Goal: Task Accomplishment & Management: Complete application form

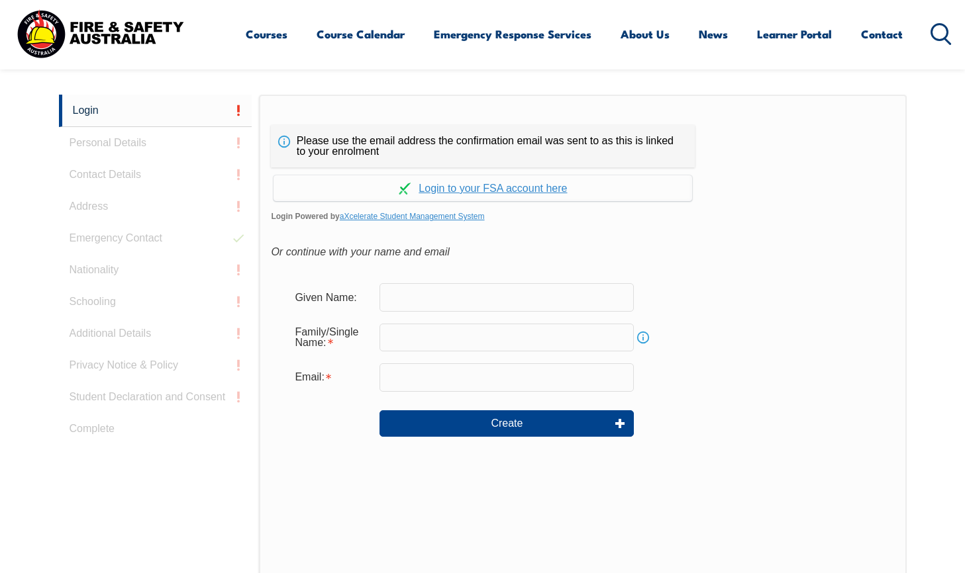
scroll to position [353, 0]
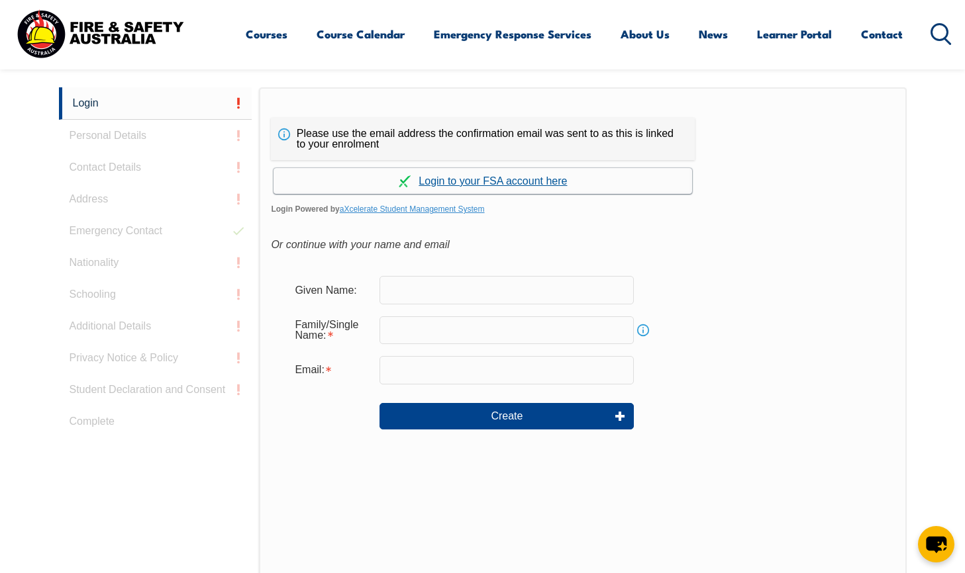
click at [456, 178] on link "Continue with aXcelerate" at bounding box center [482, 181] width 418 height 26
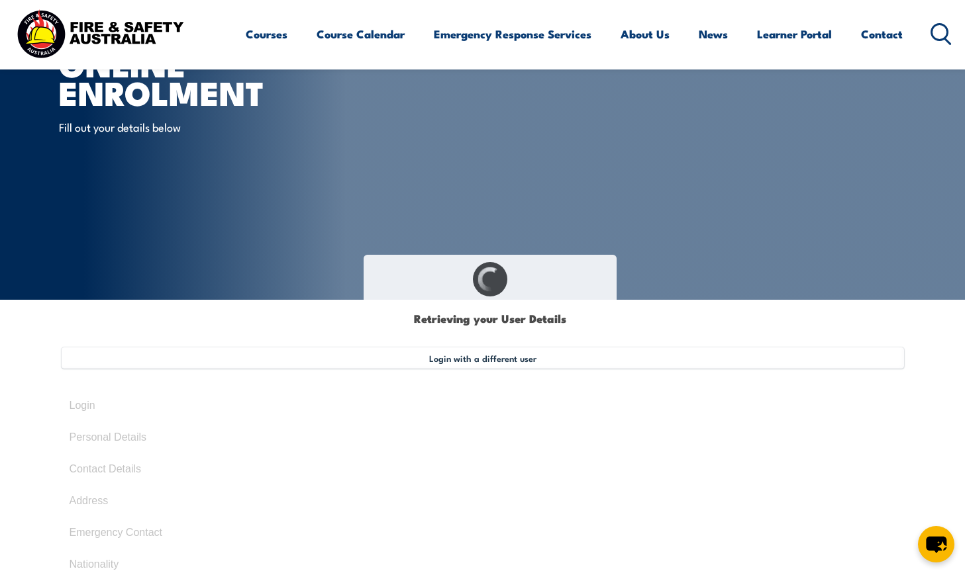
type input "[PERSON_NAME]"
type input "Ledsham"
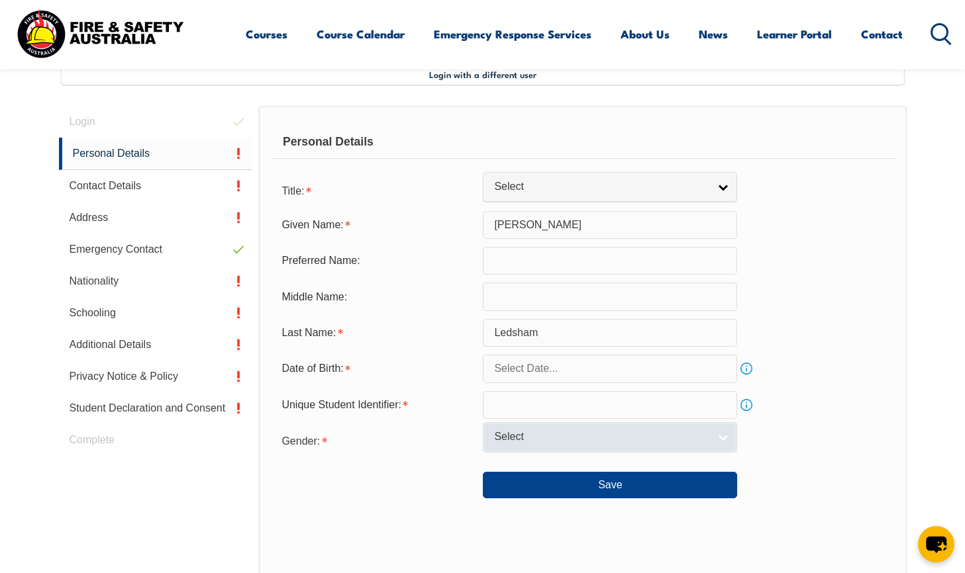
scroll to position [361, 0]
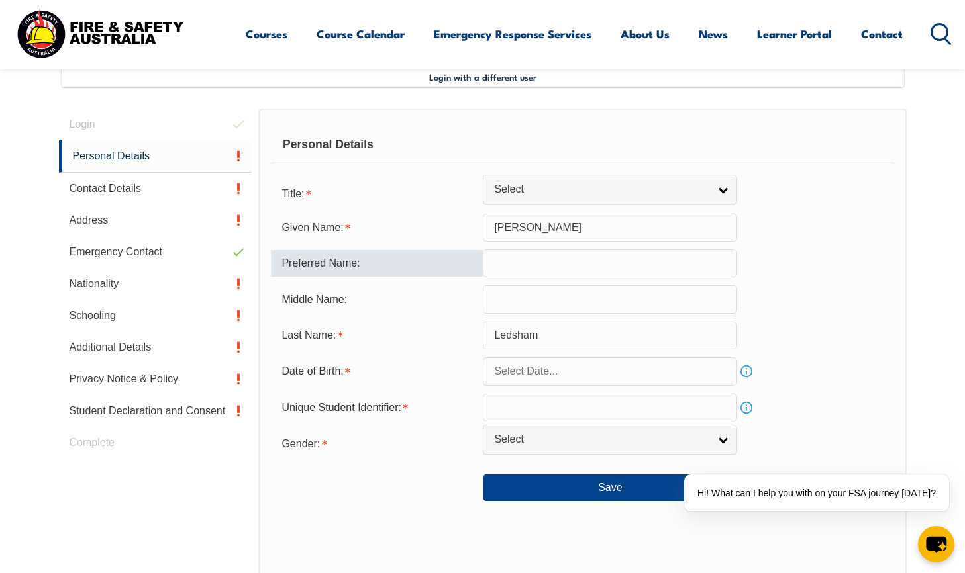
click at [516, 263] on input "text" at bounding box center [610, 264] width 254 height 28
type input "Cal"
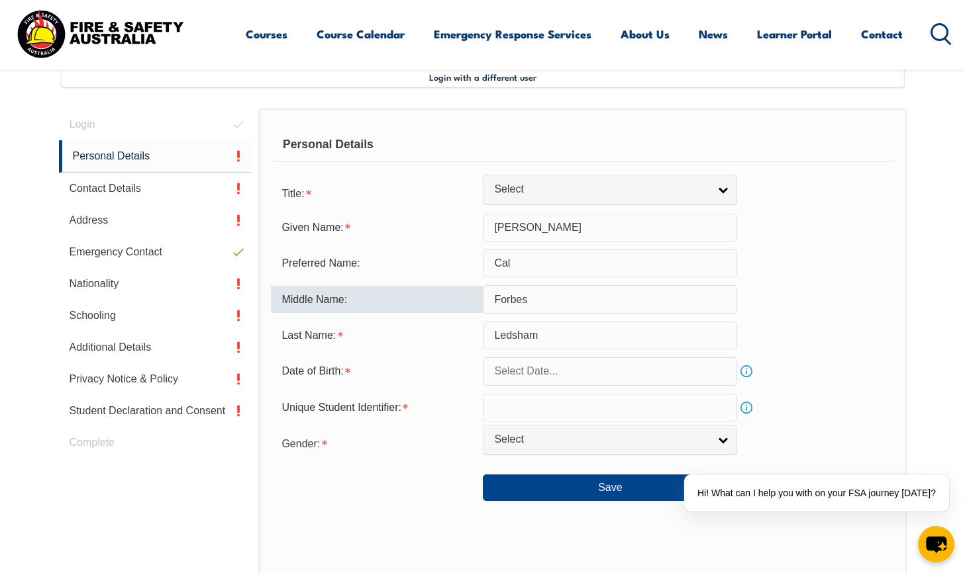
type input "Forbes"
click at [748, 410] on link "Info" at bounding box center [746, 408] width 19 height 19
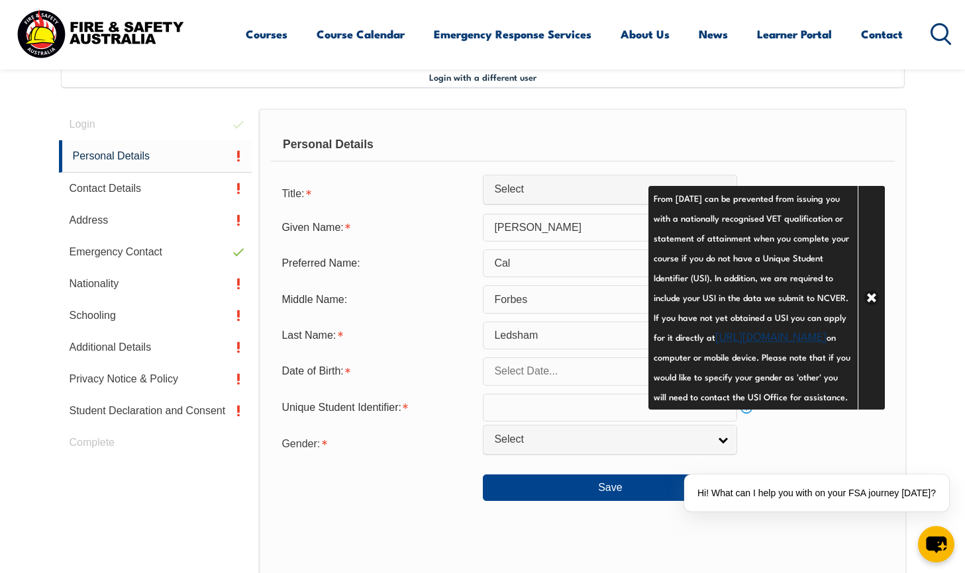
click at [250, 99] on div "Login with a different user Login Personal Details Contact Details Address Emer…" at bounding box center [482, 431] width 847 height 730
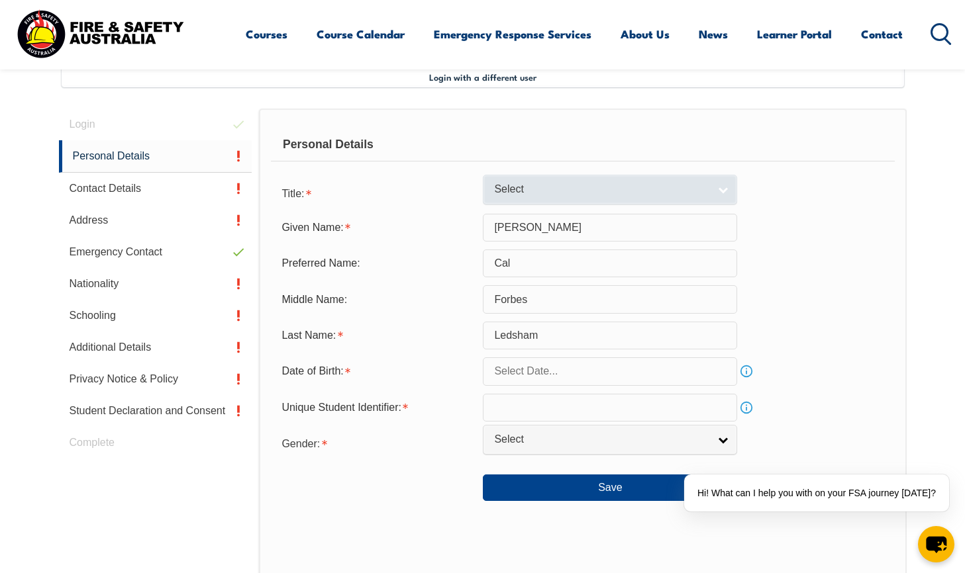
click at [512, 197] on link "Select" at bounding box center [610, 190] width 254 height 30
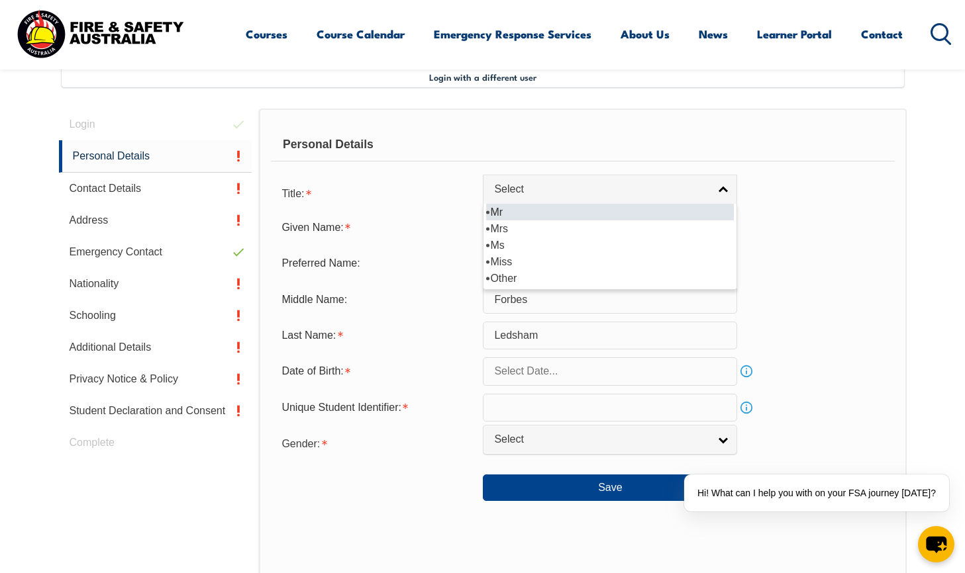
click at [517, 214] on li "Mr" at bounding box center [610, 212] width 248 height 17
select select "Mr"
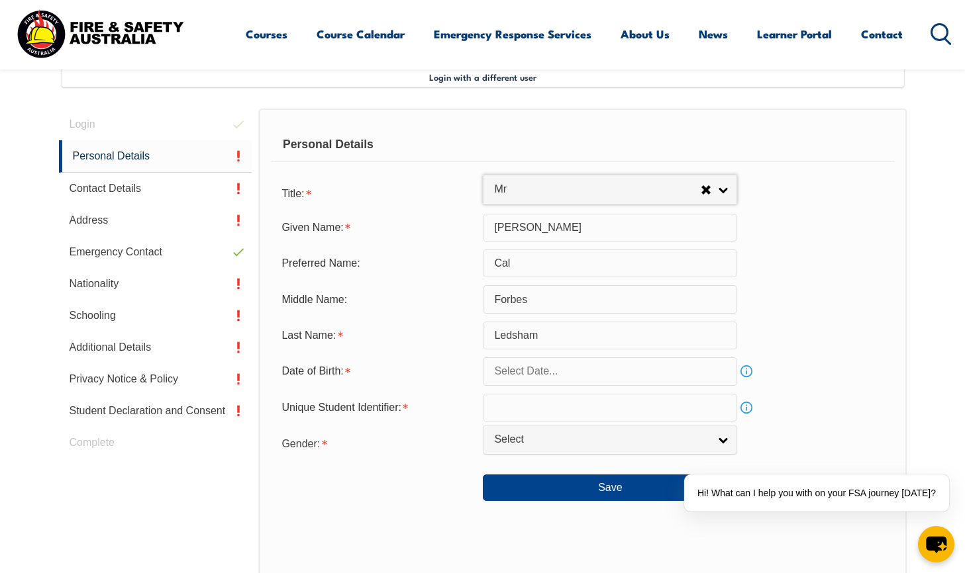
click at [743, 409] on link "Info" at bounding box center [746, 408] width 19 height 19
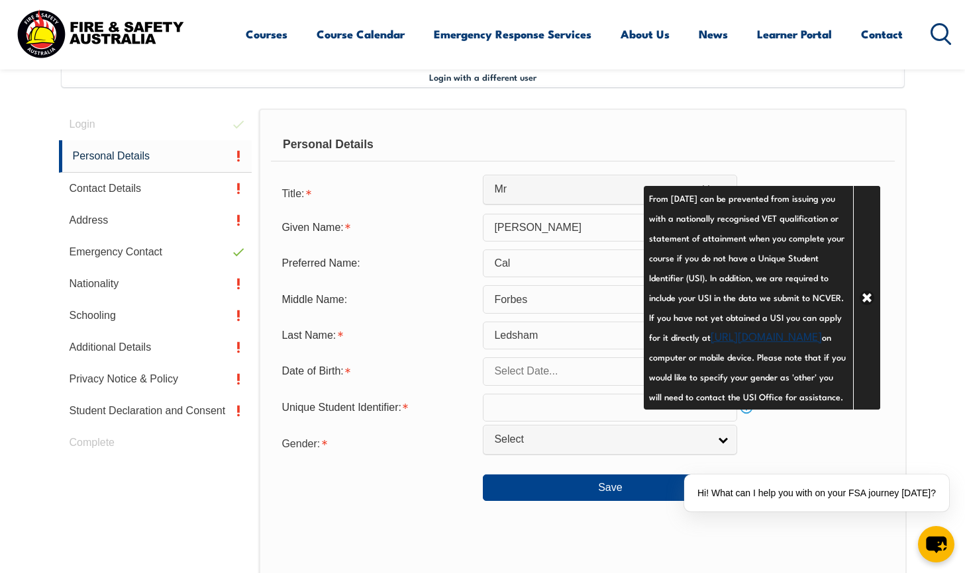
click at [516, 407] on input "text" at bounding box center [610, 408] width 254 height 28
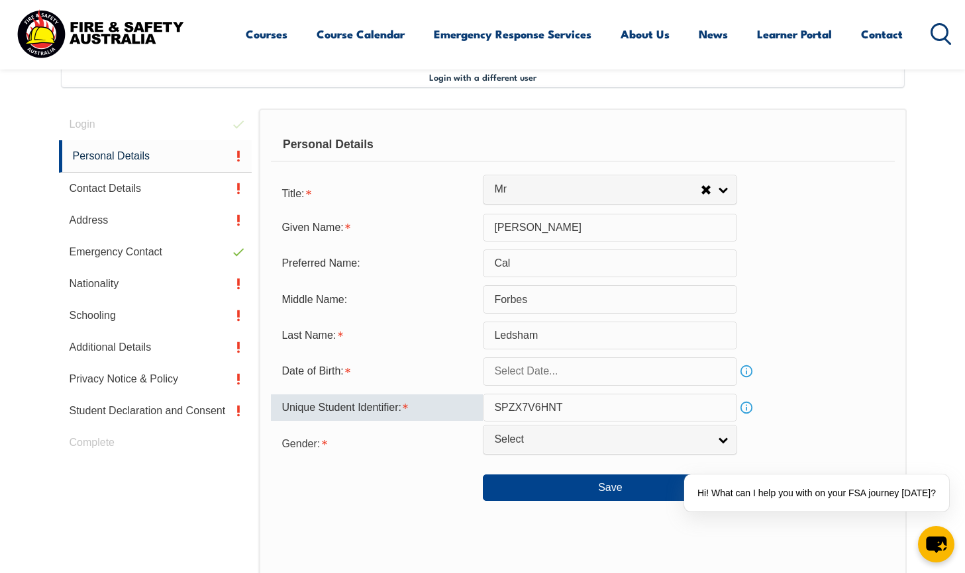
type input "SPZX7V6HNT"
click at [379, 498] on div "Save" at bounding box center [582, 482] width 623 height 37
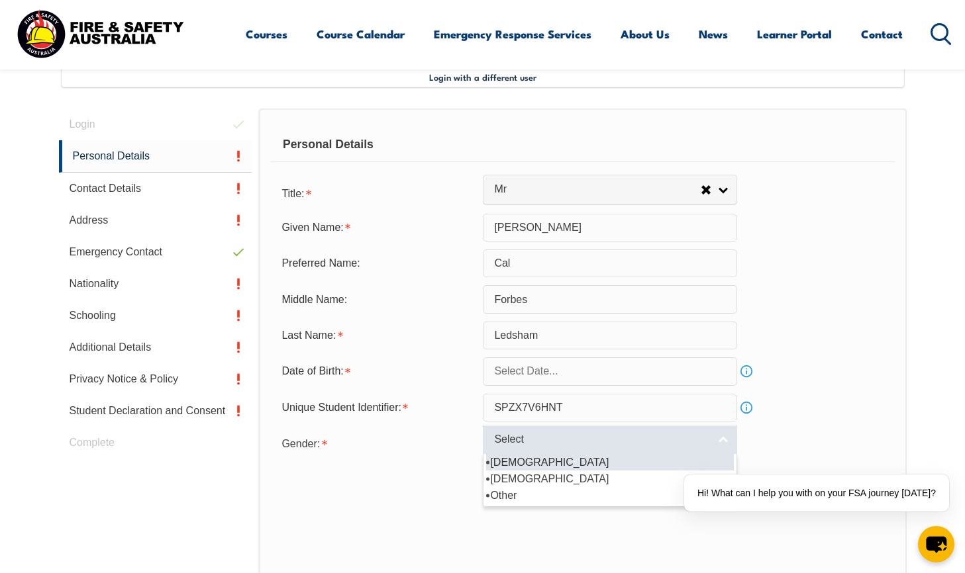
click at [526, 443] on span "Select" at bounding box center [601, 440] width 215 height 14
drag, startPoint x: 518, startPoint y: 463, endPoint x: 483, endPoint y: 465, distance: 35.9
click at [518, 463] on li "[DEMOGRAPHIC_DATA]" at bounding box center [610, 462] width 248 height 17
select select "M"
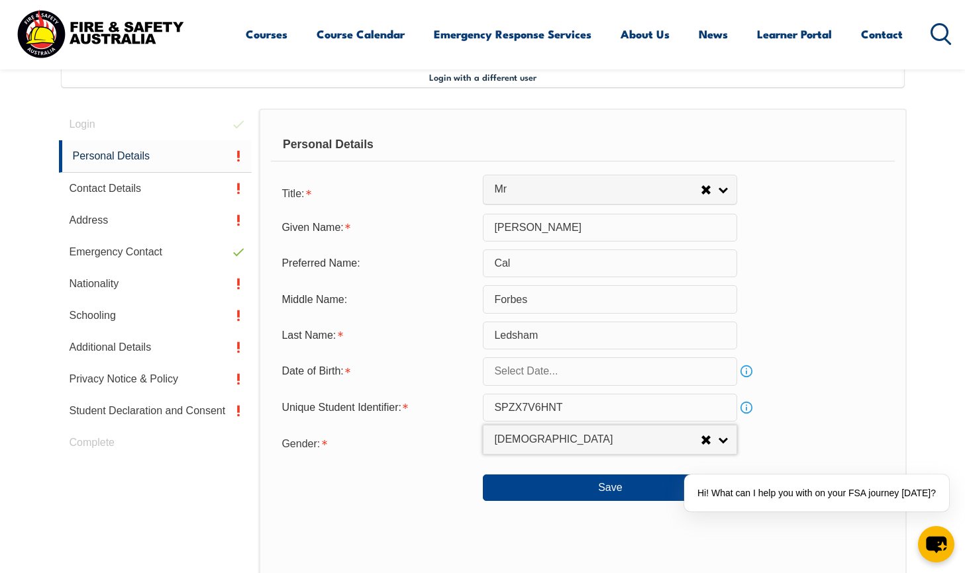
click at [383, 487] on div at bounding box center [377, 482] width 212 height 15
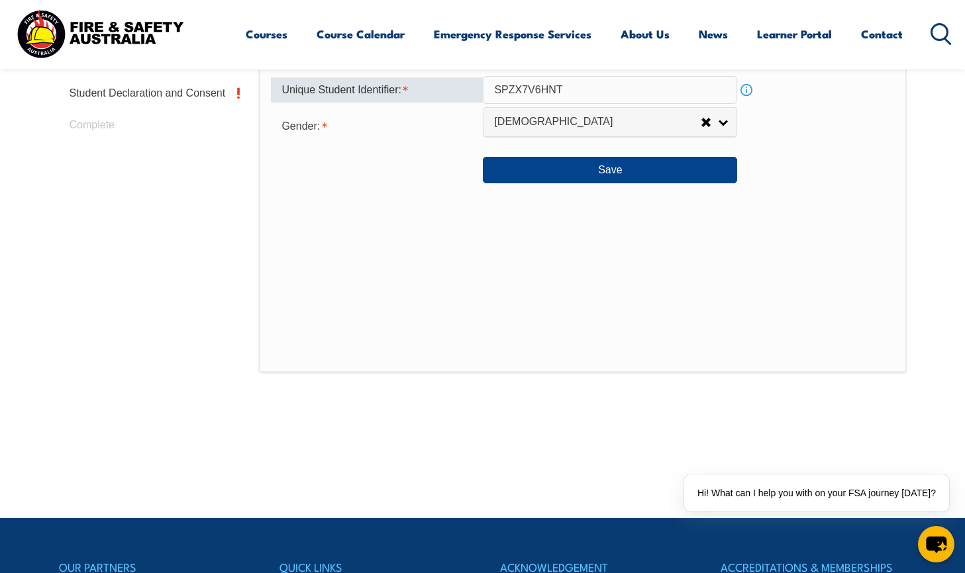
scroll to position [520, 0]
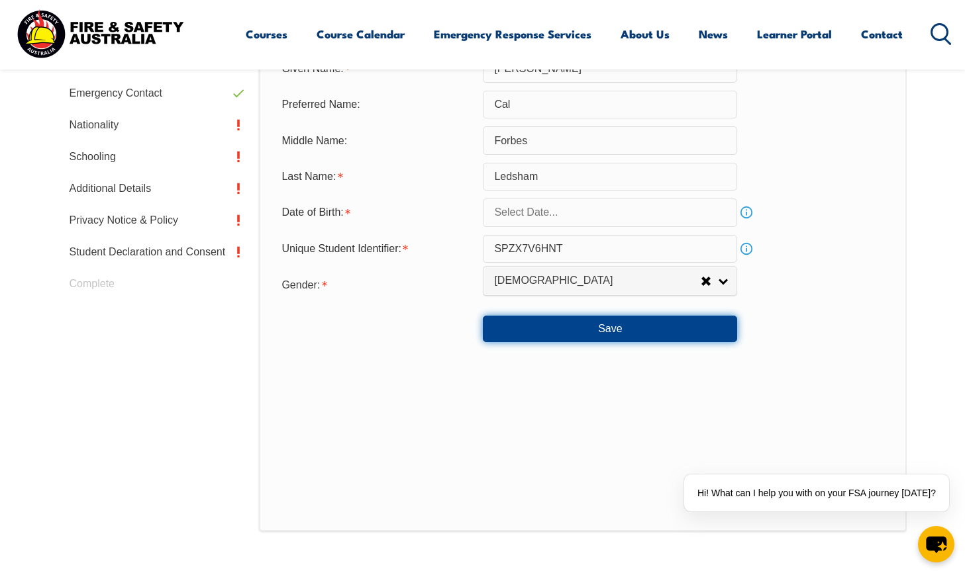
click at [561, 330] on button "Save" at bounding box center [610, 329] width 254 height 26
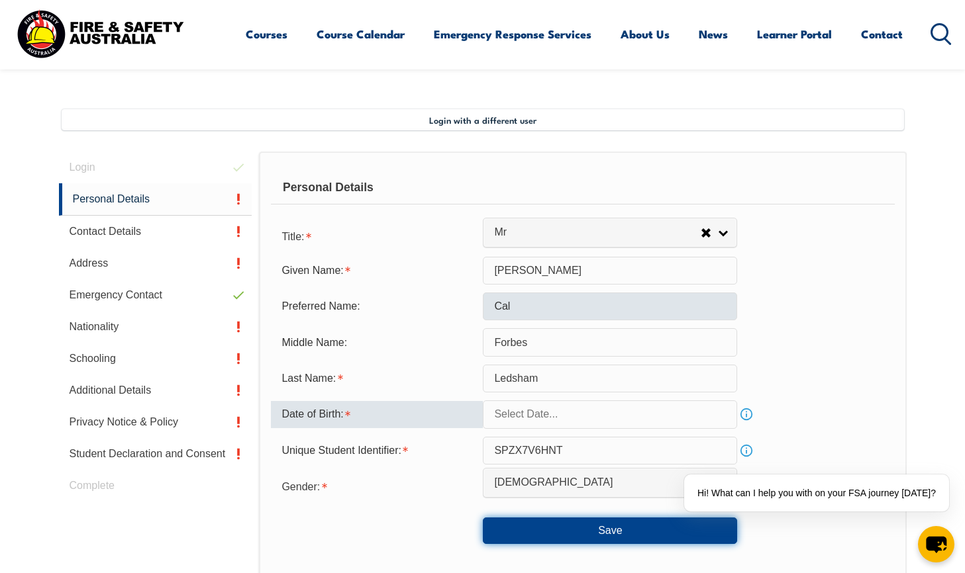
scroll to position [477, 0]
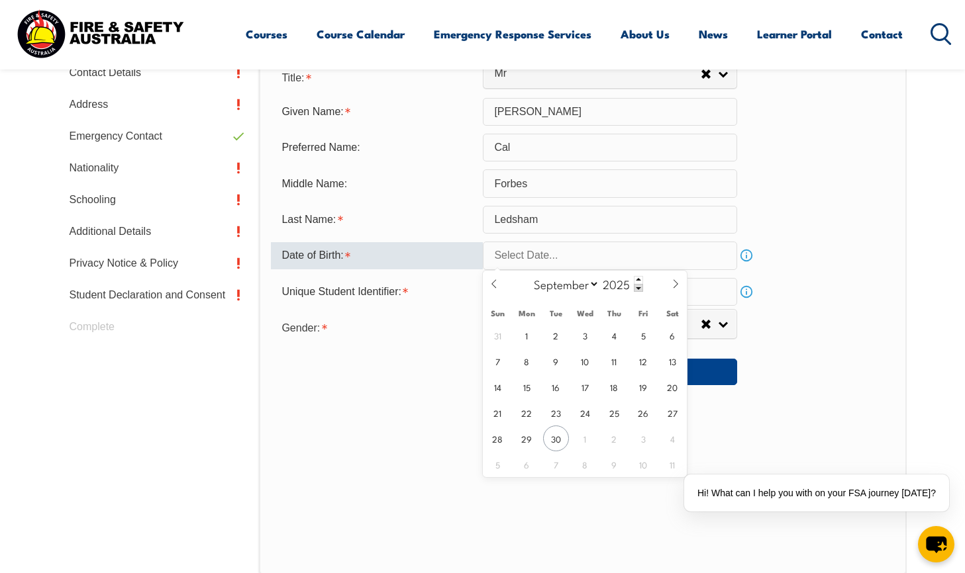
click at [522, 260] on input "text" at bounding box center [610, 256] width 254 height 28
select select "9"
click at [528, 275] on select "January February March April May June July August September October November De…" at bounding box center [563, 283] width 72 height 17
click at [635, 287] on span at bounding box center [638, 288] width 9 height 8
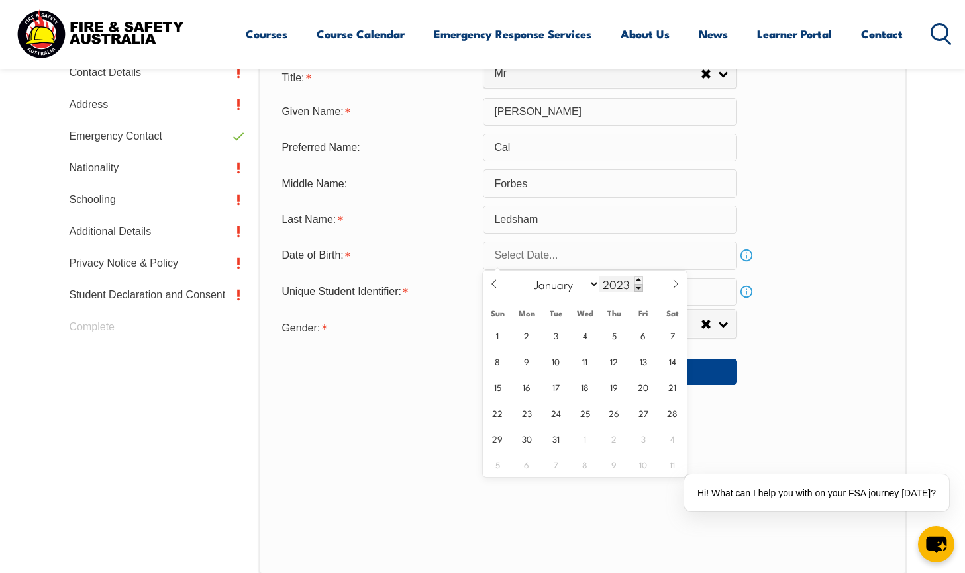
click at [635, 287] on span at bounding box center [638, 288] width 9 height 8
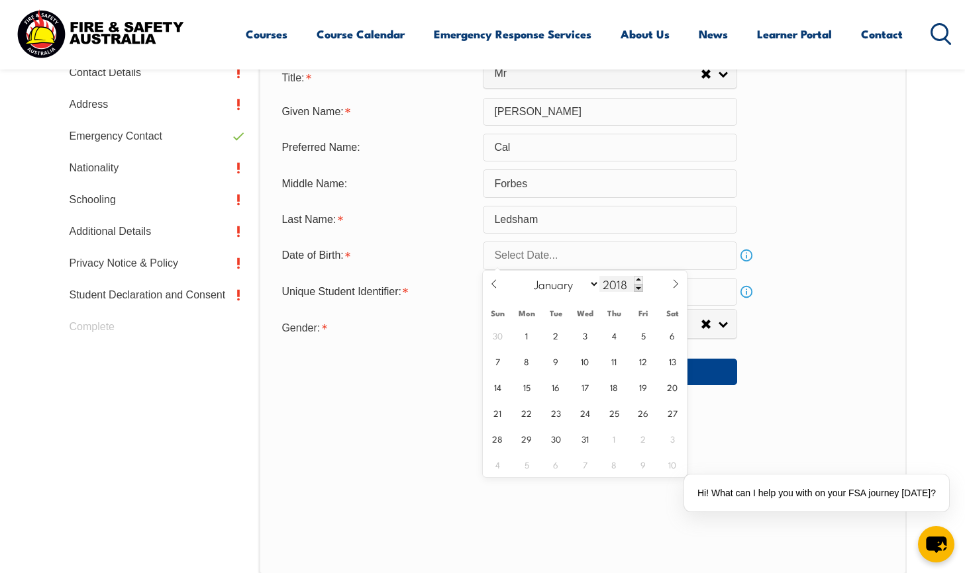
click at [635, 287] on span at bounding box center [638, 288] width 9 height 8
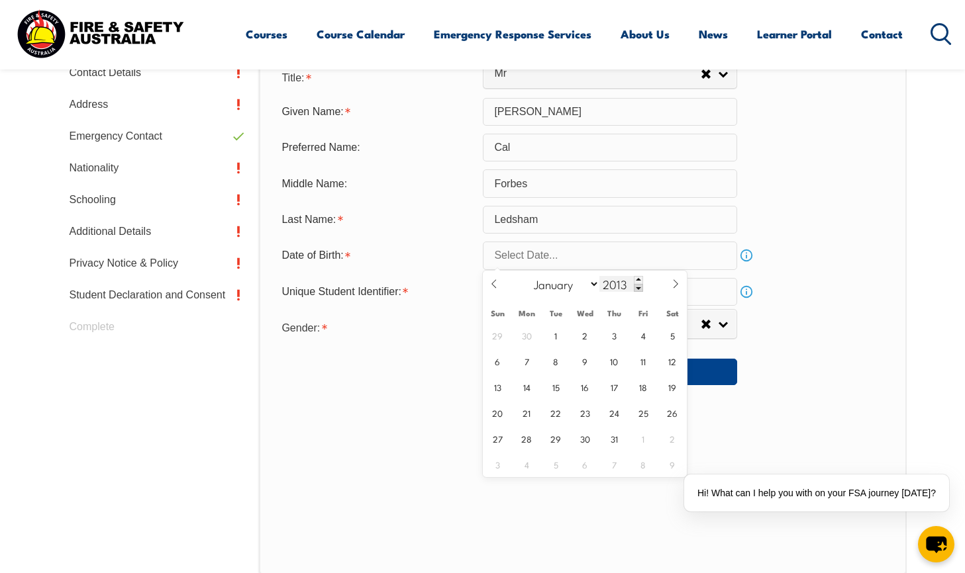
click at [635, 287] on span at bounding box center [638, 288] width 9 height 8
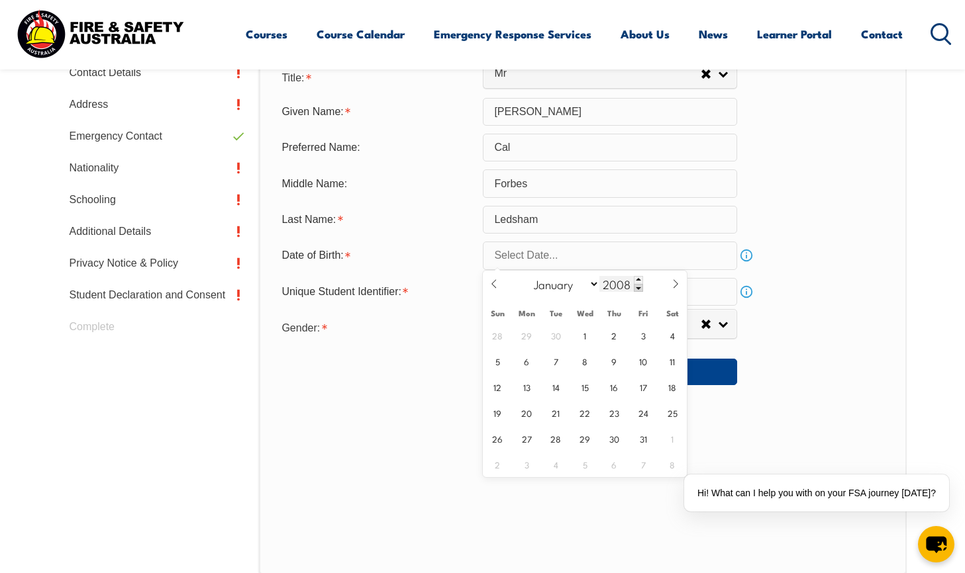
click at [635, 287] on span at bounding box center [638, 288] width 9 height 8
click at [620, 284] on input "2007" at bounding box center [621, 284] width 44 height 16
type input "1973"
click at [552, 332] on span "2" at bounding box center [556, 335] width 26 height 26
type input "October 2, 1973"
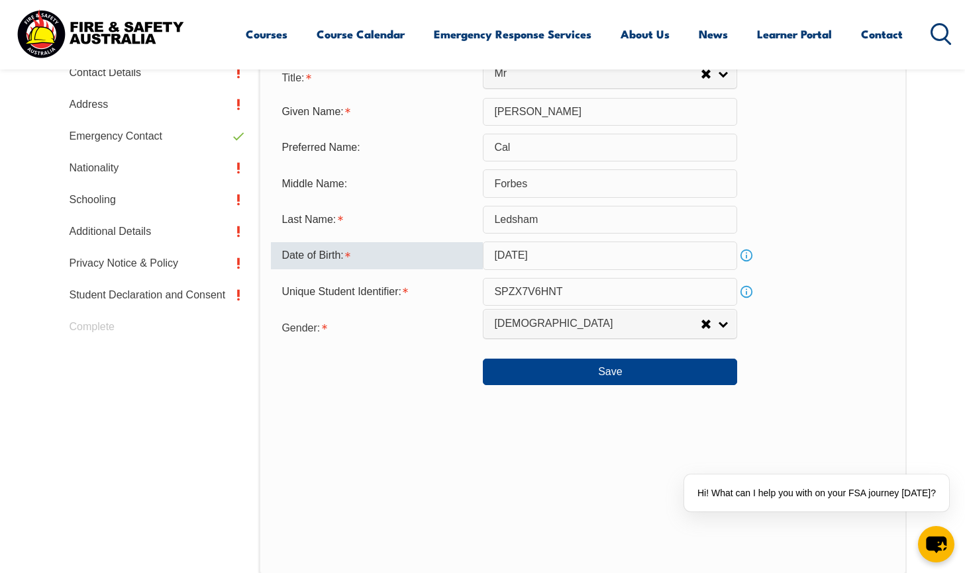
click at [406, 409] on div "Personal Details Title: Mr Mrs Ms Miss Other Mr Given Name: Callan Preferred Na…" at bounding box center [582, 284] width 647 height 582
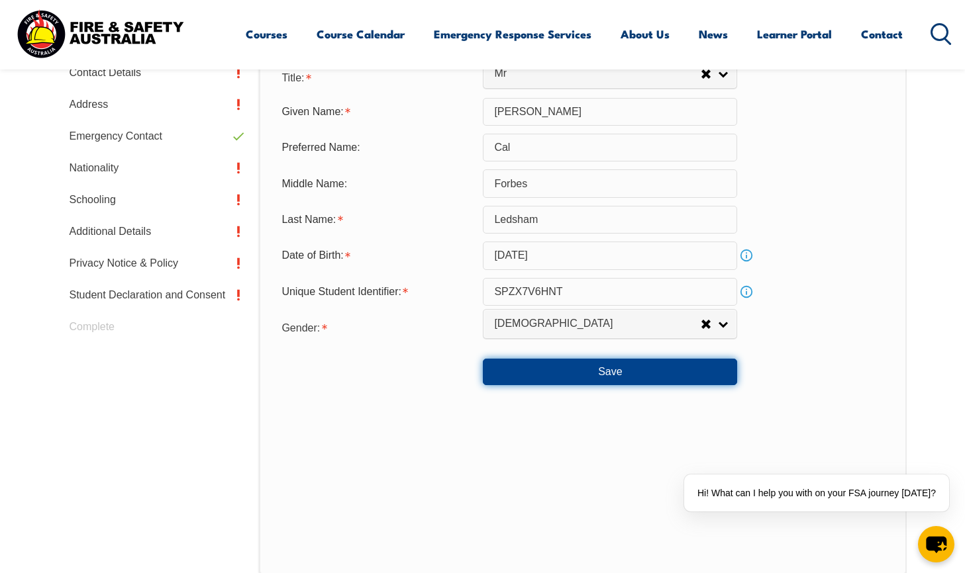
click at [599, 373] on button "Save" at bounding box center [610, 372] width 254 height 26
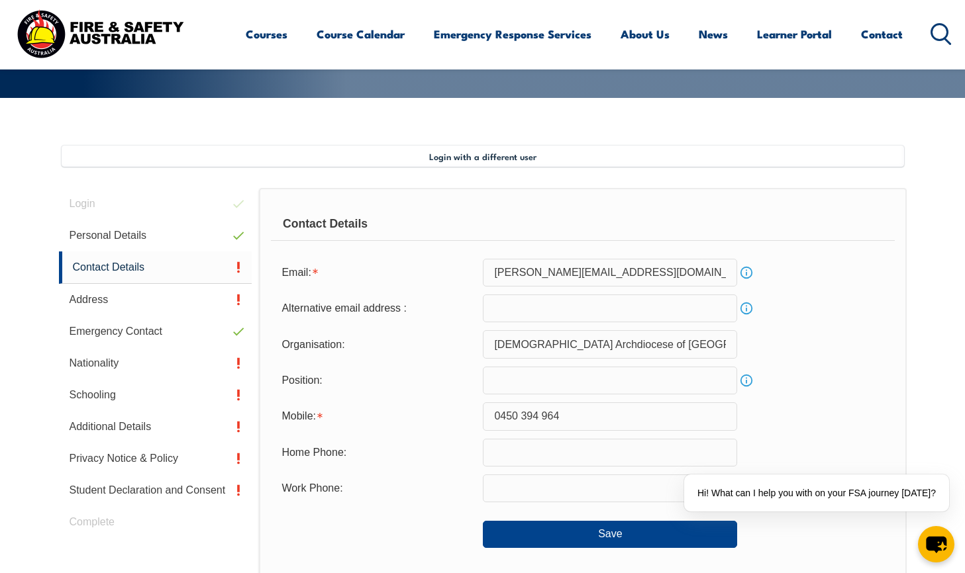
scroll to position [361, 0]
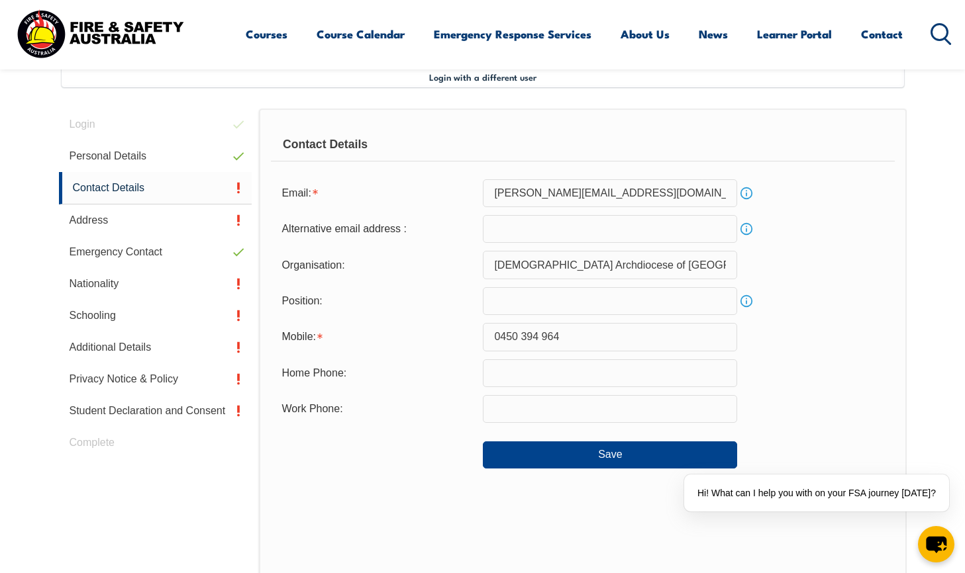
click at [515, 226] on input "email" at bounding box center [610, 229] width 254 height 28
click at [606, 451] on button "Save" at bounding box center [610, 455] width 254 height 26
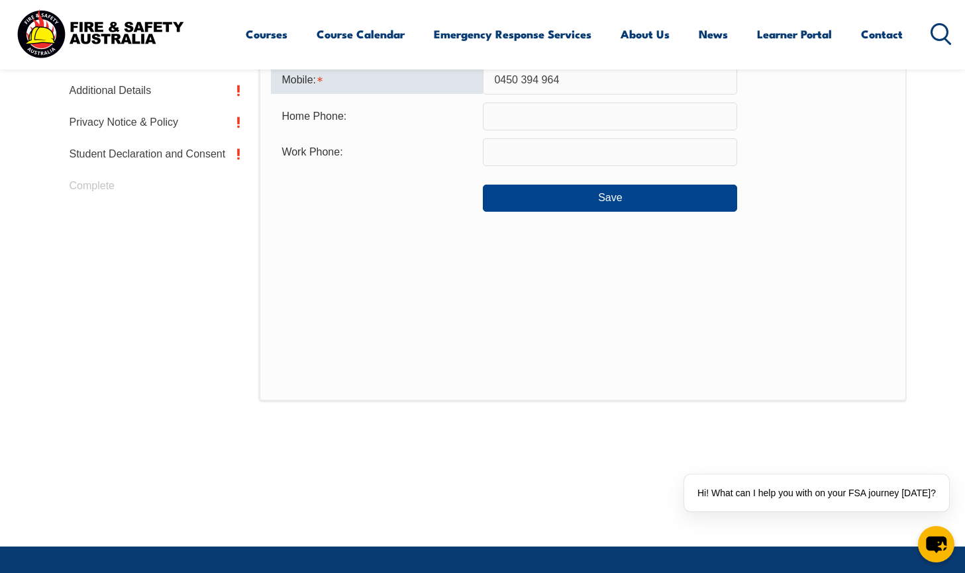
scroll to position [459, 0]
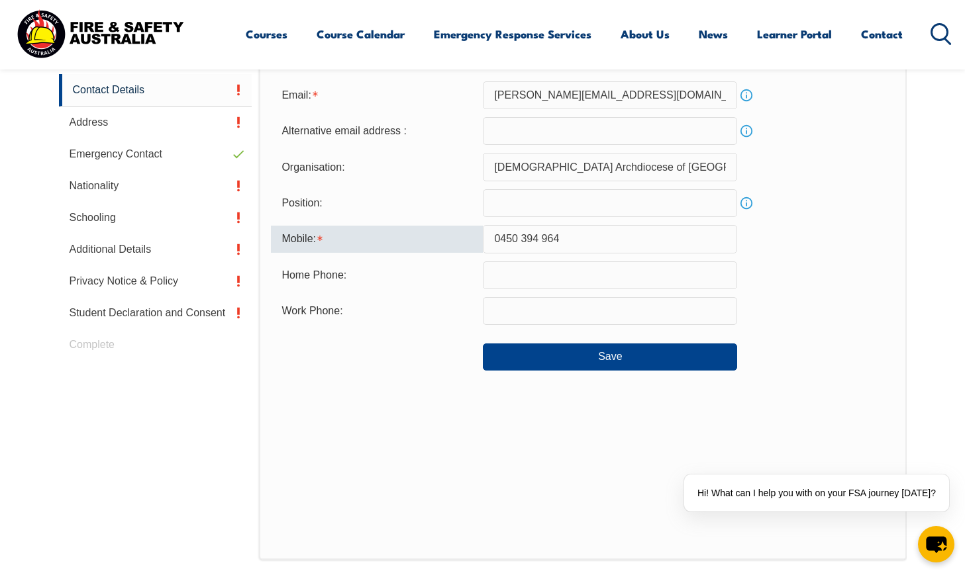
click at [520, 238] on input "0450 394 964" at bounding box center [610, 239] width 254 height 28
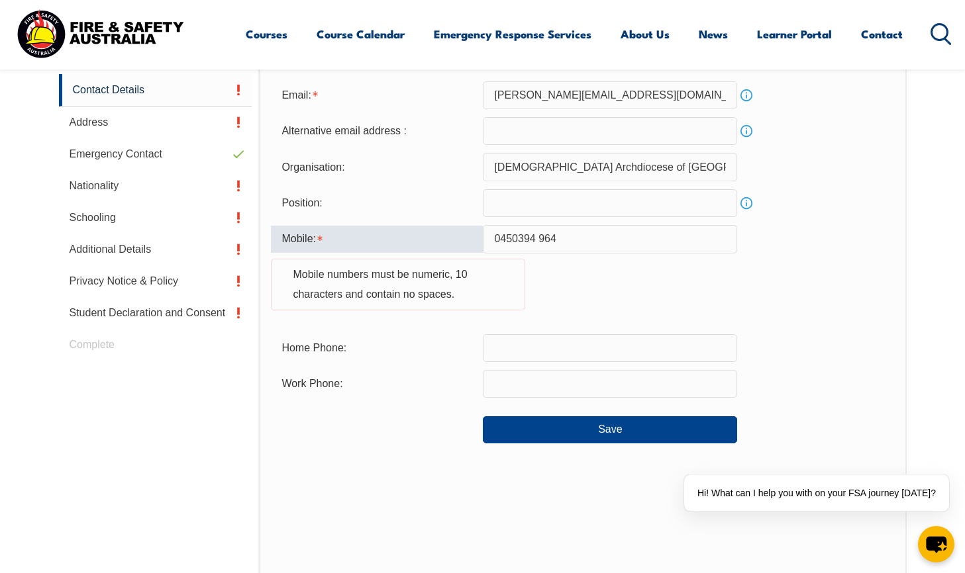
click at [538, 236] on input "0450394 964" at bounding box center [610, 239] width 254 height 28
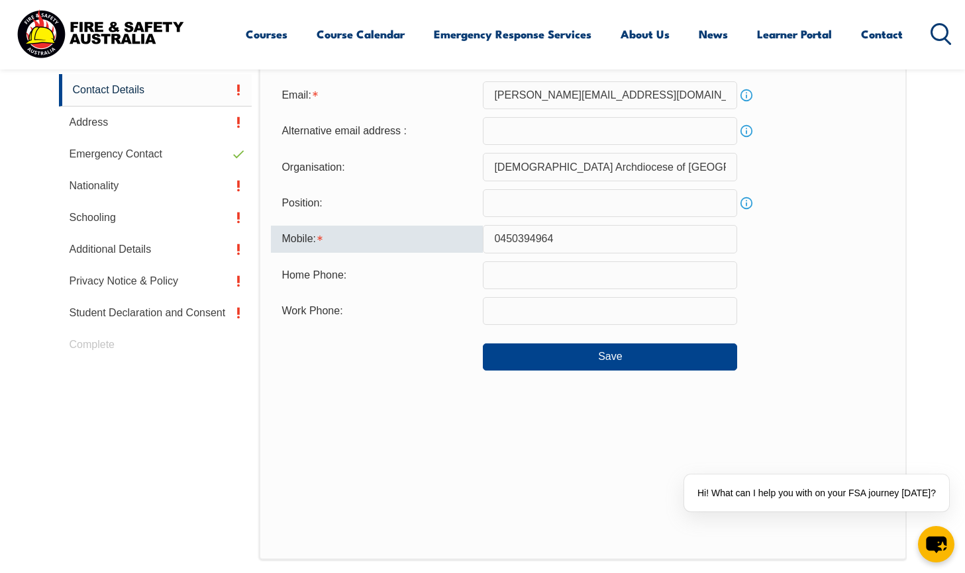
type input "0450394964"
click at [428, 366] on div "Save" at bounding box center [582, 351] width 623 height 37
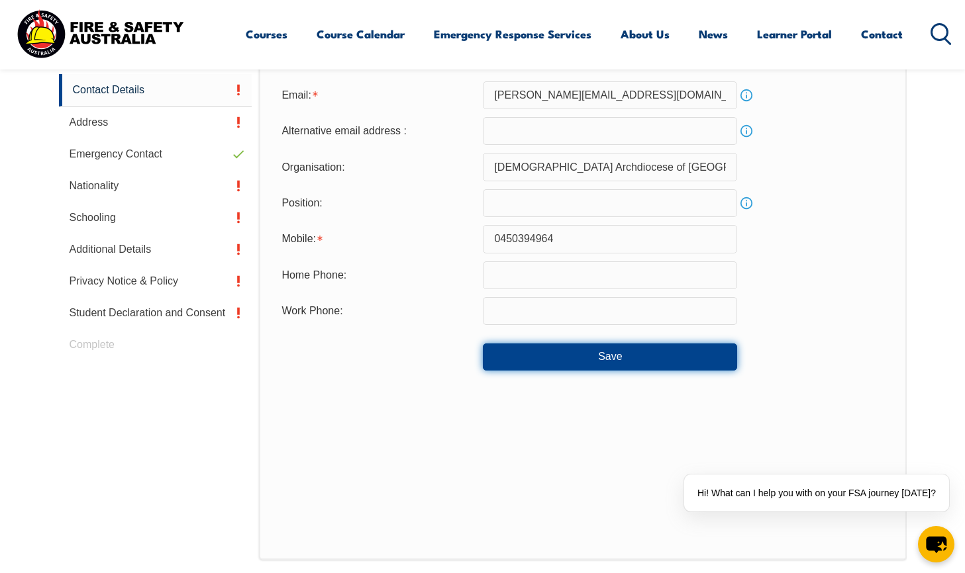
click at [537, 362] on button "Save" at bounding box center [610, 357] width 254 height 26
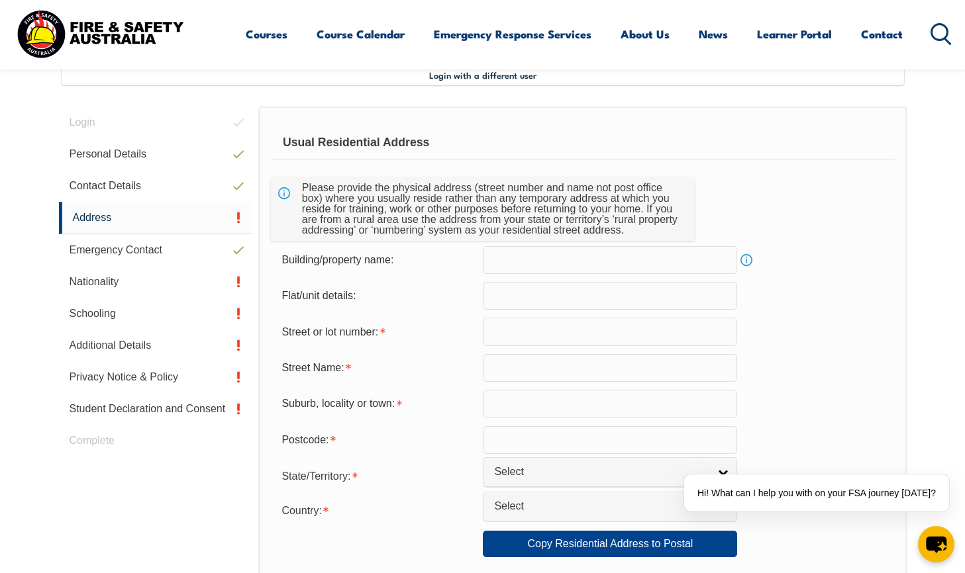
scroll to position [361, 0]
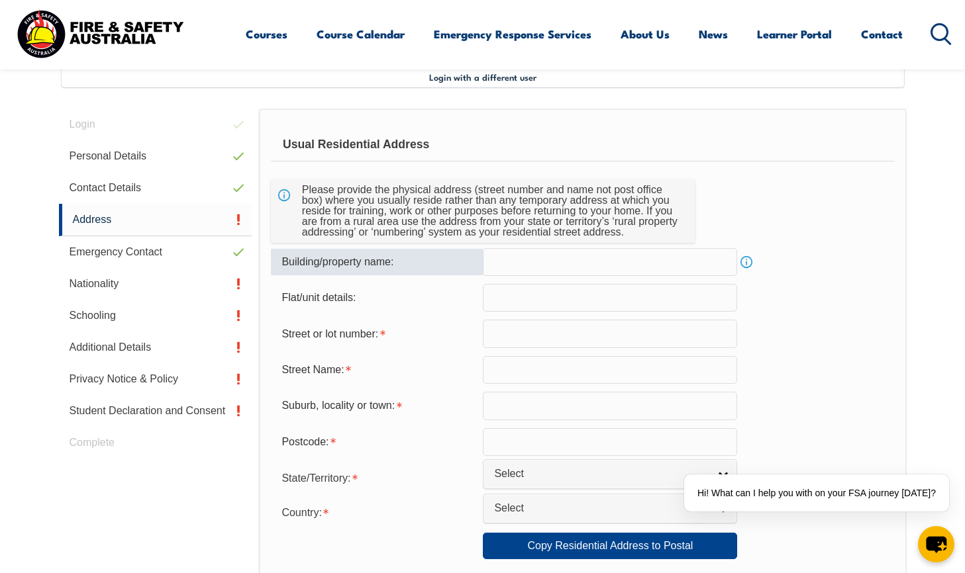
click at [502, 263] on input "text" at bounding box center [610, 262] width 254 height 28
type input "39 Boyne Street"
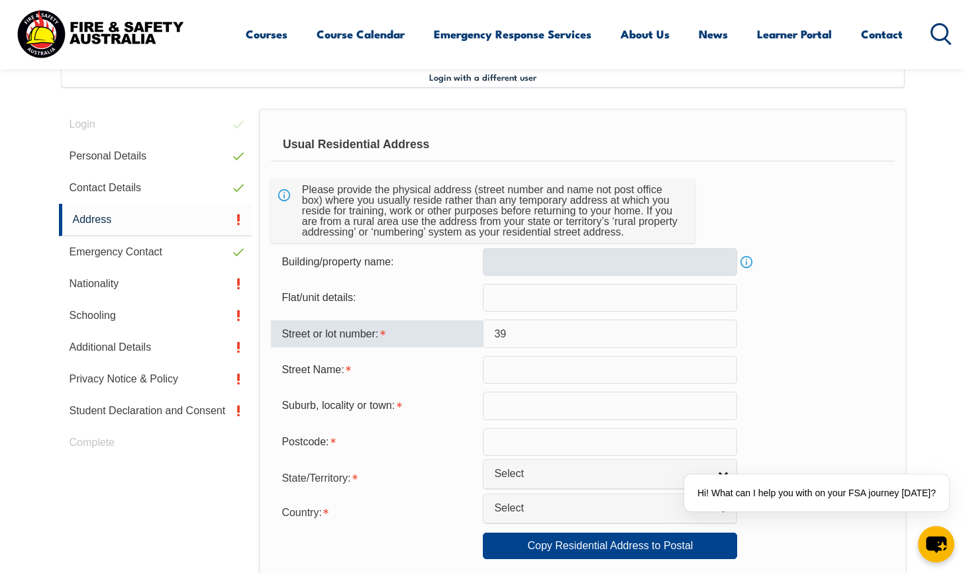
type input "39"
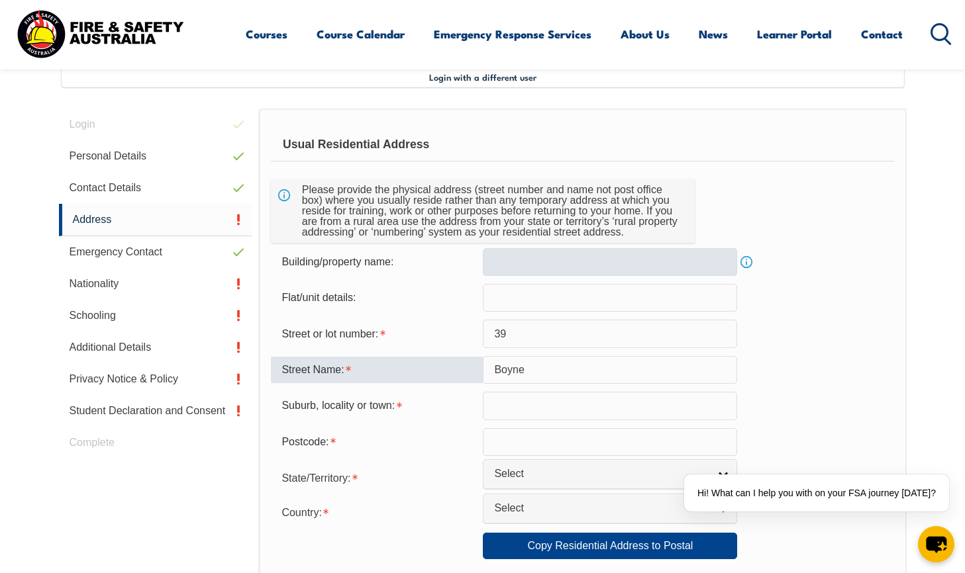
type input "Boyne"
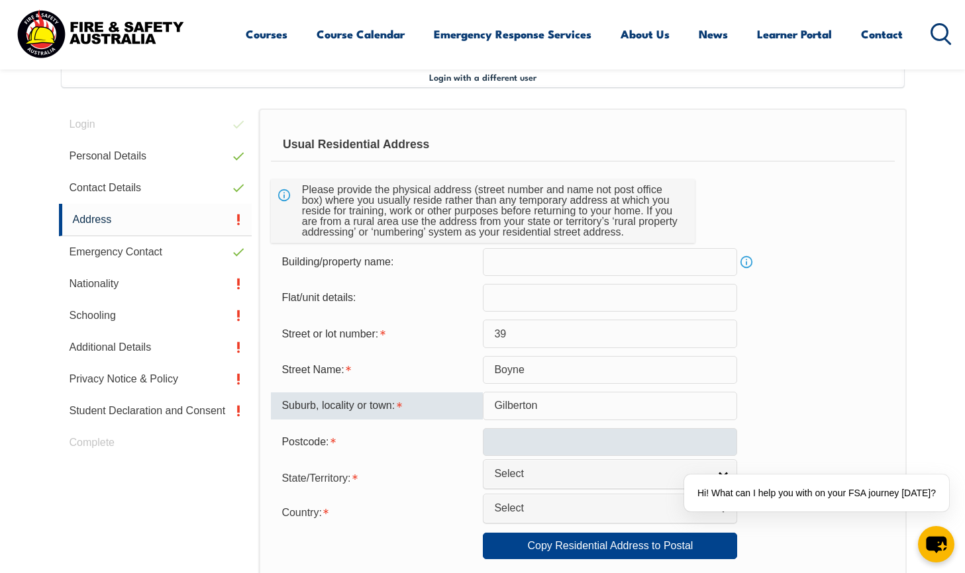
type input "Gilberton"
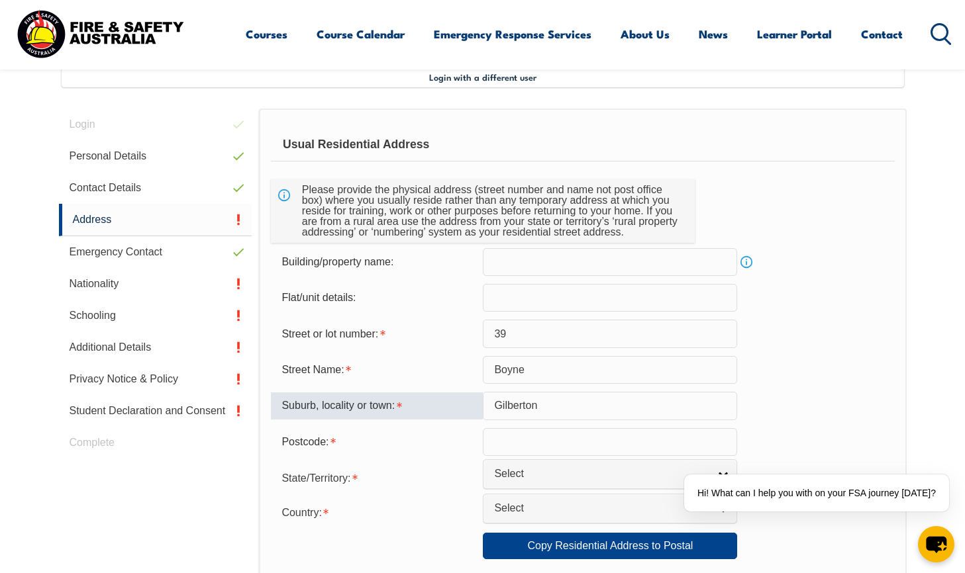
click at [487, 444] on input "text" at bounding box center [610, 442] width 254 height 28
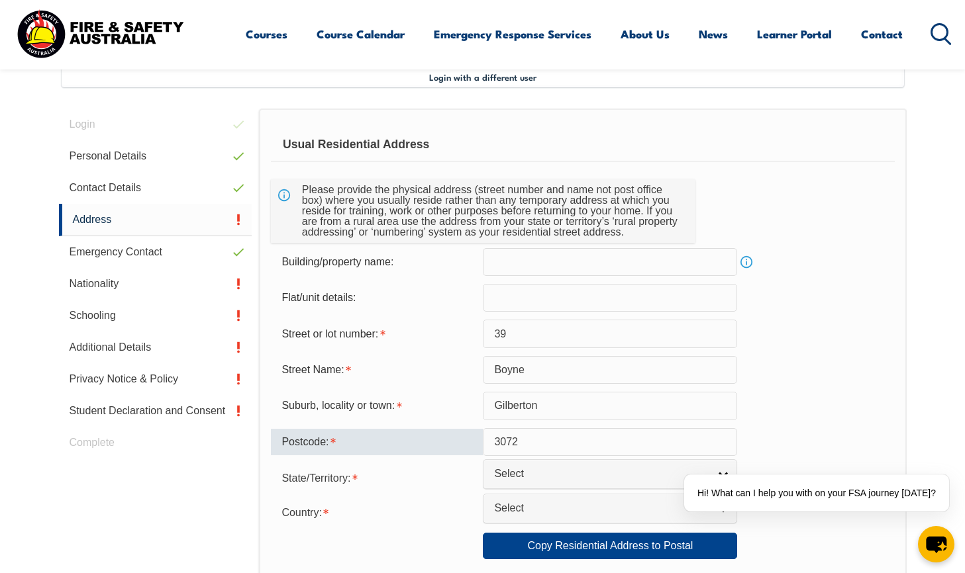
type input "3072"
click at [452, 450] on div "Postcode:" at bounding box center [377, 442] width 212 height 25
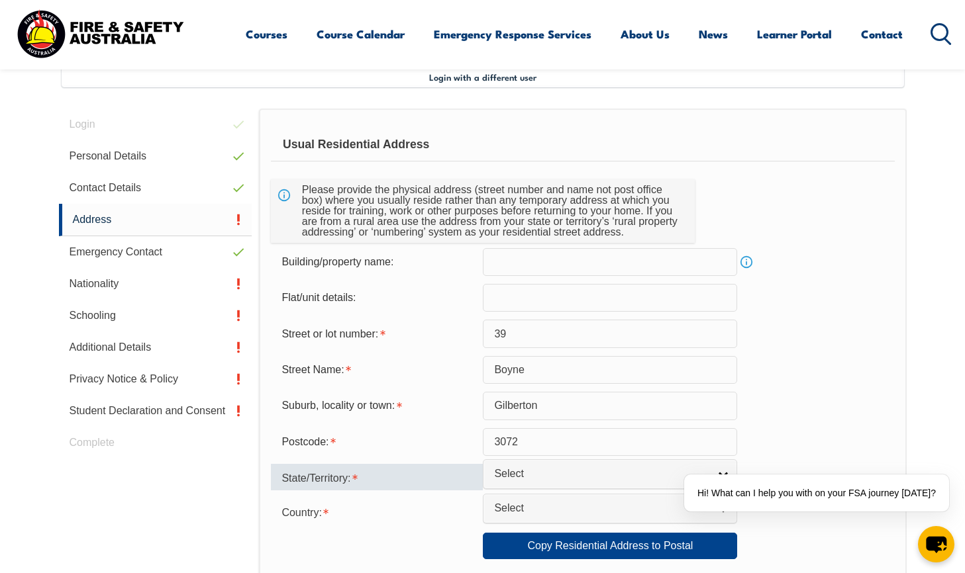
scroll to position [440, 0]
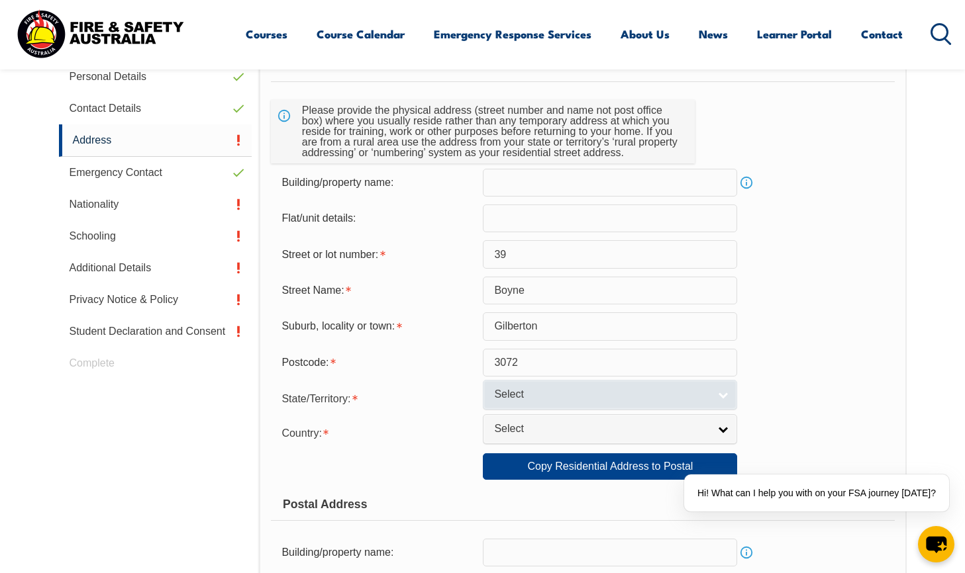
click at [513, 389] on span "Select" at bounding box center [601, 395] width 215 height 14
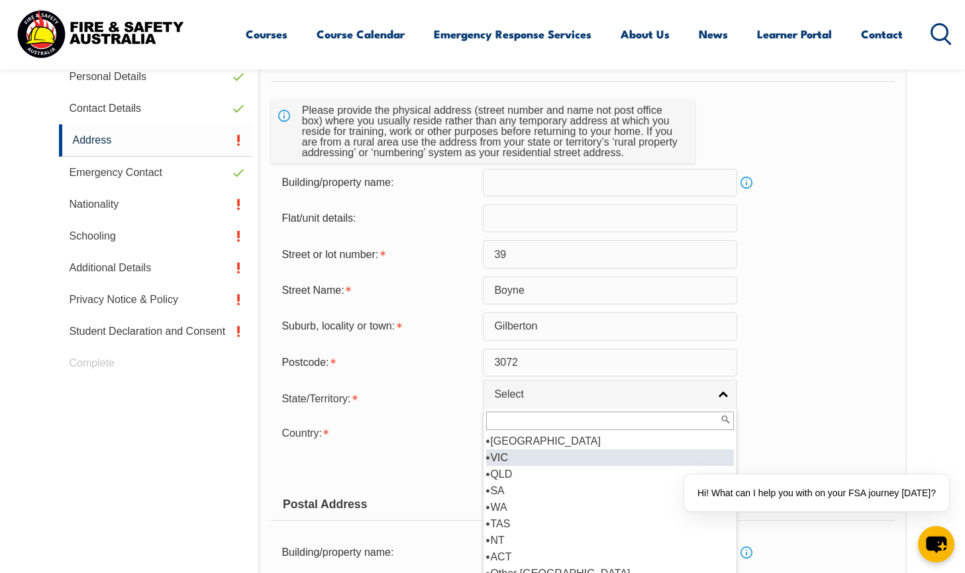
click at [512, 458] on li "VIC" at bounding box center [610, 458] width 248 height 17
select select "VIC"
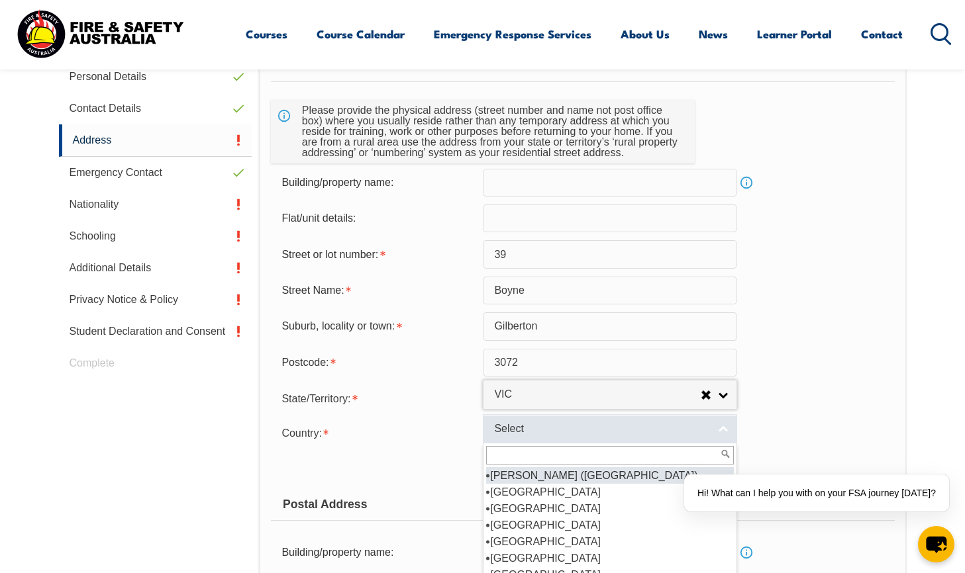
click at [526, 422] on span "Select" at bounding box center [601, 429] width 215 height 14
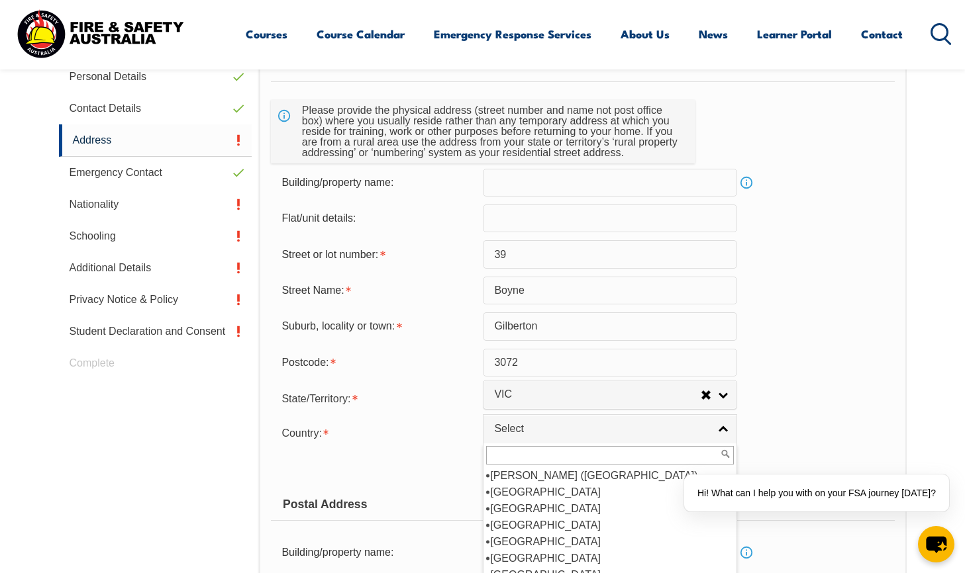
scroll to position [599, 0]
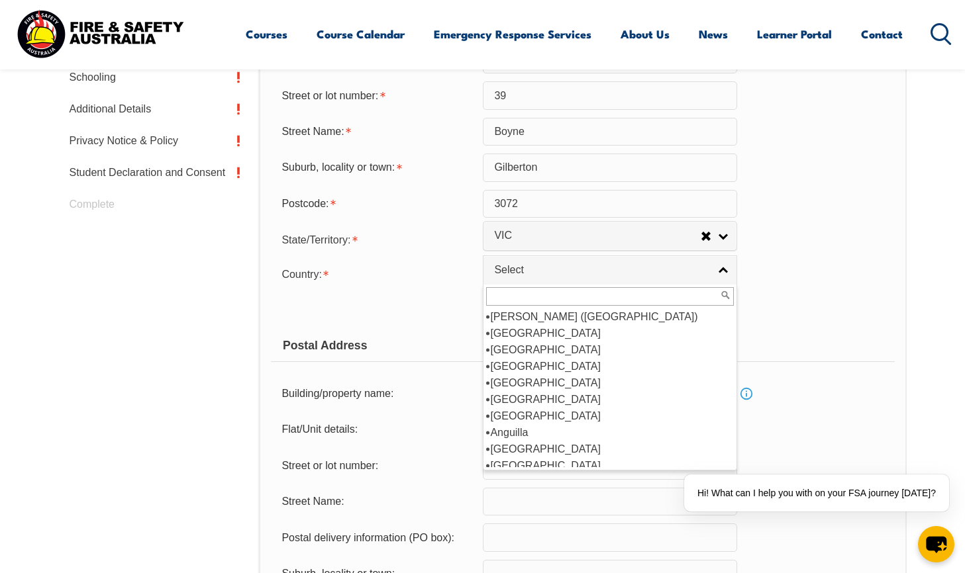
click at [334, 315] on div "Copy Residential Address to Postal:" at bounding box center [377, 307] width 212 height 25
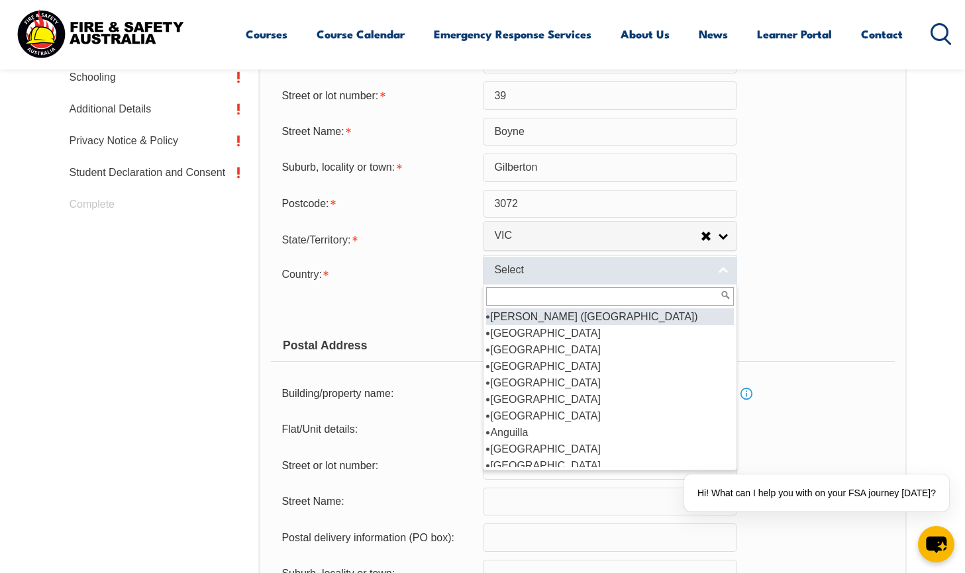
click at [504, 273] on span "Select" at bounding box center [601, 271] width 215 height 14
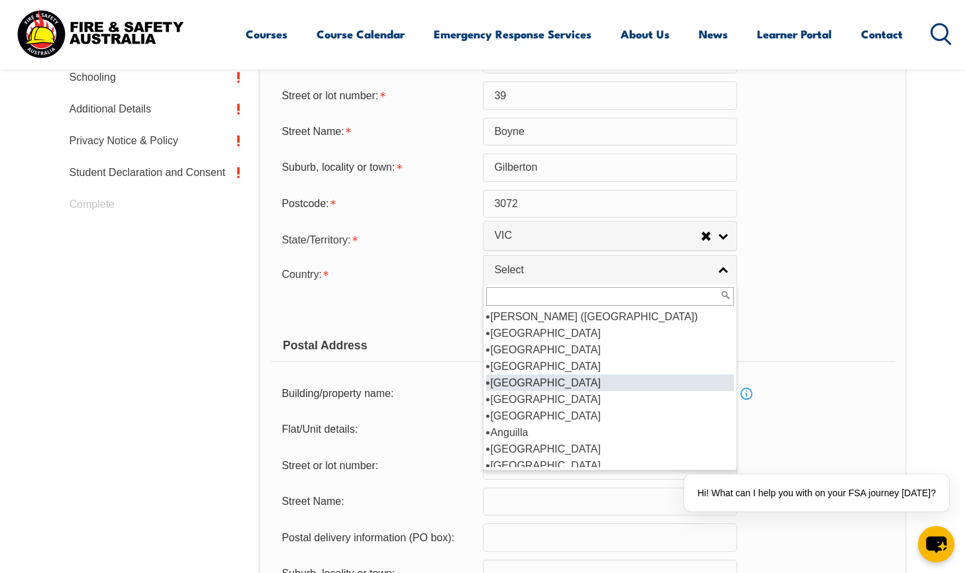
scroll to position [79, 0]
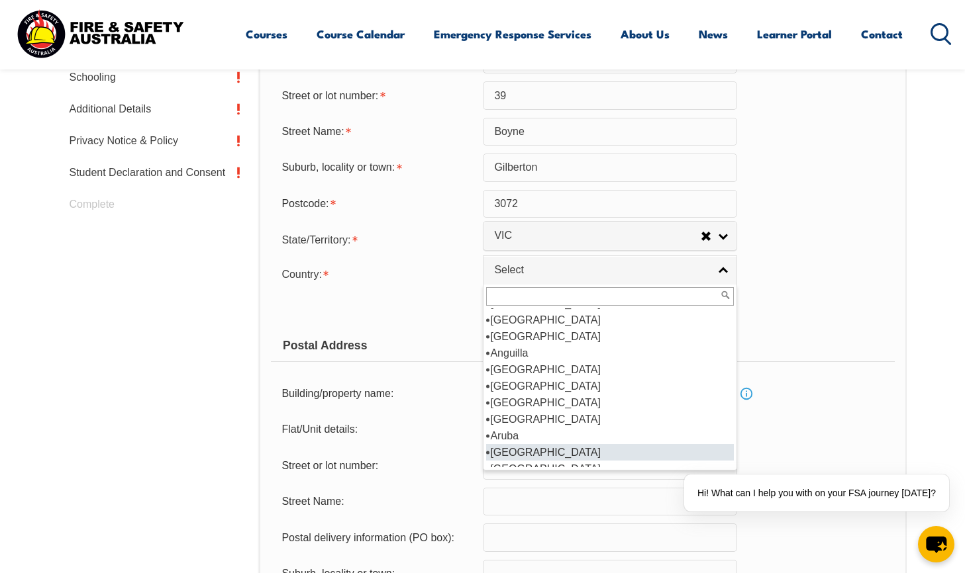
click at [526, 448] on li "[GEOGRAPHIC_DATA]" at bounding box center [610, 452] width 248 height 17
select select "1101"
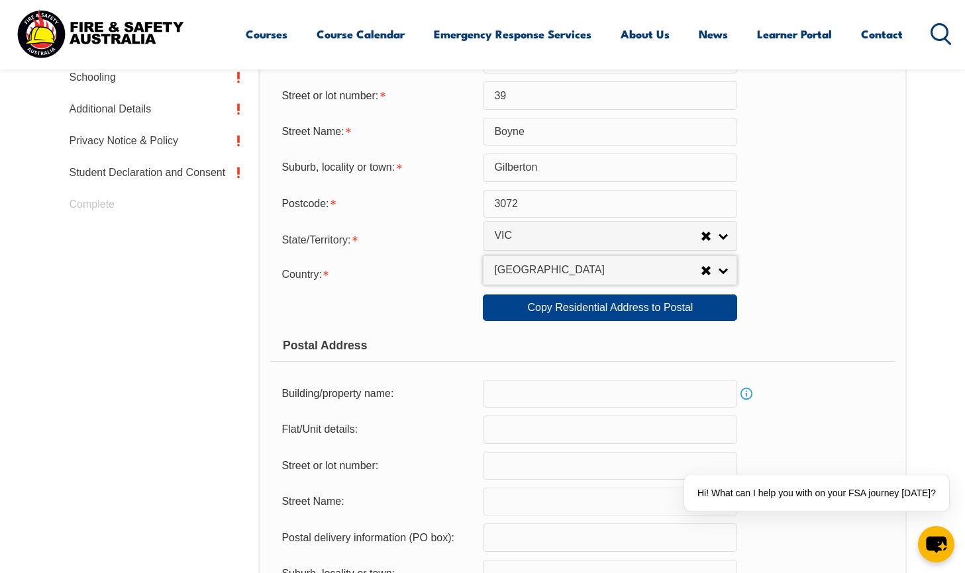
click at [424, 289] on form "Usual Residential Address Please provide the physical address (street number an…" at bounding box center [582, 314] width 623 height 848
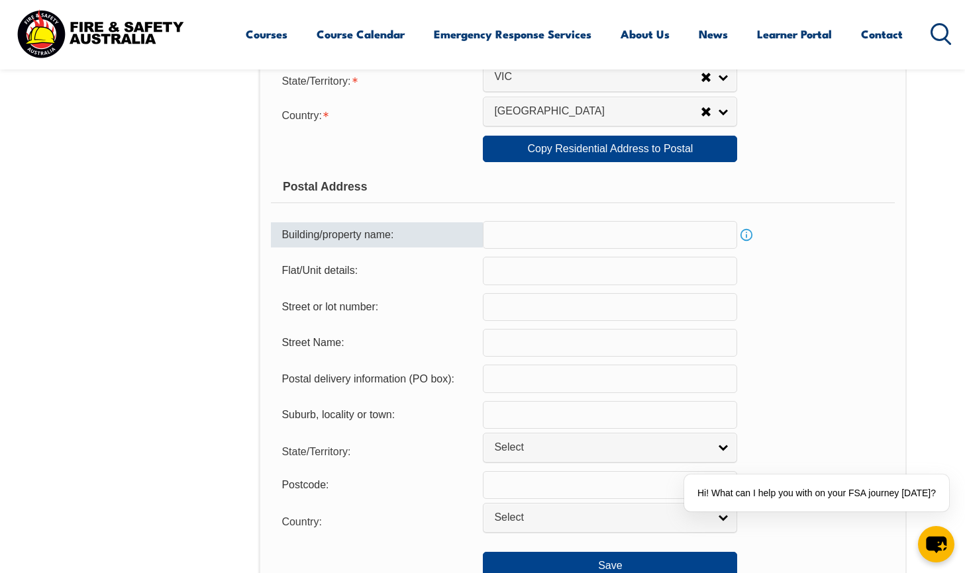
scroll to position [838, 0]
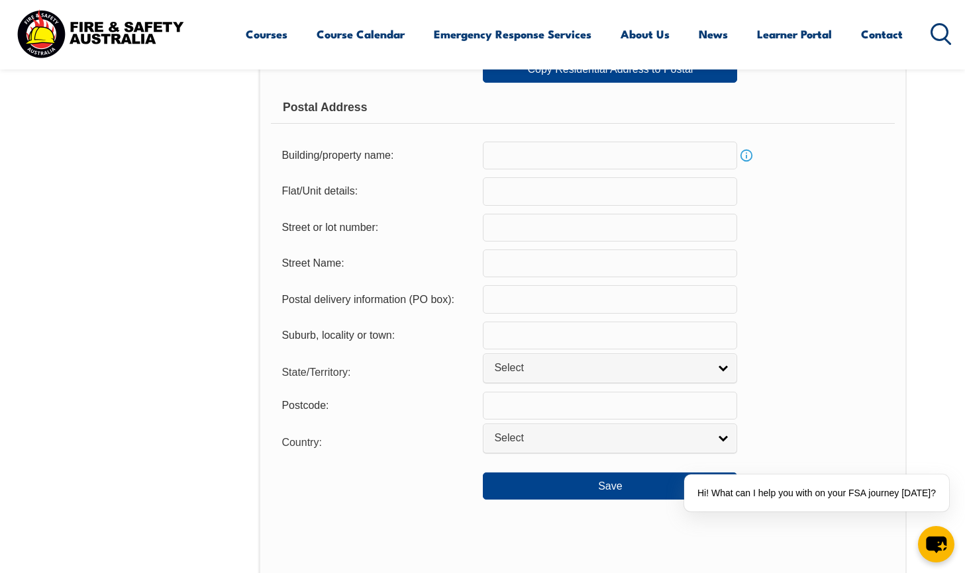
click at [520, 302] on input "text" at bounding box center [610, 299] width 254 height 28
type input "P"
type input "4018"
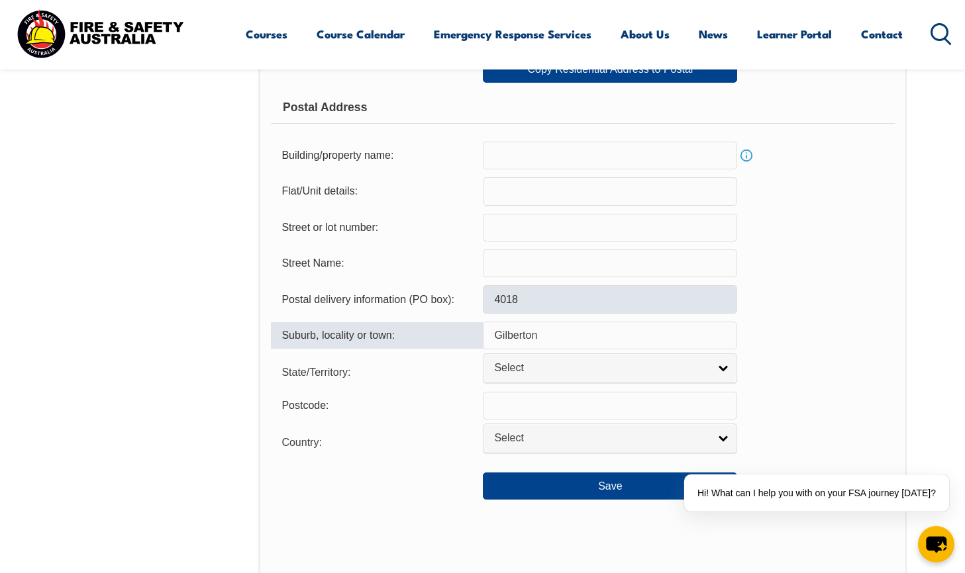
type input "Gilberton"
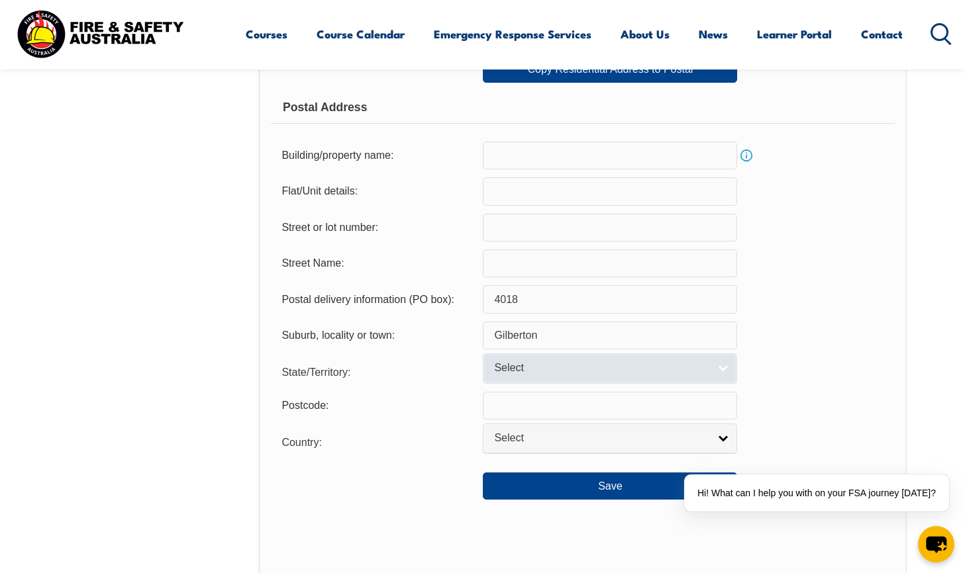
click at [515, 368] on span "Select" at bounding box center [601, 369] width 215 height 14
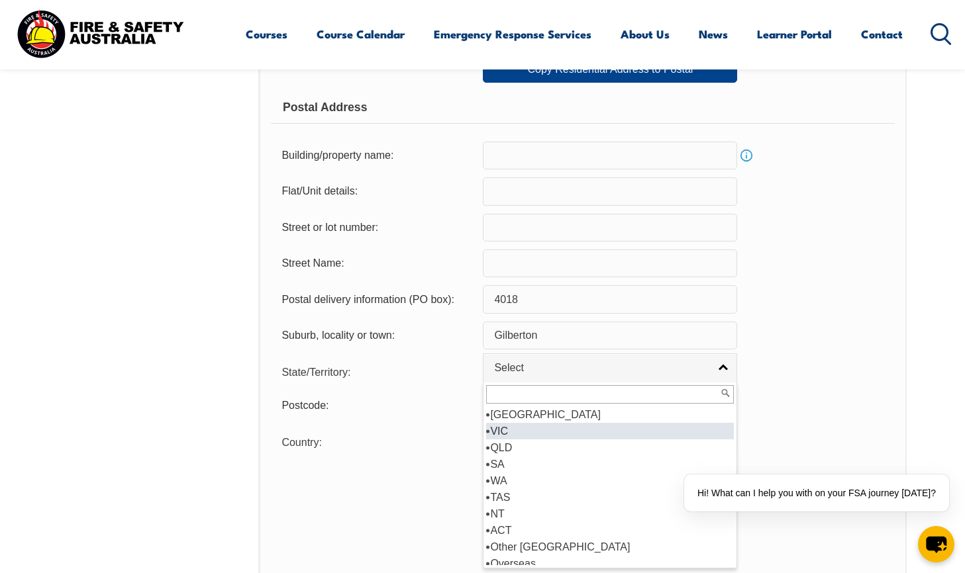
drag, startPoint x: 513, startPoint y: 434, endPoint x: 512, endPoint y: 418, distance: 15.9
click at [512, 434] on li "VIC" at bounding box center [610, 431] width 248 height 17
select select "VIC"
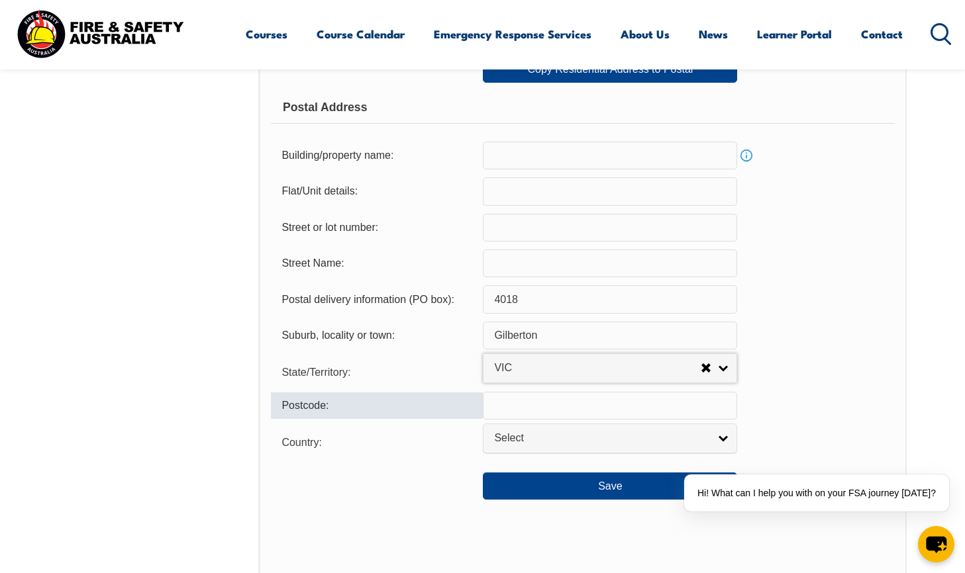
click at [514, 407] on input "text" at bounding box center [610, 406] width 254 height 28
type input "3072"
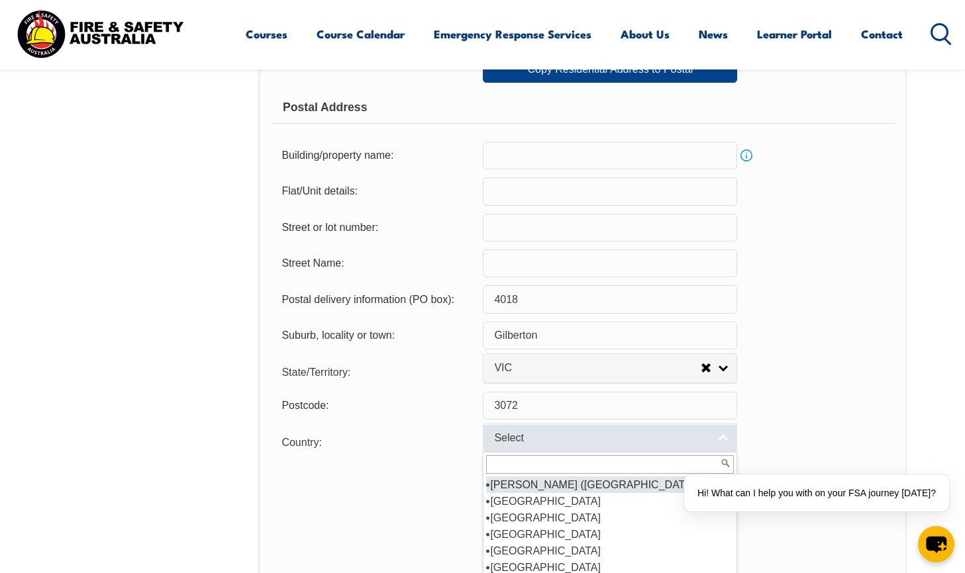
click at [518, 438] on span "Select" at bounding box center [601, 439] width 215 height 14
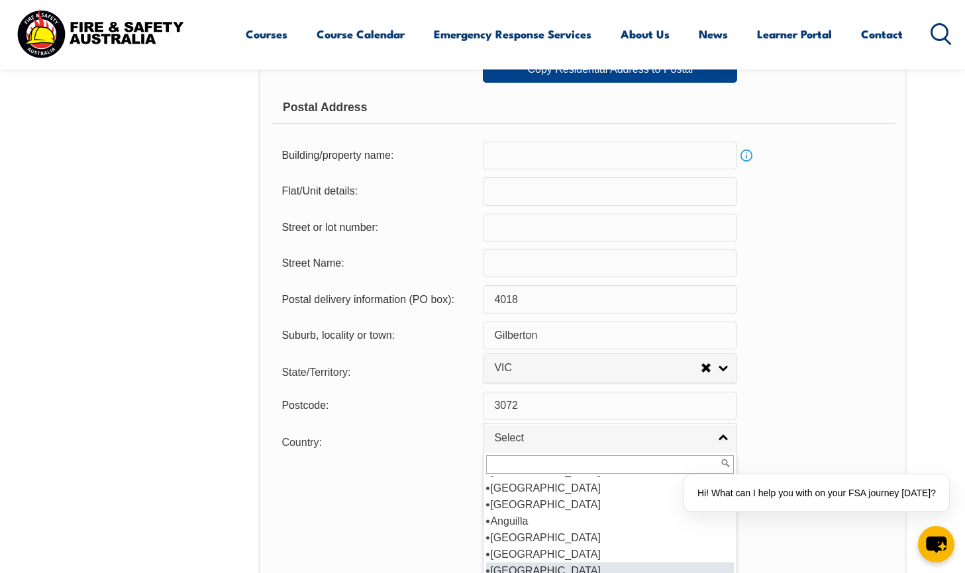
scroll to position [159, 0]
click at [523, 536] on li "[GEOGRAPHIC_DATA]" at bounding box center [610, 541] width 248 height 17
select select "1101"
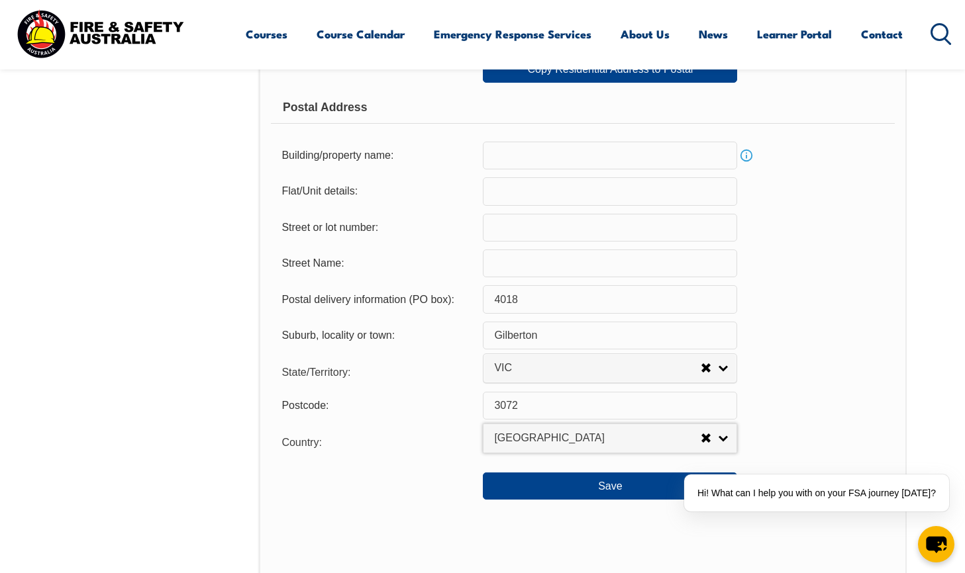
click at [442, 505] on div "Usual Residential Address Please provide the physical address (street number an…" at bounding box center [582, 160] width 647 height 1057
click at [583, 479] on button "Save" at bounding box center [610, 486] width 254 height 26
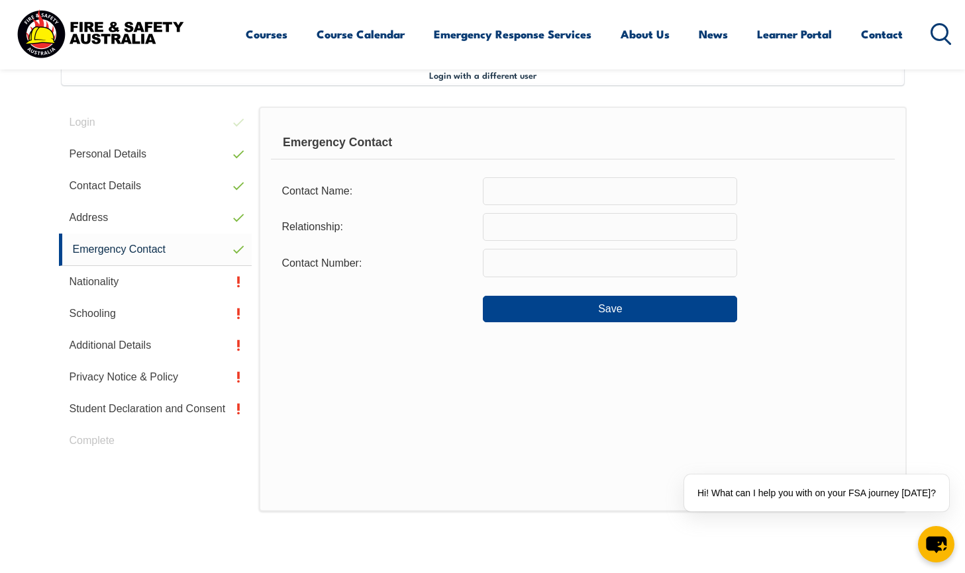
scroll to position [361, 0]
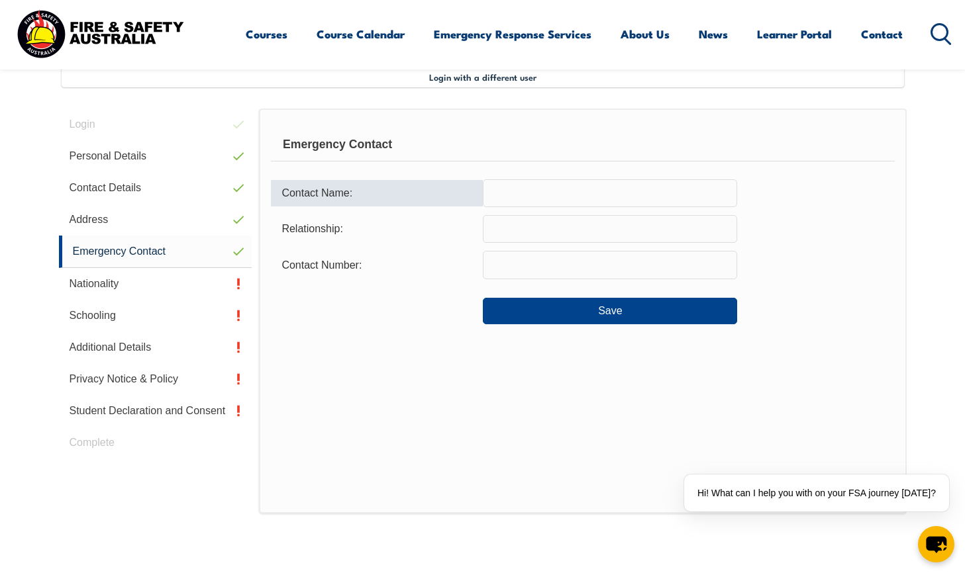
click at [509, 189] on input "text" at bounding box center [610, 193] width 254 height 28
type input "Dean Merlino"
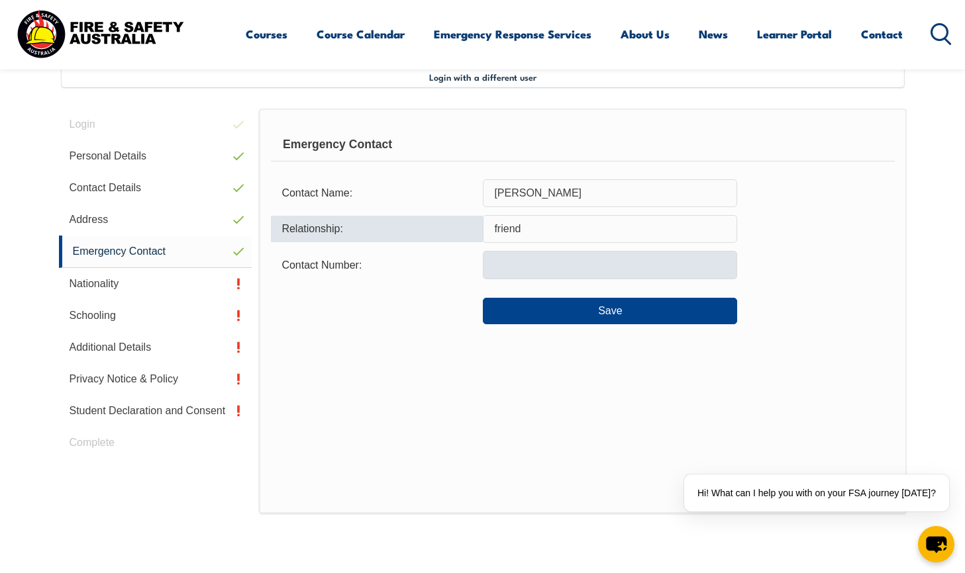
type input "friend"
click at [504, 267] on input "text" at bounding box center [610, 265] width 254 height 28
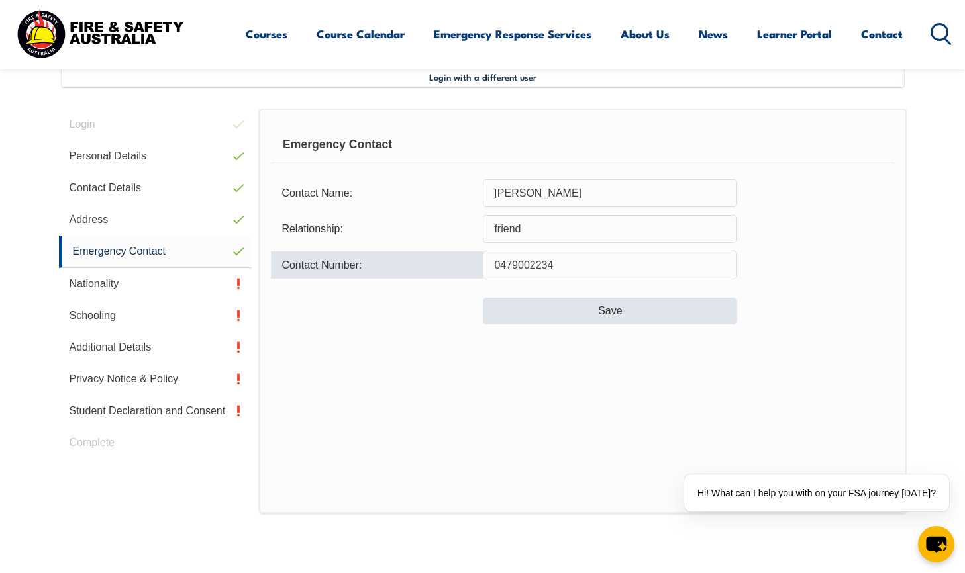
type input "0479002234"
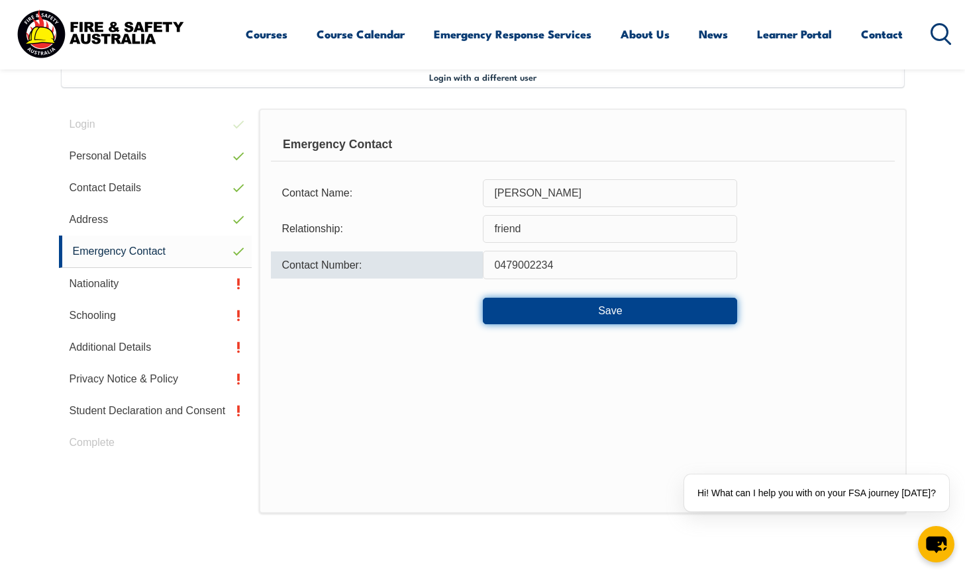
click at [555, 316] on button "Save" at bounding box center [610, 311] width 254 height 26
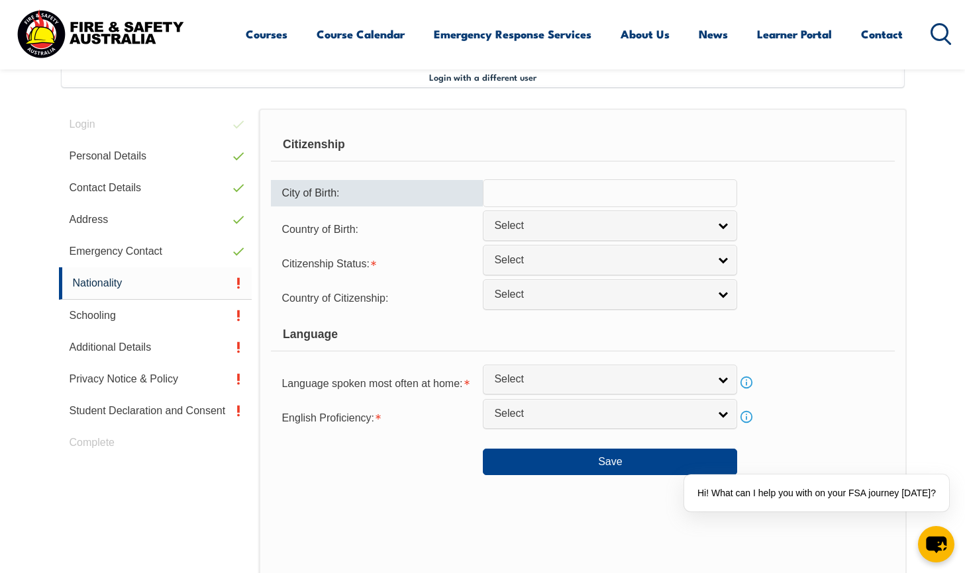
click at [525, 195] on input "text" at bounding box center [610, 193] width 254 height 28
type input "2/10/1973"
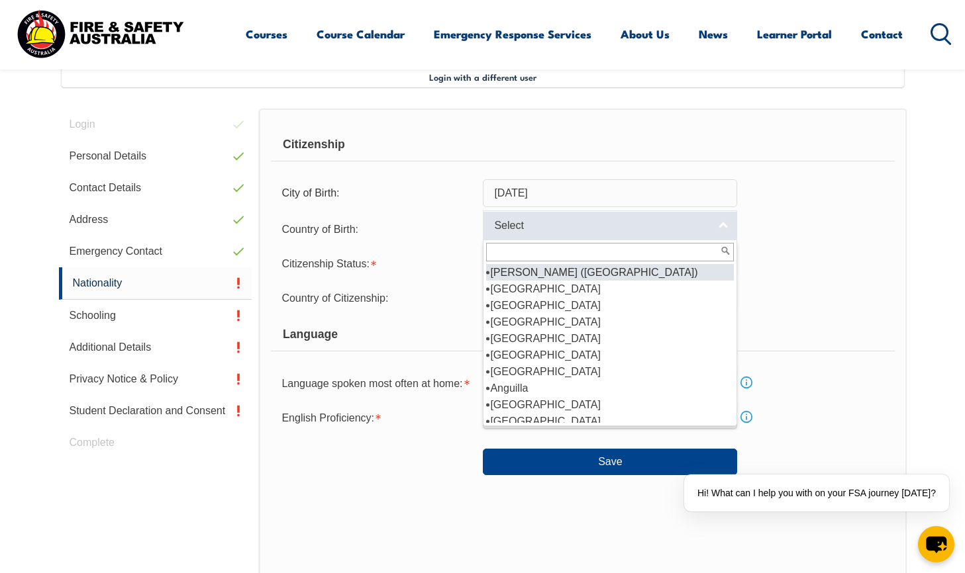
click at [520, 226] on span "Select" at bounding box center [601, 226] width 215 height 14
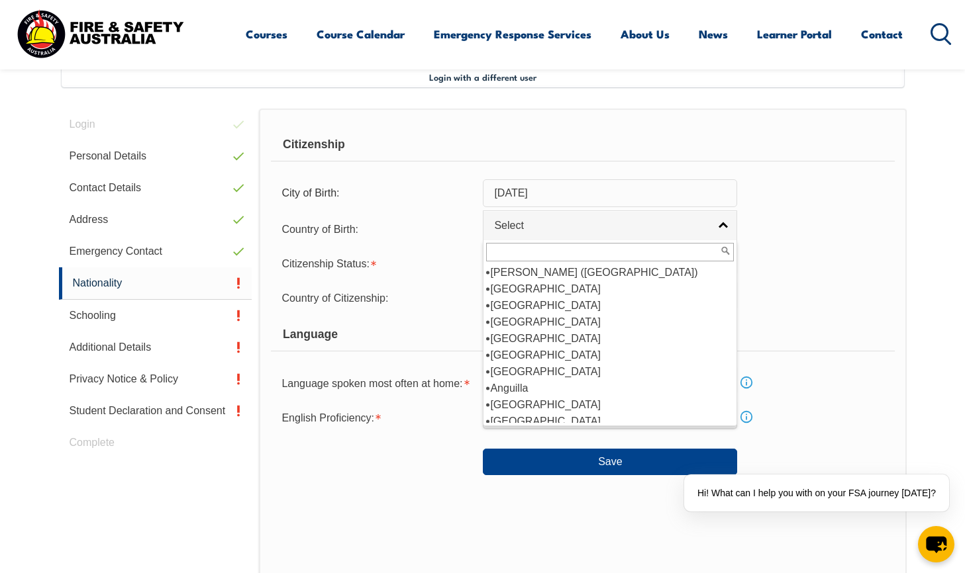
scroll to position [79, 0]
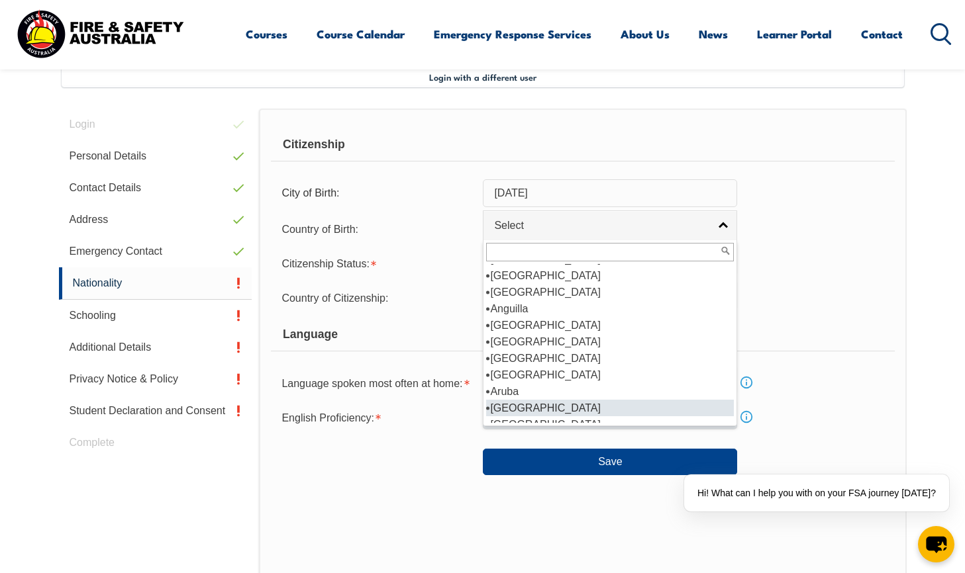
click at [515, 403] on li "[GEOGRAPHIC_DATA]" at bounding box center [610, 408] width 248 height 17
select select "1101"
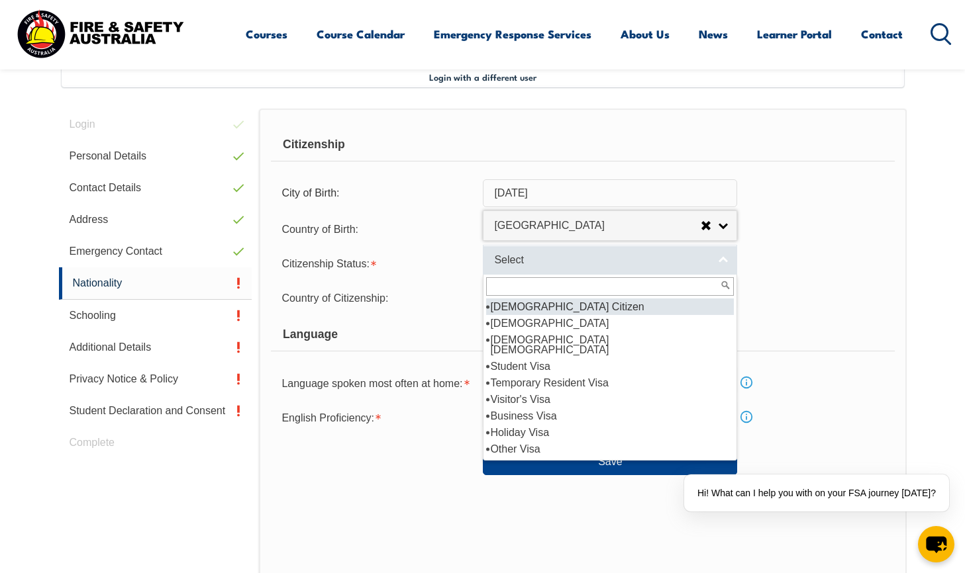
click at [515, 260] on span "Select" at bounding box center [601, 261] width 215 height 14
click at [552, 309] on li "[DEMOGRAPHIC_DATA] Citizen" at bounding box center [610, 307] width 248 height 17
select select "1"
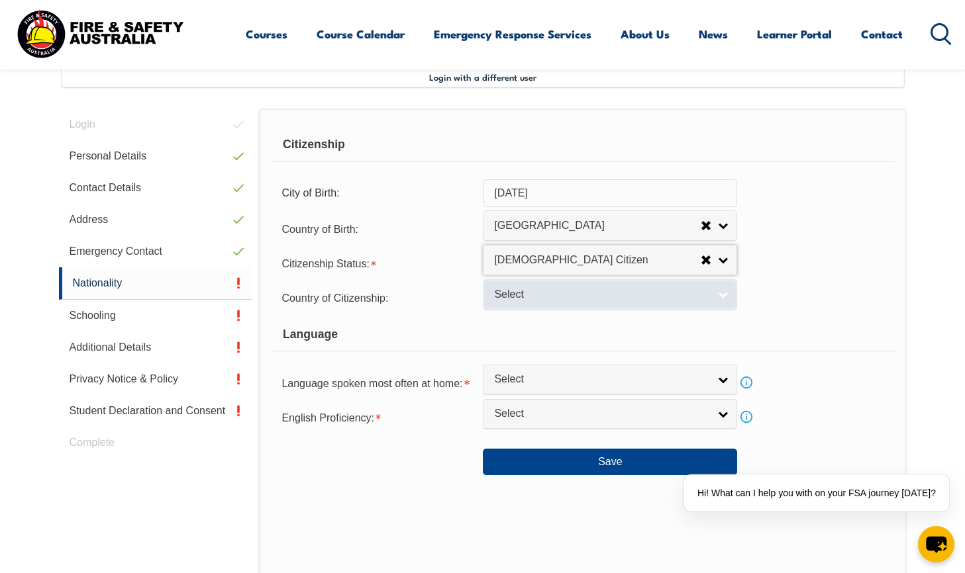
click at [530, 301] on span "Select" at bounding box center [601, 295] width 215 height 14
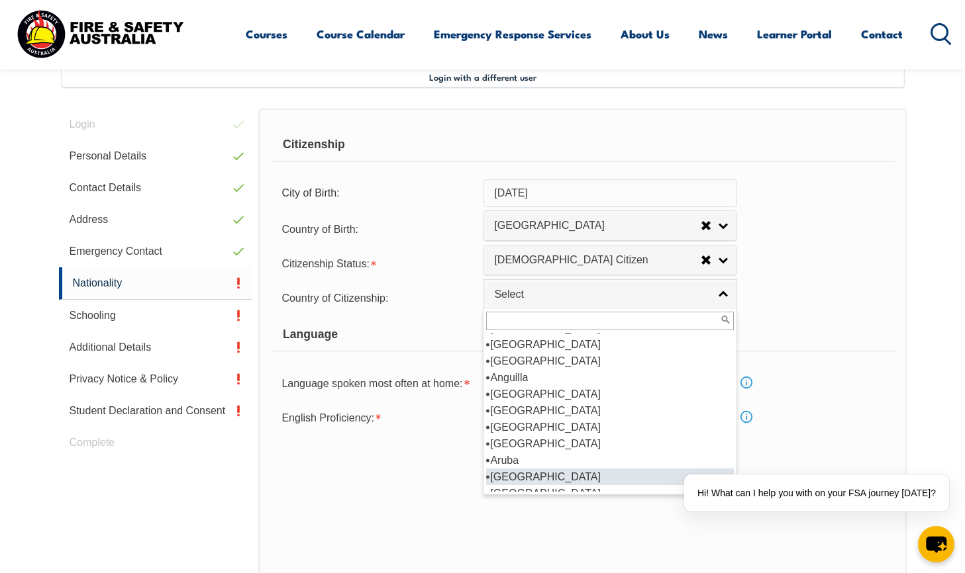
click at [515, 473] on li "[GEOGRAPHIC_DATA]" at bounding box center [610, 477] width 248 height 17
select select "1101"
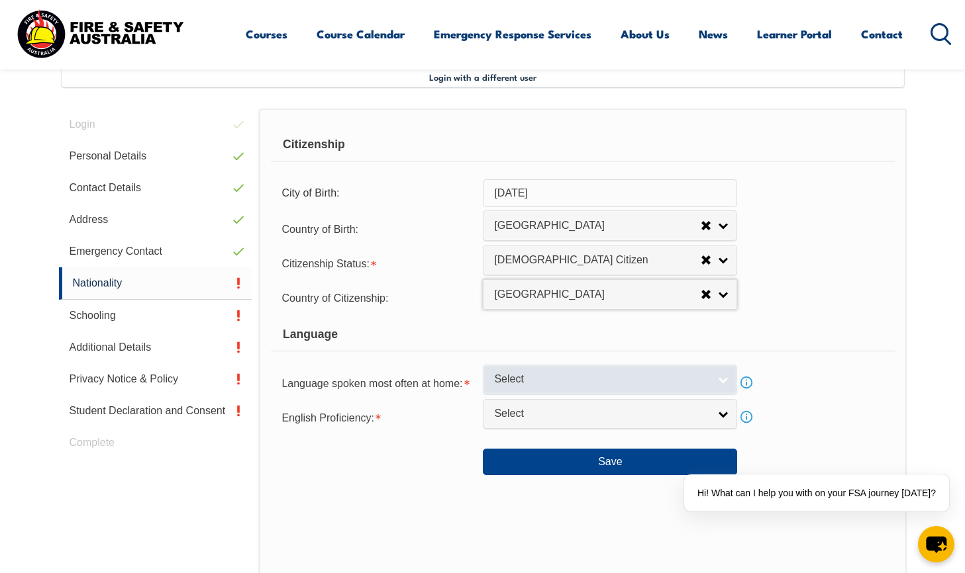
click at [532, 383] on span "Select" at bounding box center [601, 380] width 215 height 14
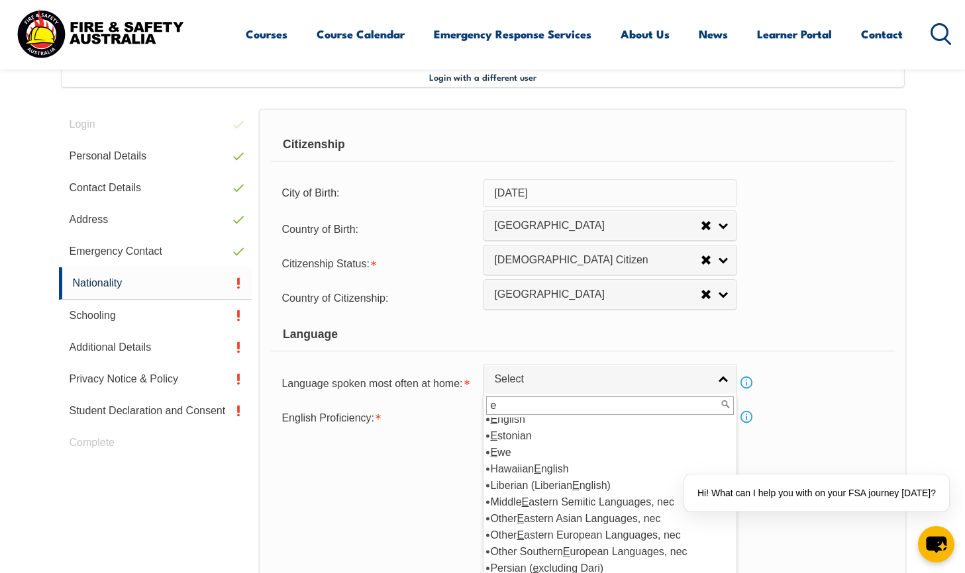
scroll to position [0, 0]
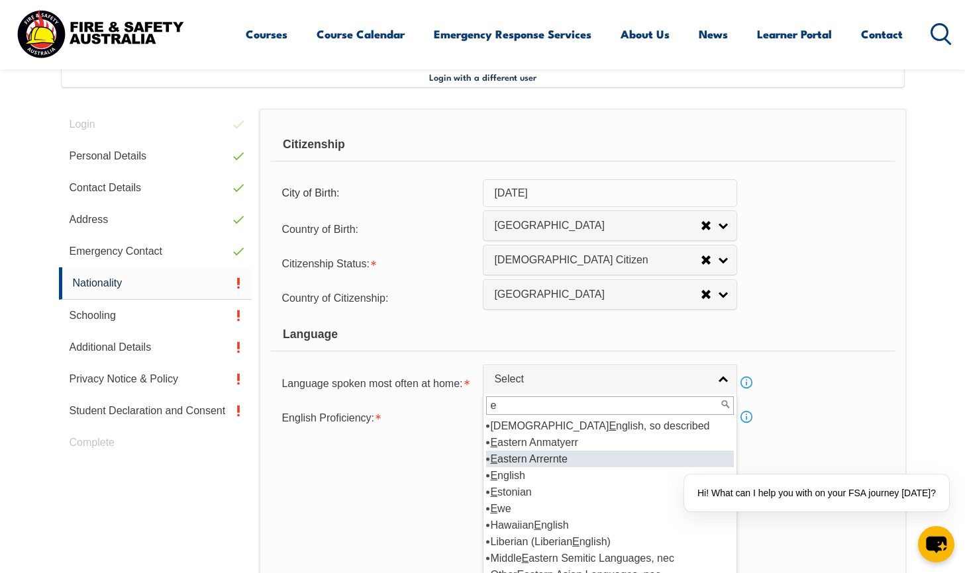
type input "e"
click at [528, 473] on li "E nglish" at bounding box center [610, 475] width 248 height 17
select select "1201"
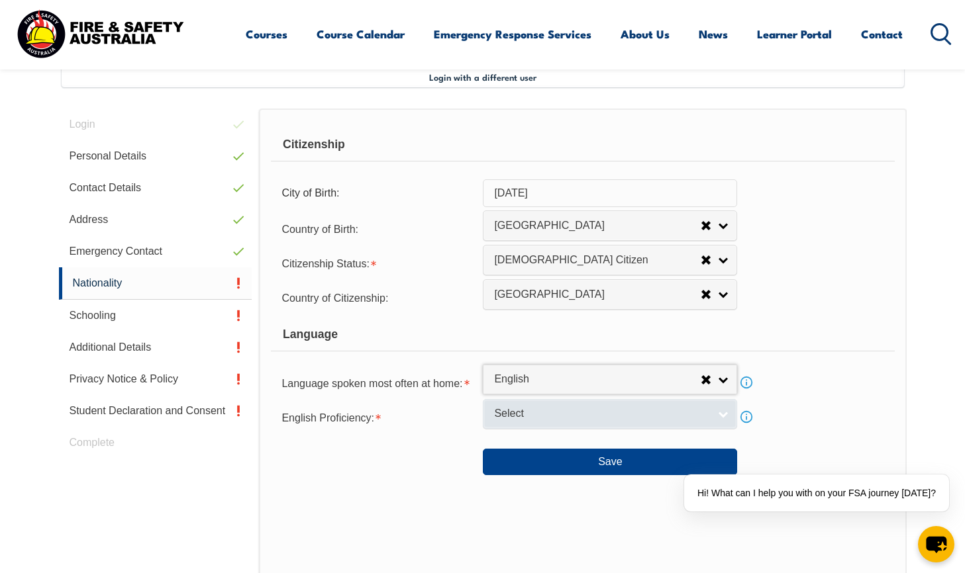
click at [532, 416] on span "Select" at bounding box center [601, 414] width 215 height 14
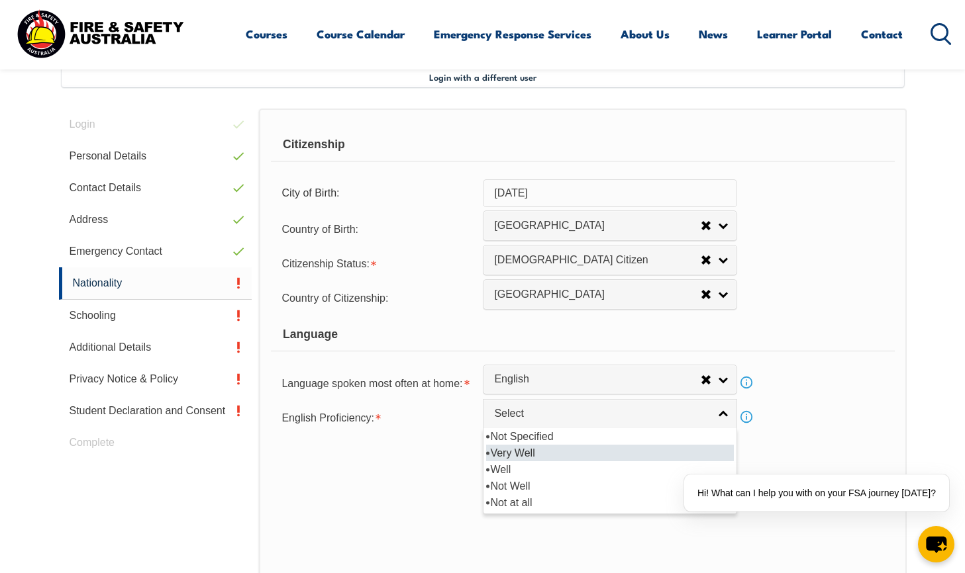
click at [532, 455] on li "Very Well" at bounding box center [610, 453] width 248 height 17
select select "1"
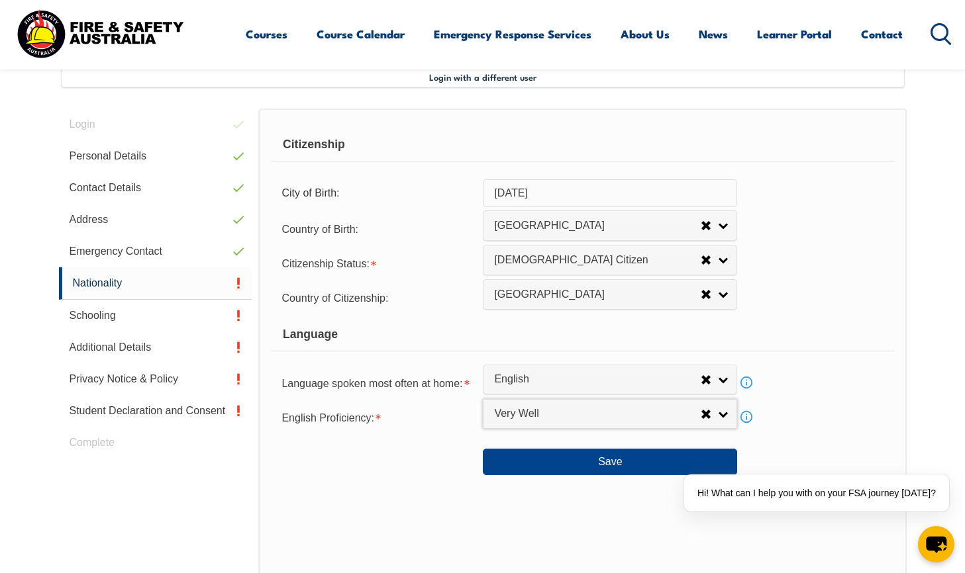
click at [420, 479] on div "Citizenship City of Birth: 2/10/1973 Country of Birth: Adelie Land (France) Afg…" at bounding box center [582, 387] width 647 height 556
click at [567, 470] on button "Save" at bounding box center [610, 462] width 254 height 26
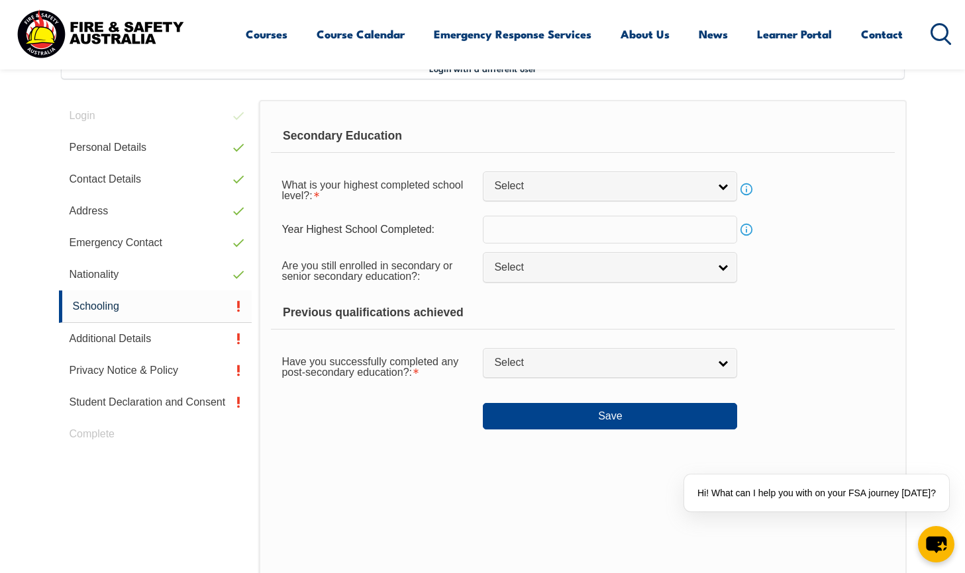
scroll to position [361, 0]
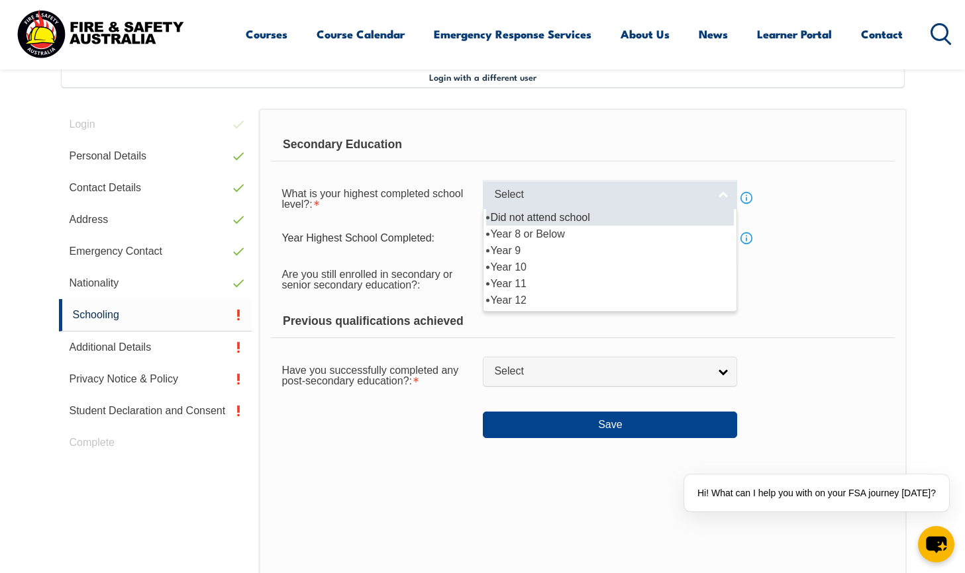
click at [505, 183] on link "Select" at bounding box center [610, 195] width 254 height 30
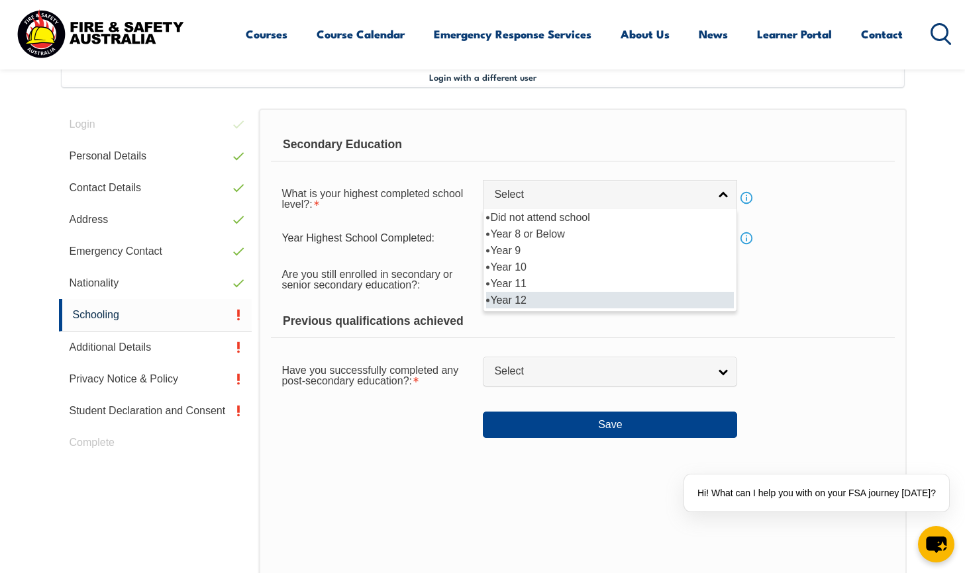
click at [529, 305] on li "Year 12" at bounding box center [610, 300] width 248 height 17
select select "12"
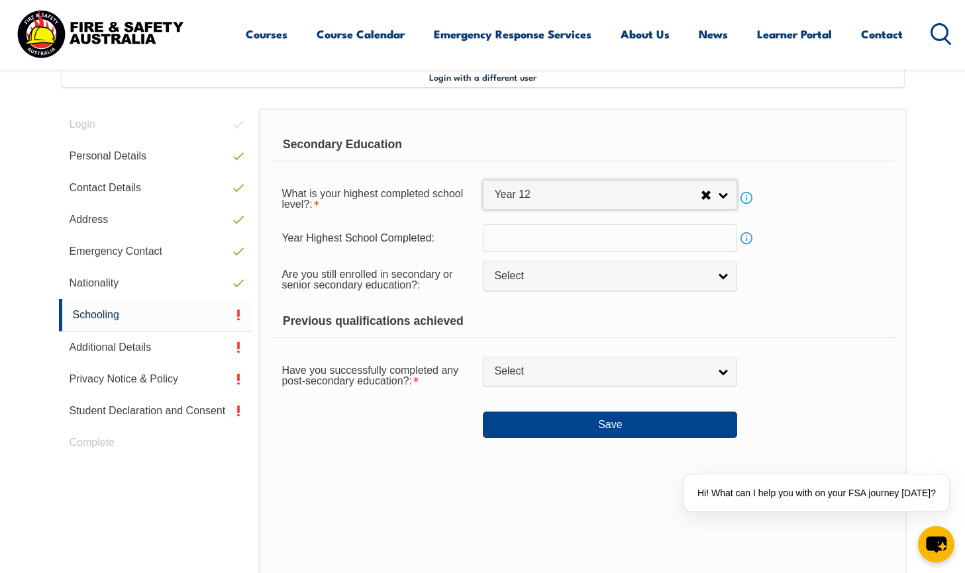
click at [526, 238] on input "text" at bounding box center [610, 238] width 254 height 28
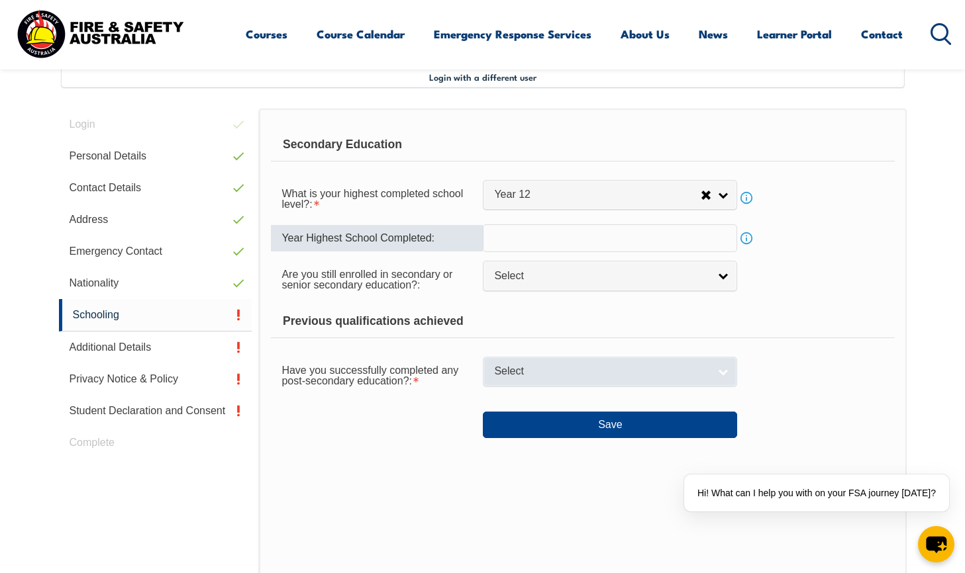
click at [540, 375] on span "Select" at bounding box center [601, 372] width 215 height 14
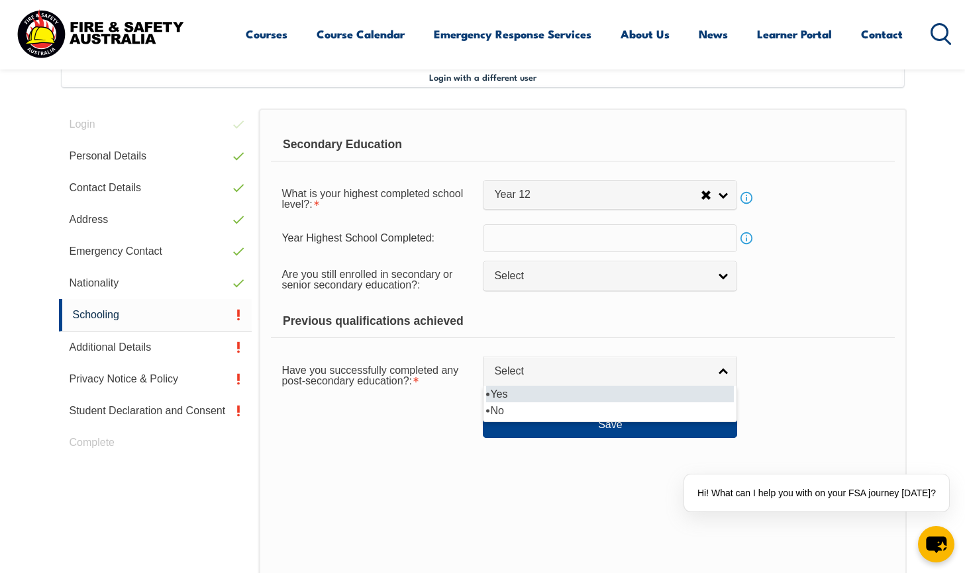
click at [515, 396] on li "Yes" at bounding box center [610, 394] width 248 height 17
select select "true"
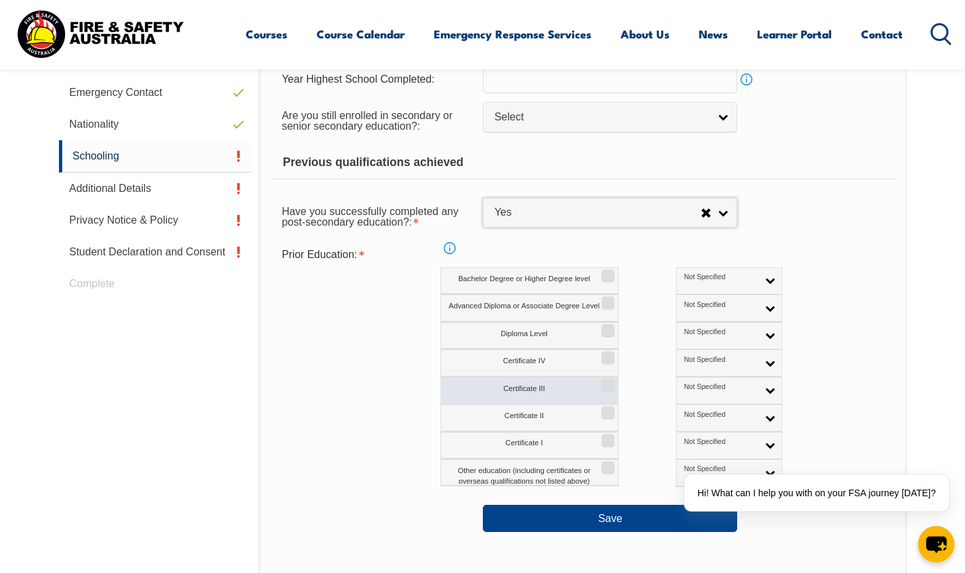
scroll to position [599, 0]
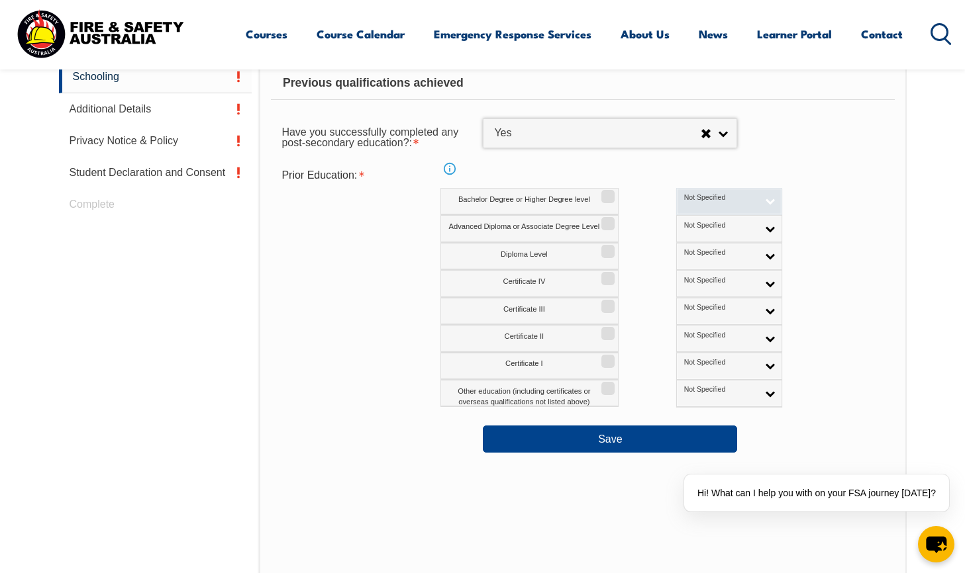
click at [684, 202] on span "Not Specified" at bounding box center [720, 197] width 73 height 9
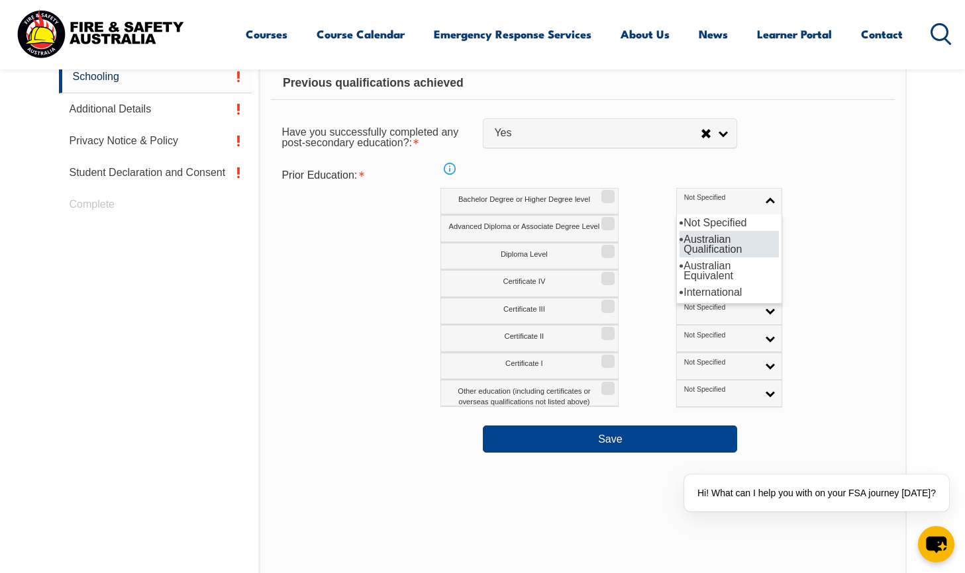
click at [679, 240] on li "Australian Qualification" at bounding box center [728, 244] width 99 height 26
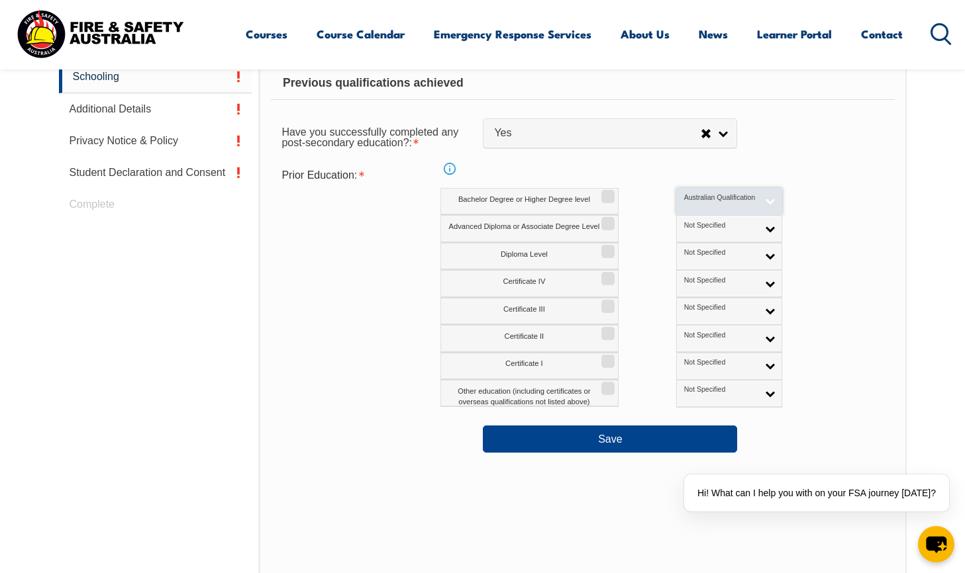
click at [684, 201] on span "Australian Qualification" at bounding box center [720, 197] width 73 height 9
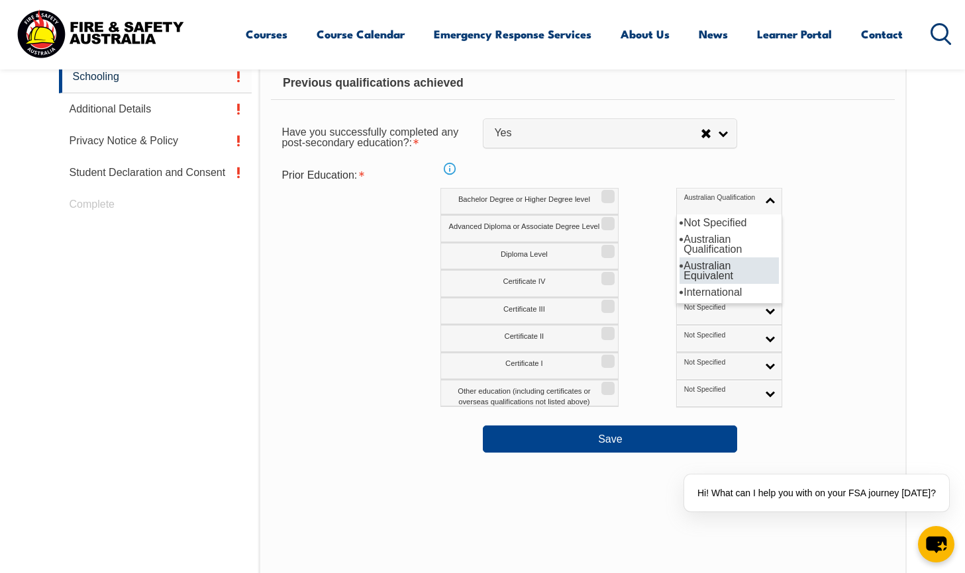
click at [679, 268] on li "Australian Equivalent" at bounding box center [728, 271] width 99 height 26
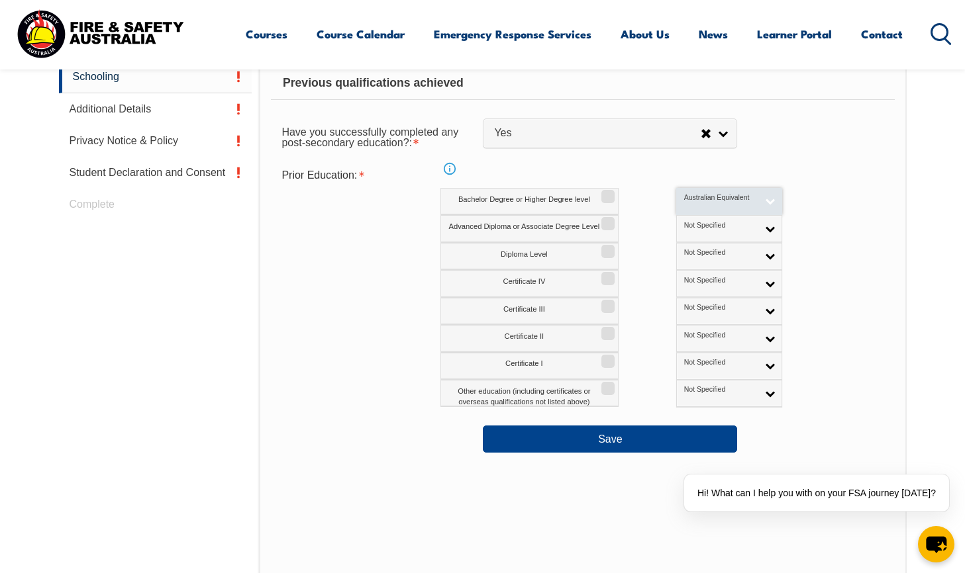
click at [684, 196] on span "Australian Equivalent" at bounding box center [720, 197] width 73 height 9
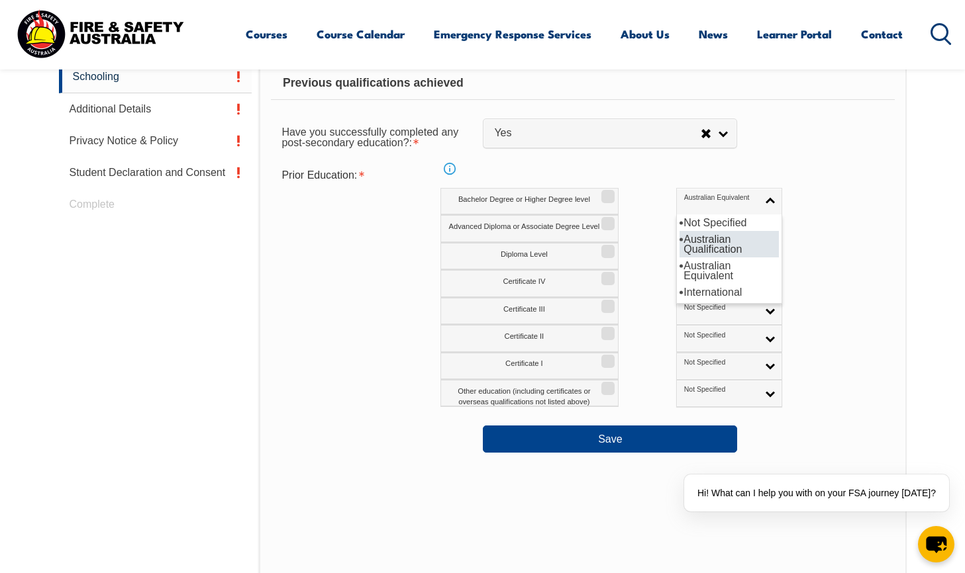
click at [679, 246] on li "Australian Qualification" at bounding box center [728, 244] width 99 height 26
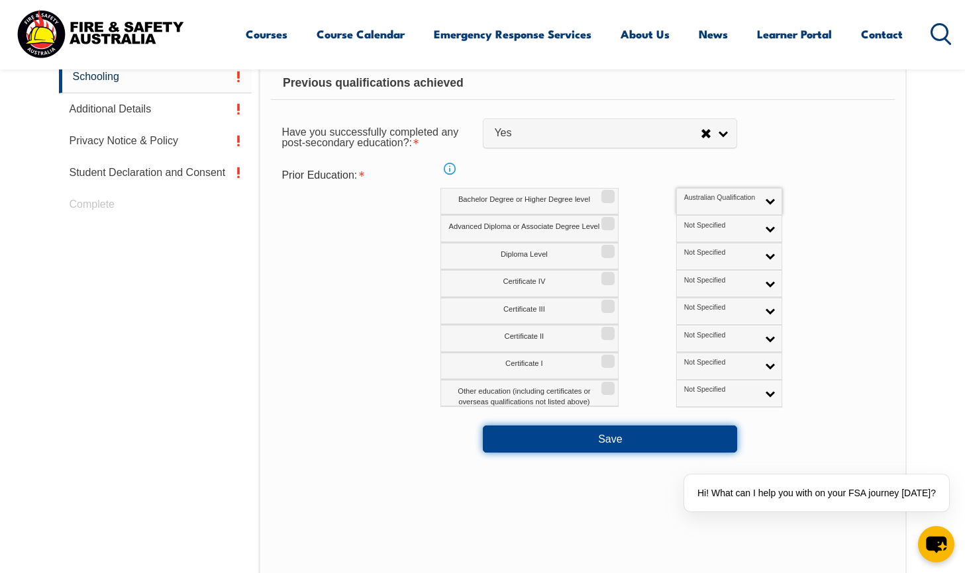
click at [589, 440] on button "Save" at bounding box center [610, 439] width 254 height 26
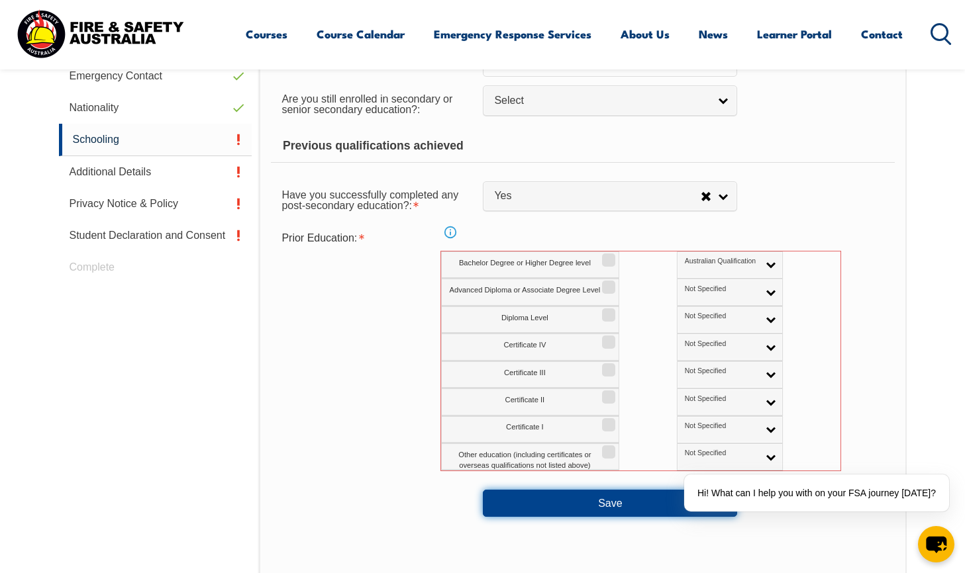
scroll to position [616, 0]
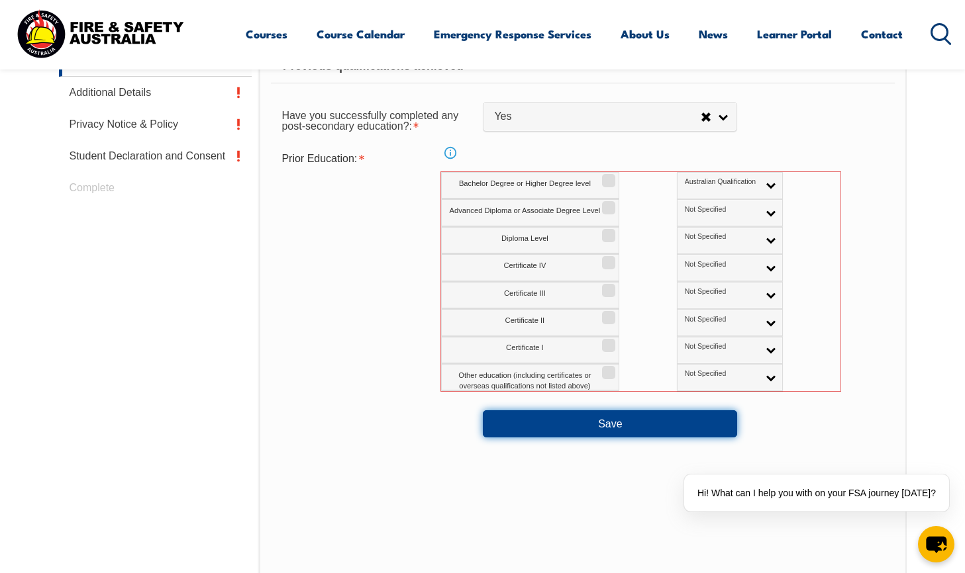
click at [573, 420] on button "Save" at bounding box center [610, 424] width 254 height 26
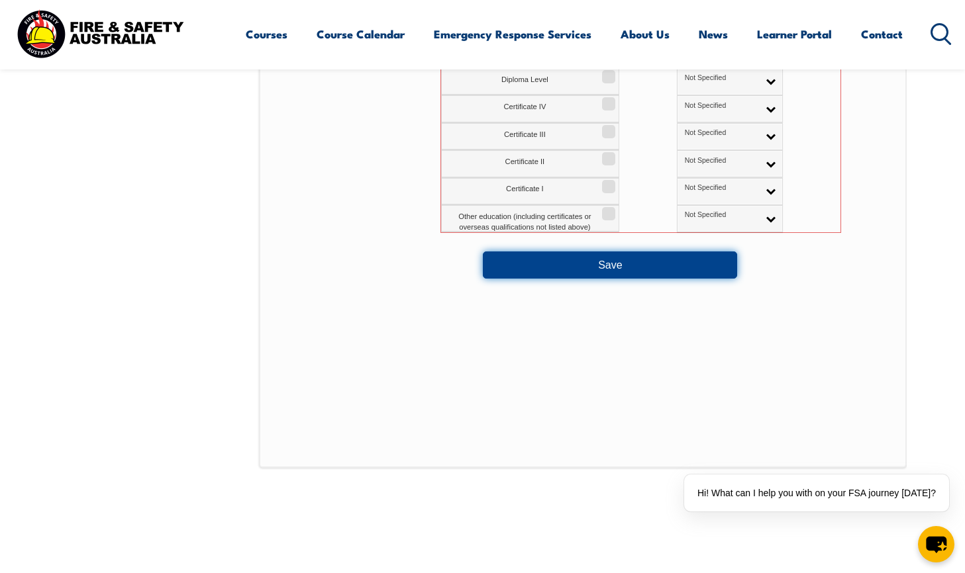
scroll to position [854, 0]
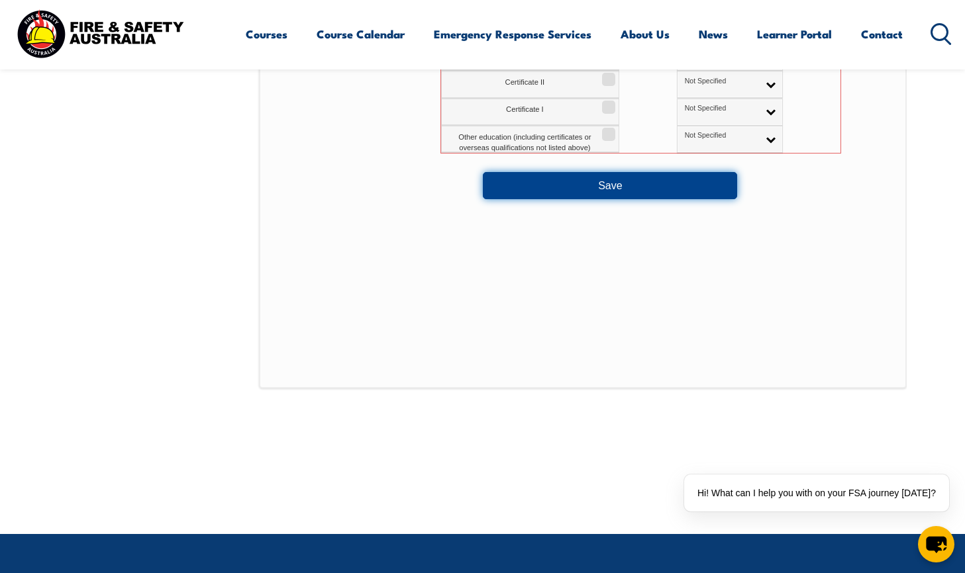
click at [603, 188] on button "Save" at bounding box center [610, 185] width 254 height 26
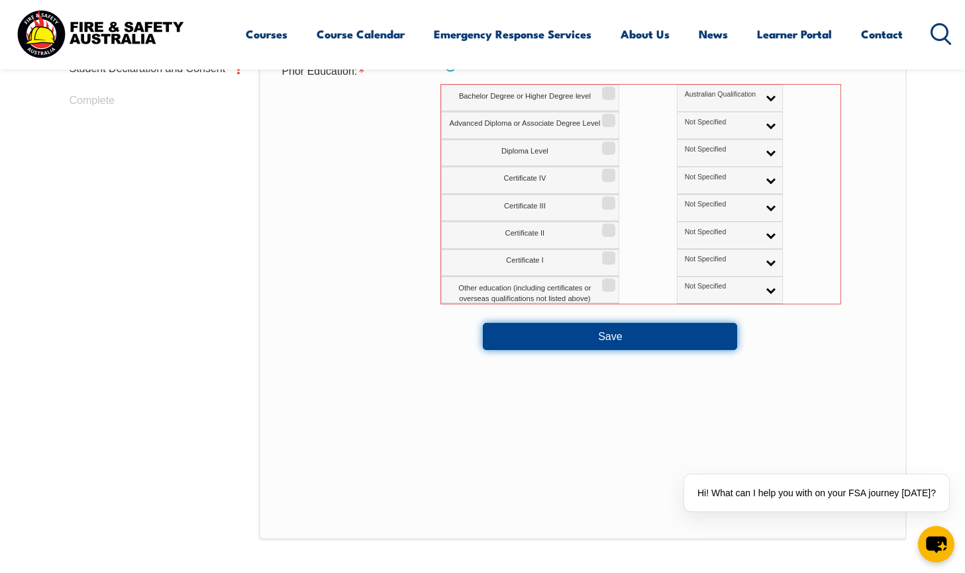
scroll to position [695, 0]
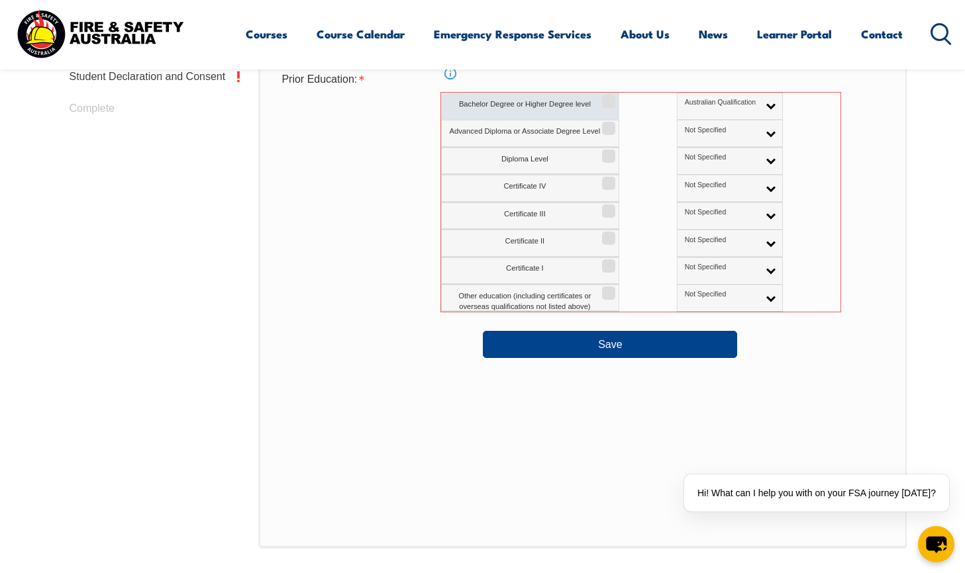
click at [603, 97] on input "Bachelor Degree or Higher Degree level" at bounding box center [607, 96] width 8 height 1
checkbox input "true"
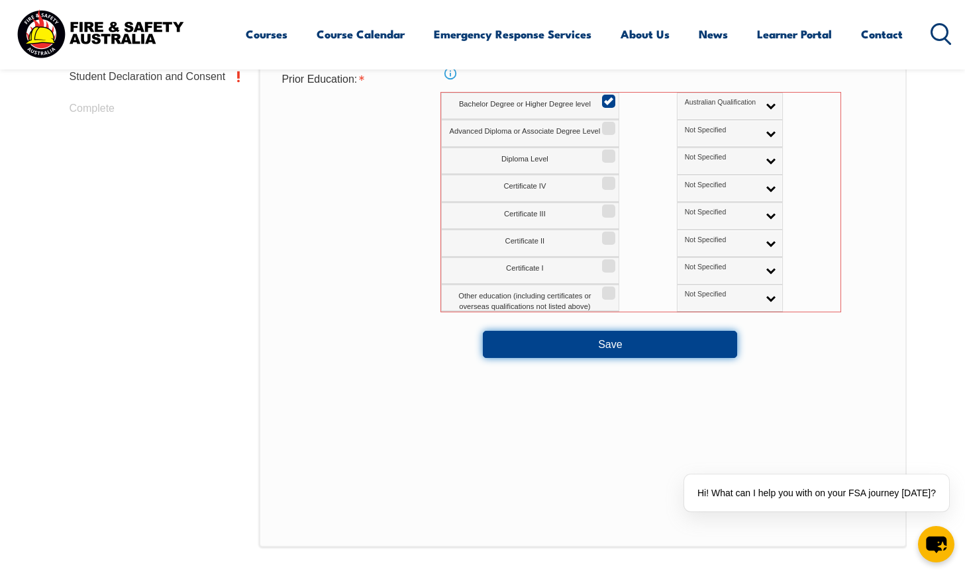
click at [599, 340] on button "Save" at bounding box center [610, 344] width 254 height 26
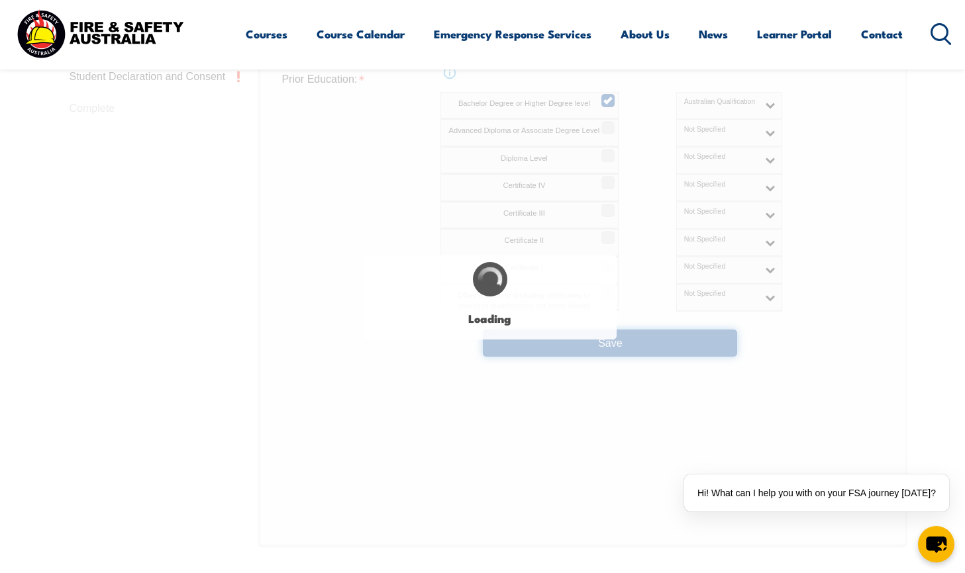
select select
select select "true"
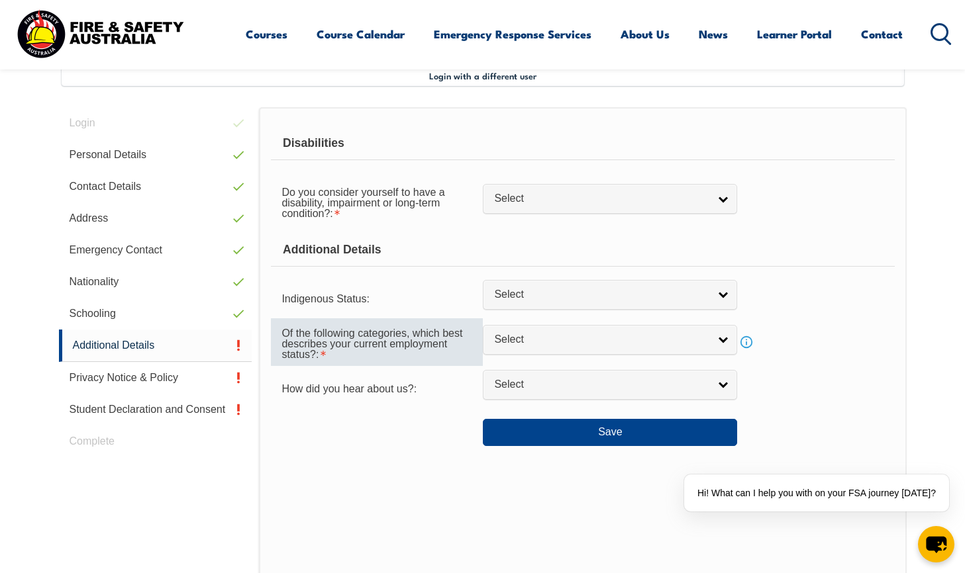
scroll to position [361, 0]
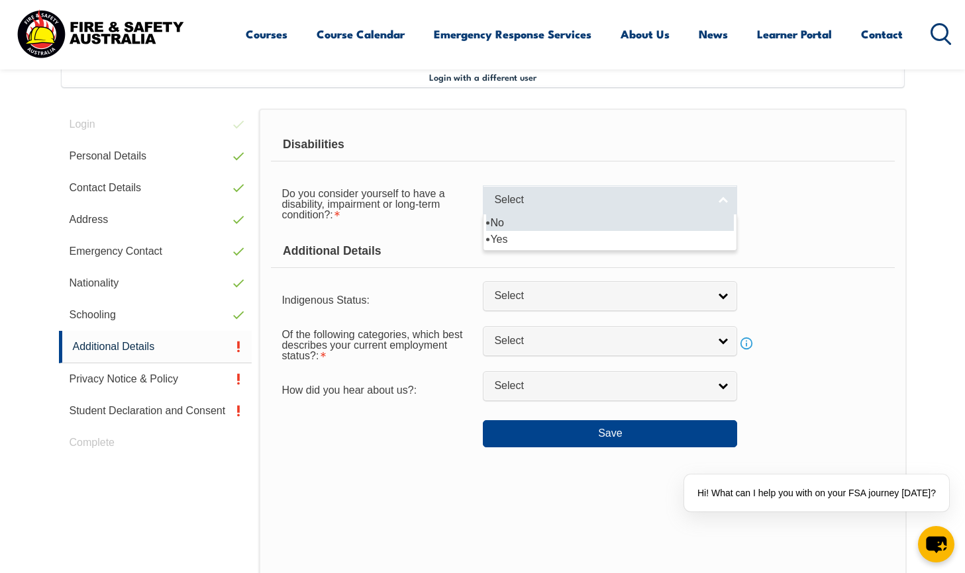
click at [508, 203] on span "Select" at bounding box center [601, 200] width 215 height 14
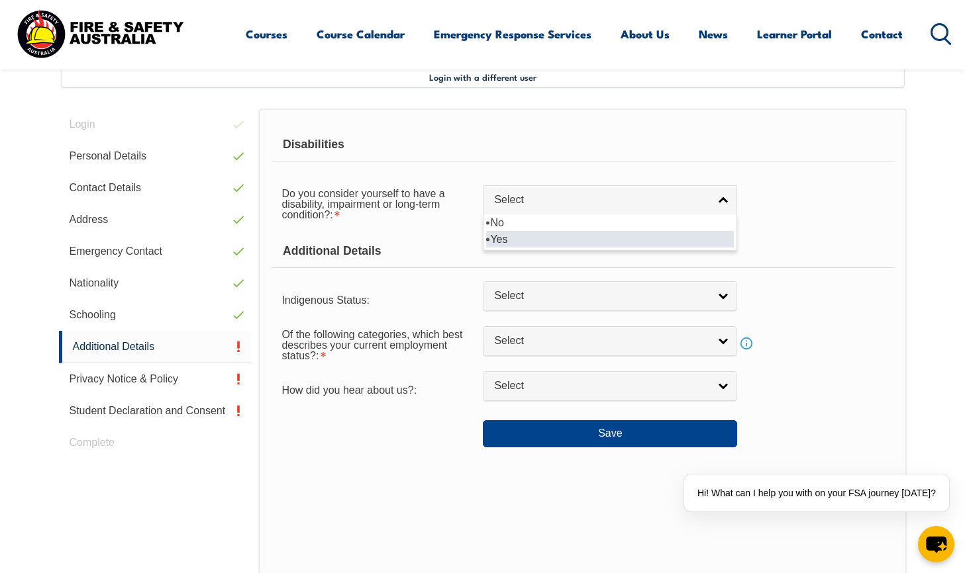
click at [538, 241] on li "Yes" at bounding box center [610, 239] width 248 height 17
select select "true"
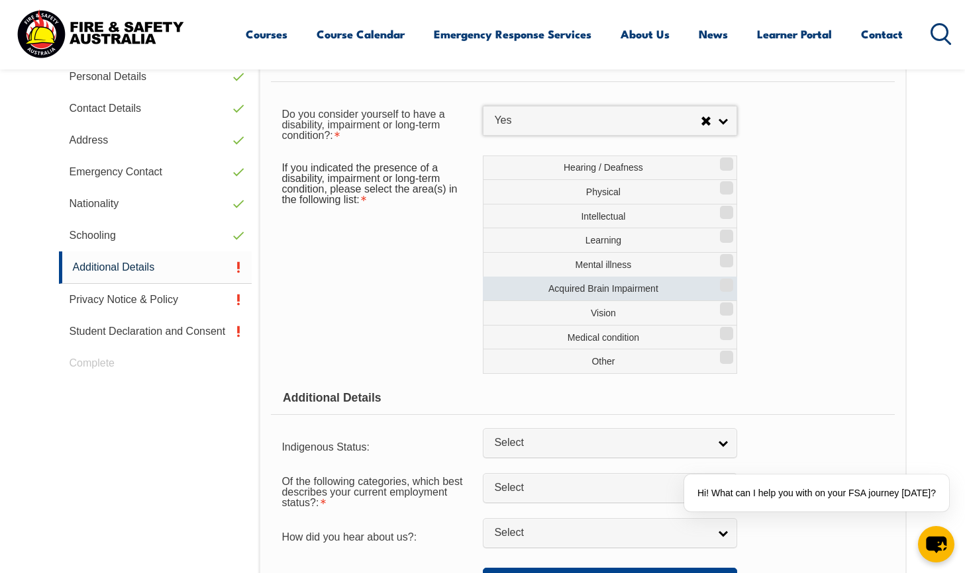
scroll to position [520, 0]
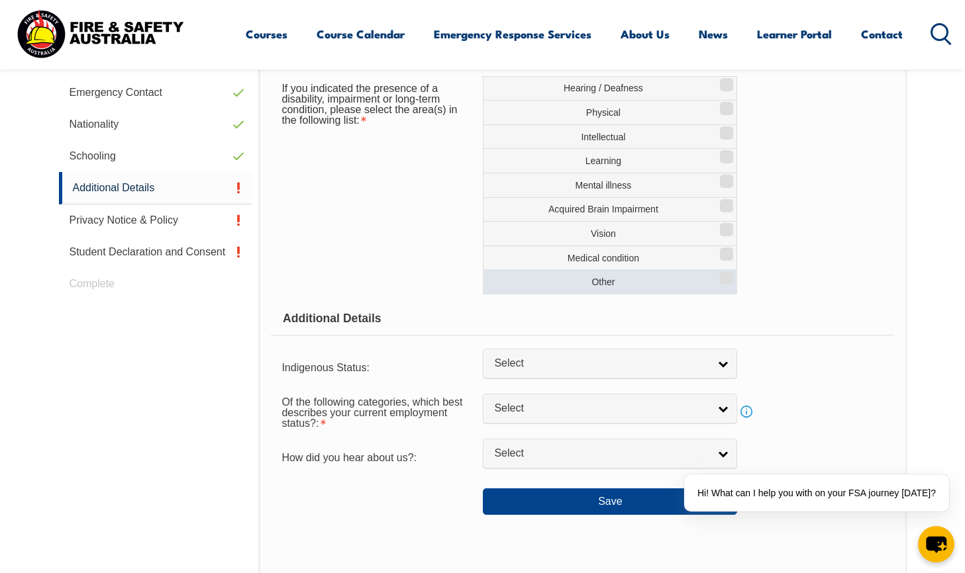
click at [640, 281] on label "Other" at bounding box center [610, 281] width 254 height 25
click at [720, 274] on input "Other" at bounding box center [724, 273] width 8 height 1
checkbox input "true"
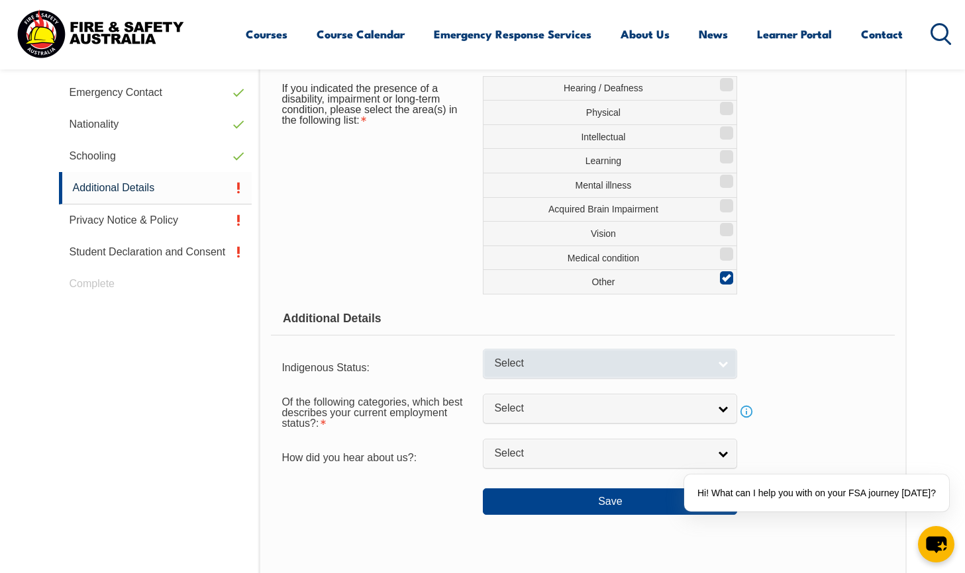
click at [546, 368] on span "Select" at bounding box center [601, 364] width 215 height 14
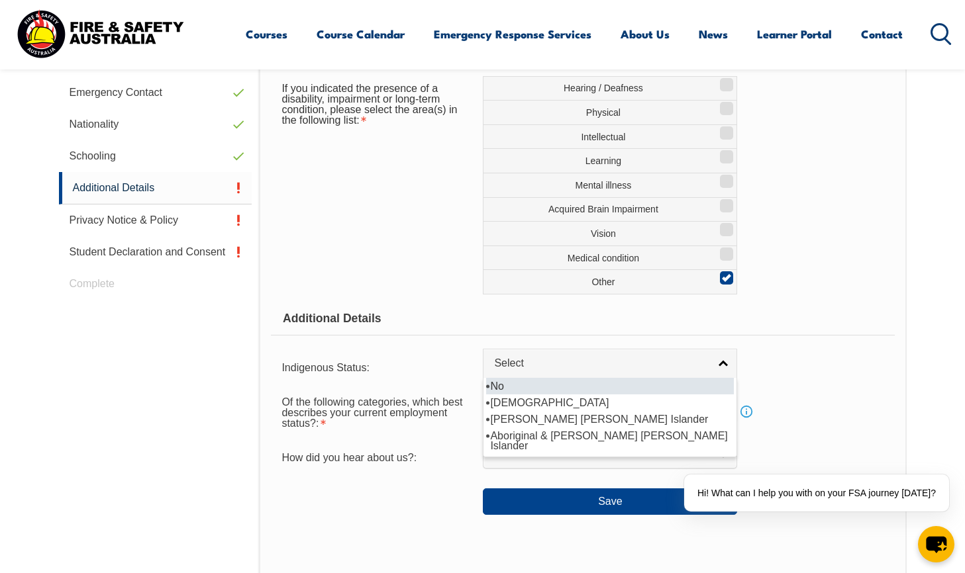
click at [539, 384] on li "No" at bounding box center [610, 386] width 248 height 17
select select "4"
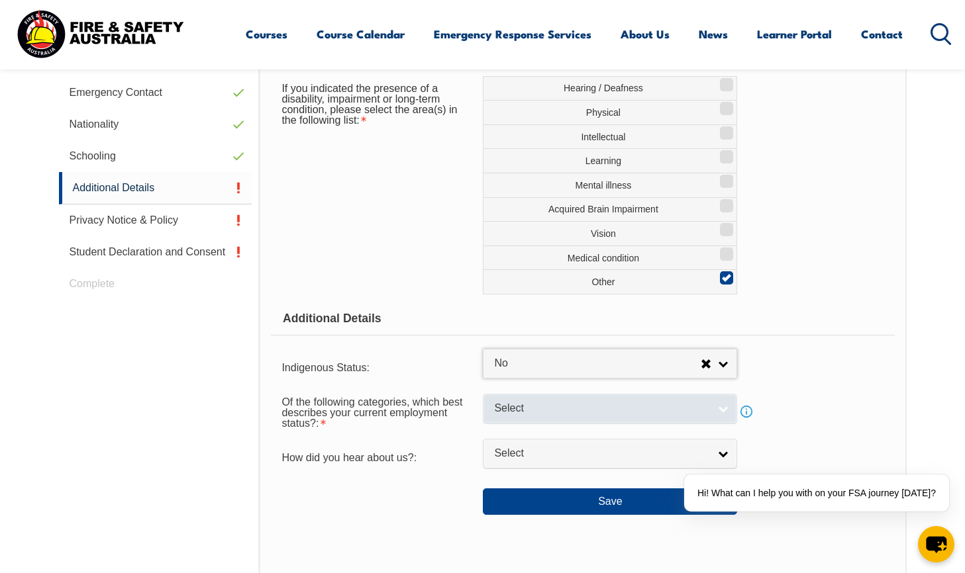
click at [548, 405] on span "Select" at bounding box center [601, 409] width 215 height 14
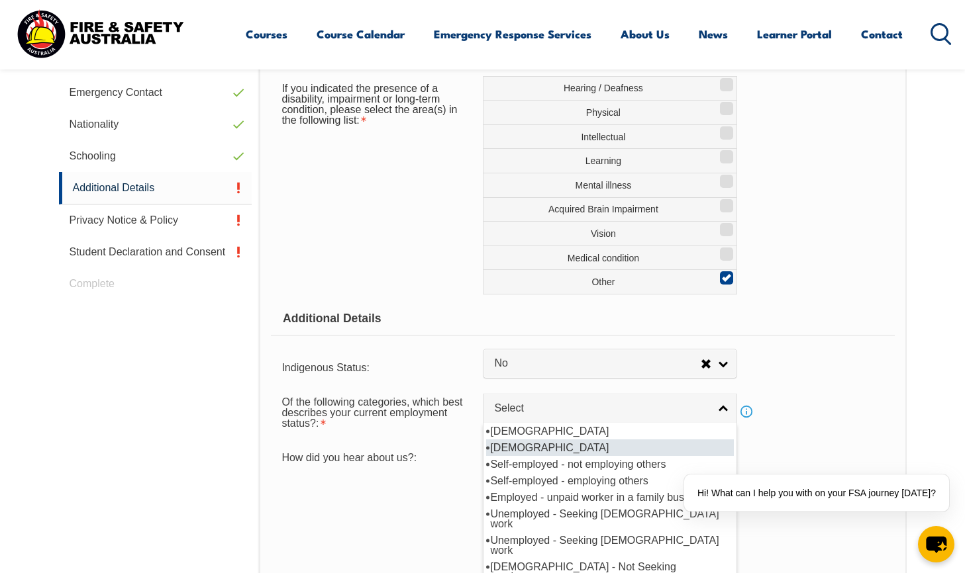
click at [555, 447] on li "[DEMOGRAPHIC_DATA]" at bounding box center [610, 448] width 248 height 17
select select "2"
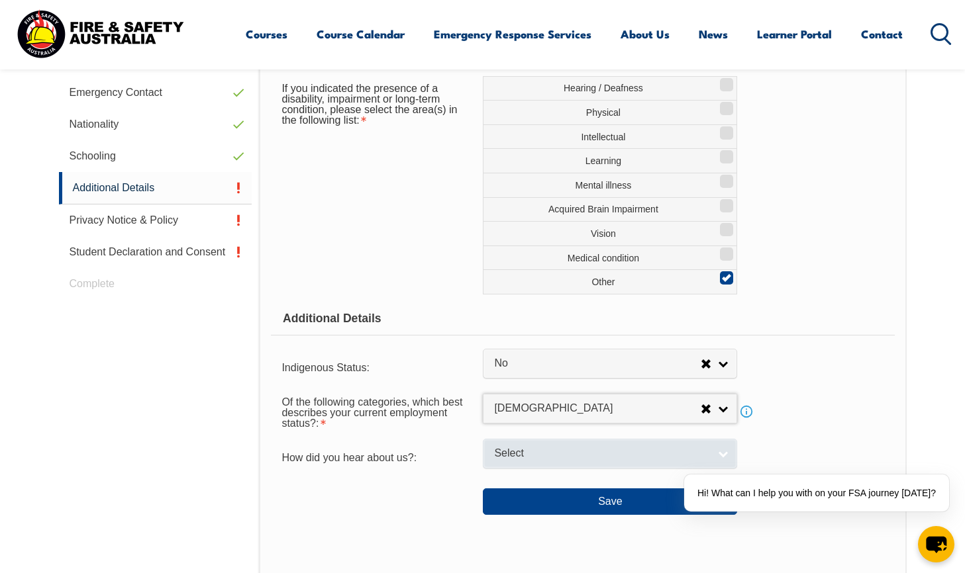
click at [524, 454] on span "Select" at bounding box center [601, 454] width 215 height 14
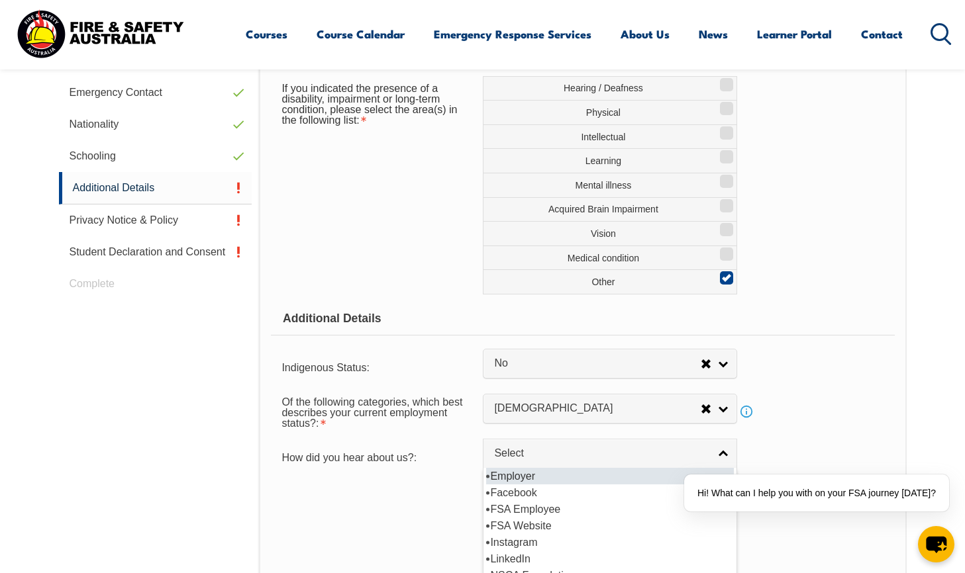
click at [532, 477] on li "Employer" at bounding box center [610, 476] width 248 height 17
select select "8019"
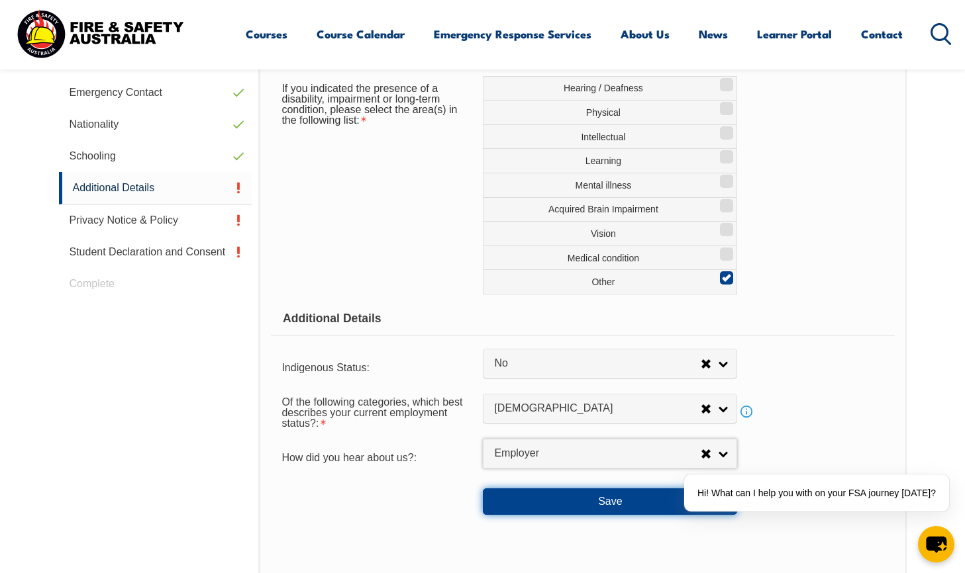
click at [567, 507] on button "Save" at bounding box center [610, 502] width 254 height 26
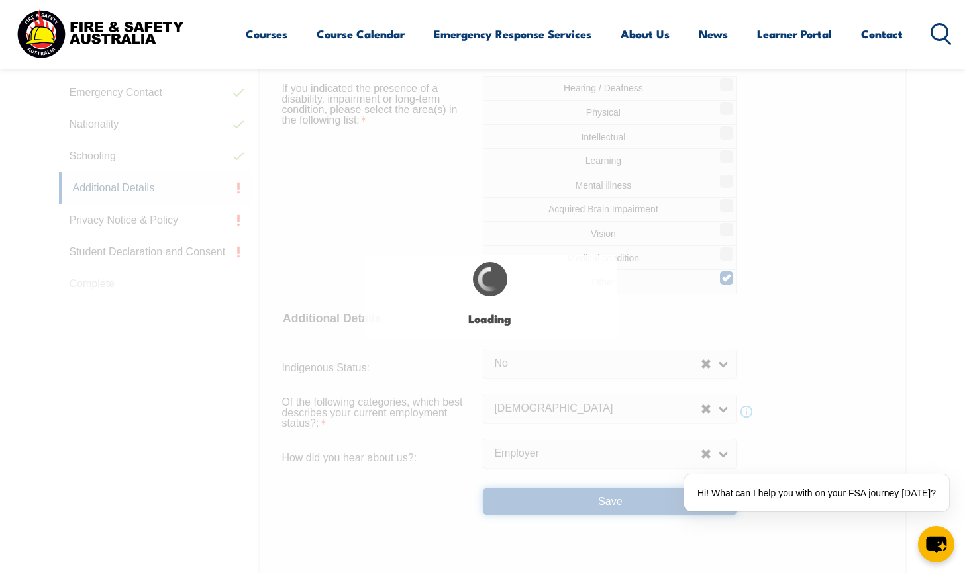
select select "true"
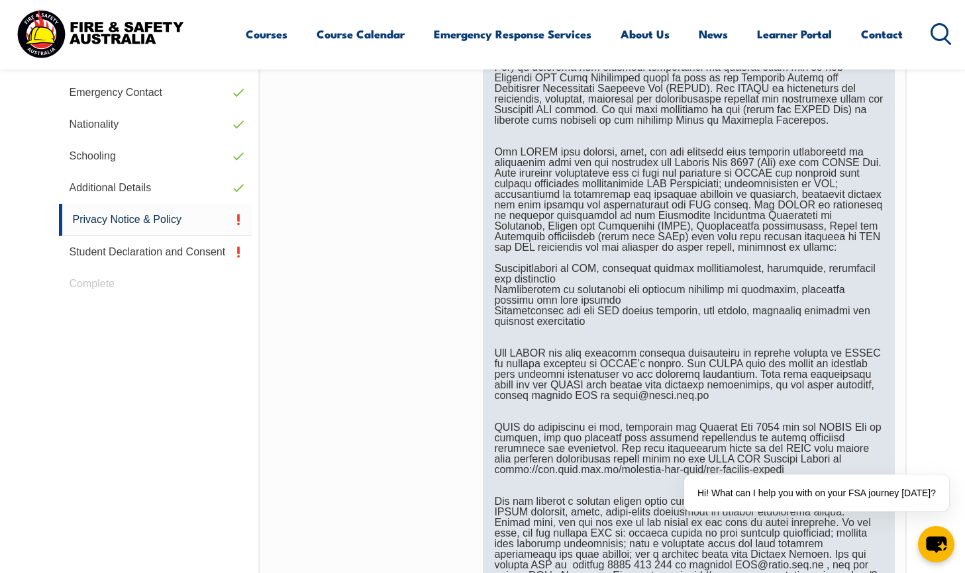
scroll to position [599, 0]
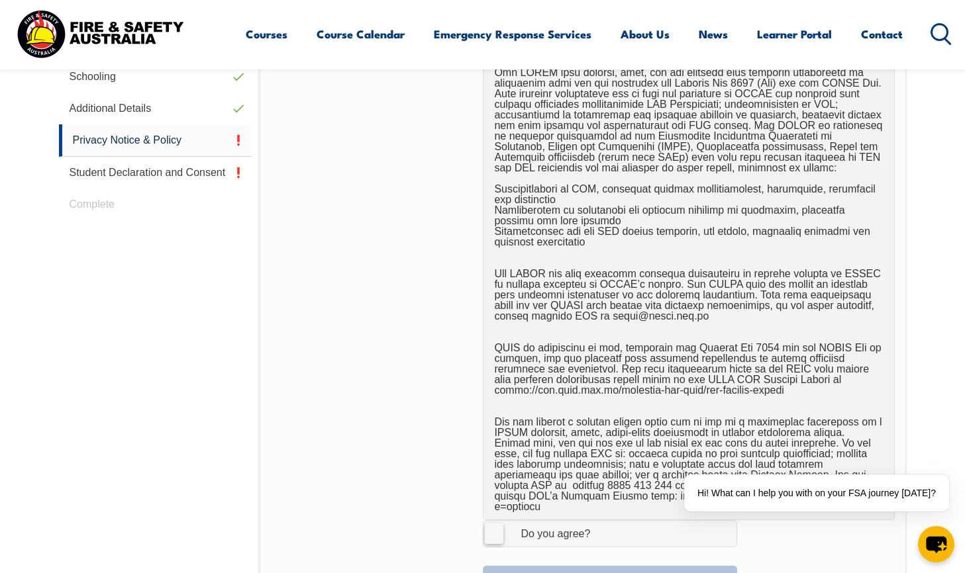
click at [398, 423] on div at bounding box center [582, 215] width 623 height 609
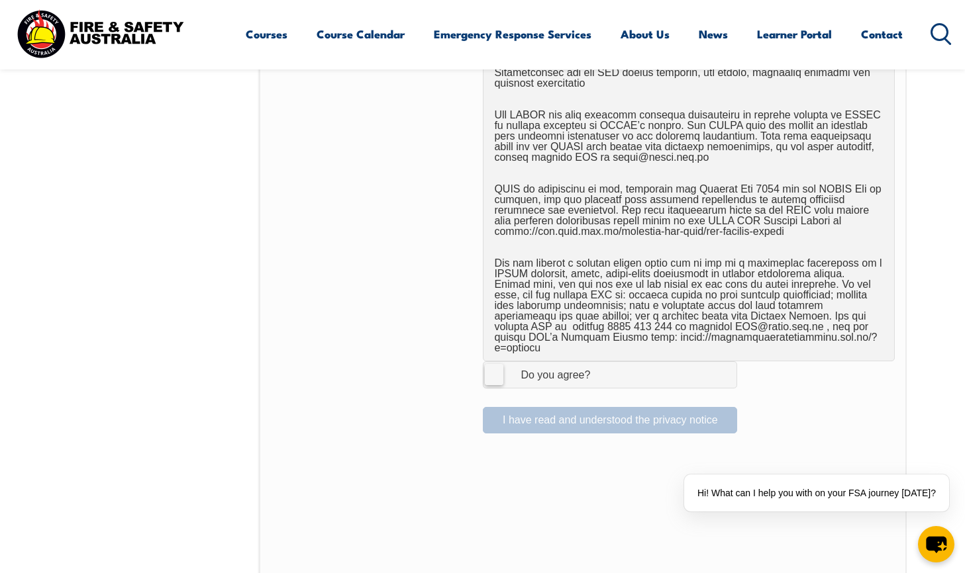
scroll to position [838, 0]
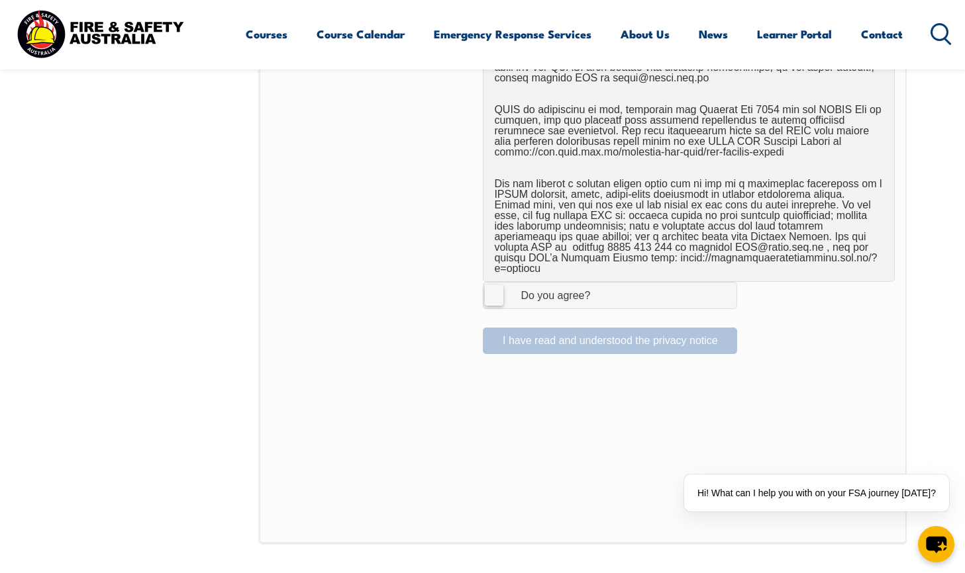
click at [499, 287] on label "I Agree Do you agree?" at bounding box center [610, 295] width 254 height 26
click at [601, 287] on input "I Agree Do you agree?" at bounding box center [612, 295] width 23 height 25
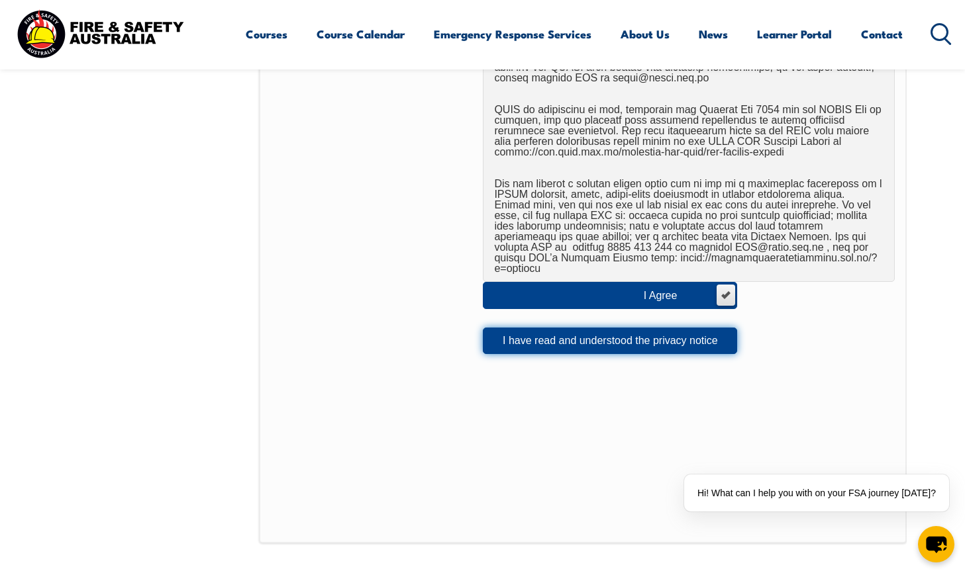
click at [584, 334] on button "I have read and understood the privacy notice" at bounding box center [610, 341] width 254 height 26
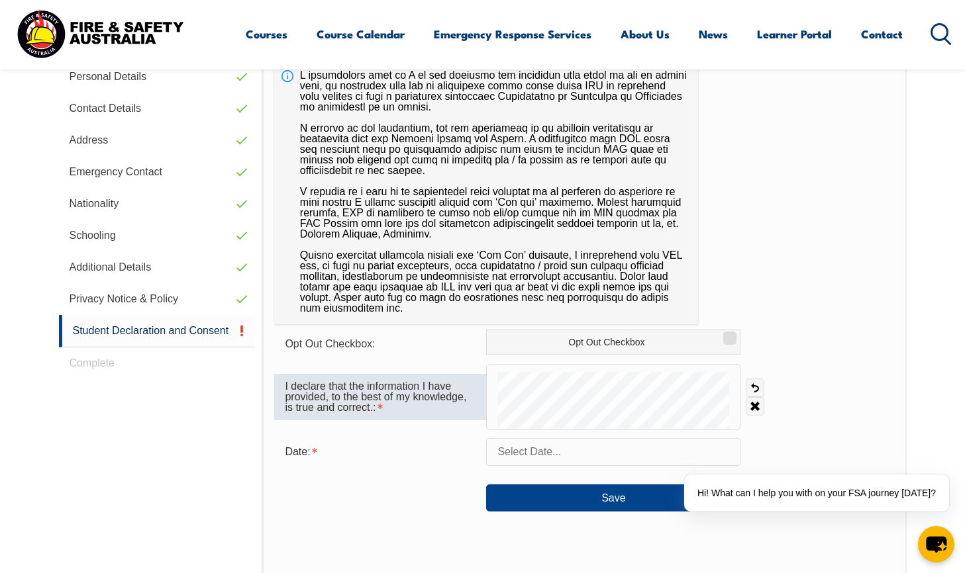
scroll to position [520, 0]
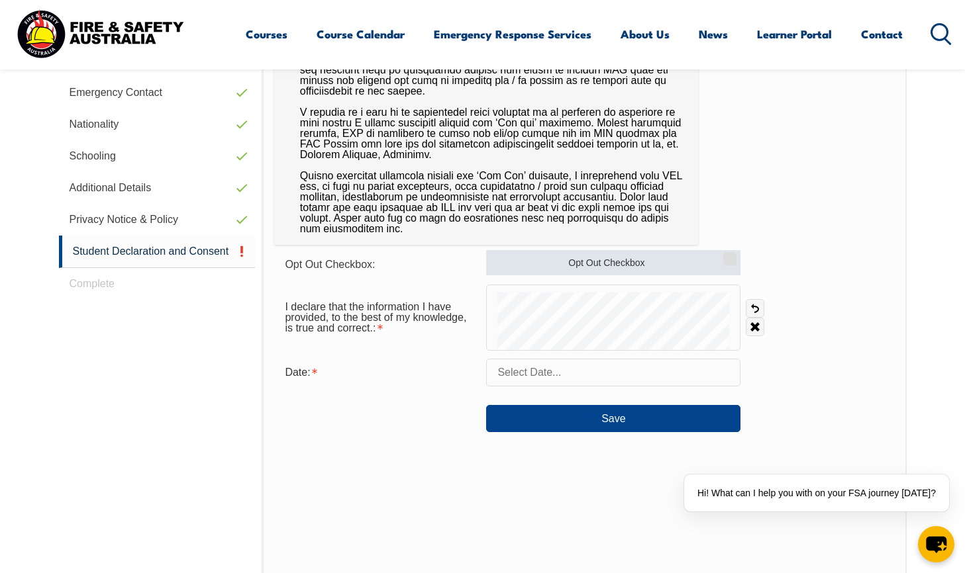
click at [532, 263] on label "Opt Out Checkbox" at bounding box center [613, 262] width 254 height 25
click at [724, 255] on input "Opt Out Checkbox" at bounding box center [728, 254] width 8 height 1
click at [532, 263] on label "Opt Out Checkbox" at bounding box center [613, 262] width 254 height 25
click at [724, 255] on input "Opt Out Checkbox" at bounding box center [728, 254] width 8 height 1
click at [550, 254] on label "Opt Out Checkbox" at bounding box center [613, 262] width 254 height 25
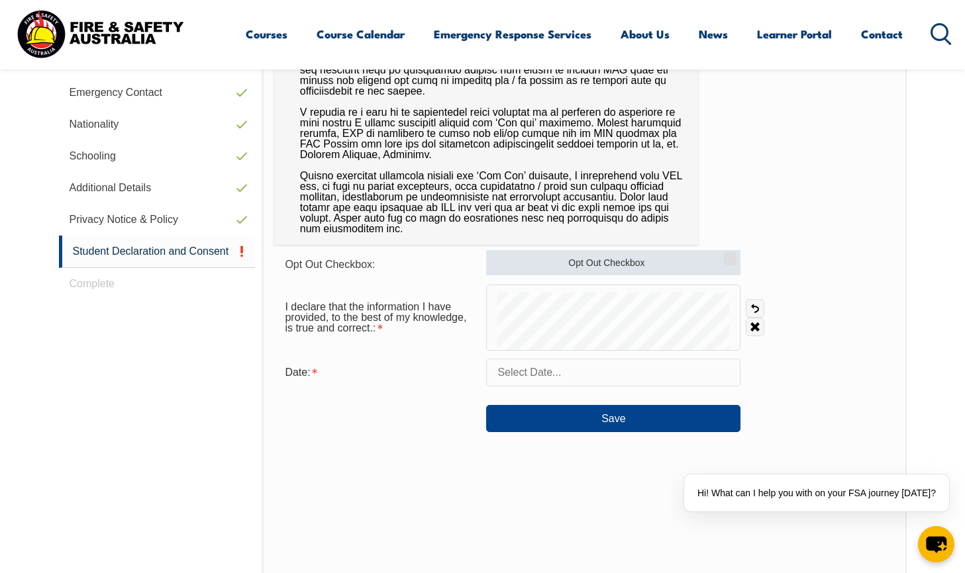
click at [724, 254] on input "Opt Out Checkbox" at bounding box center [728, 254] width 8 height 1
checkbox input "true"
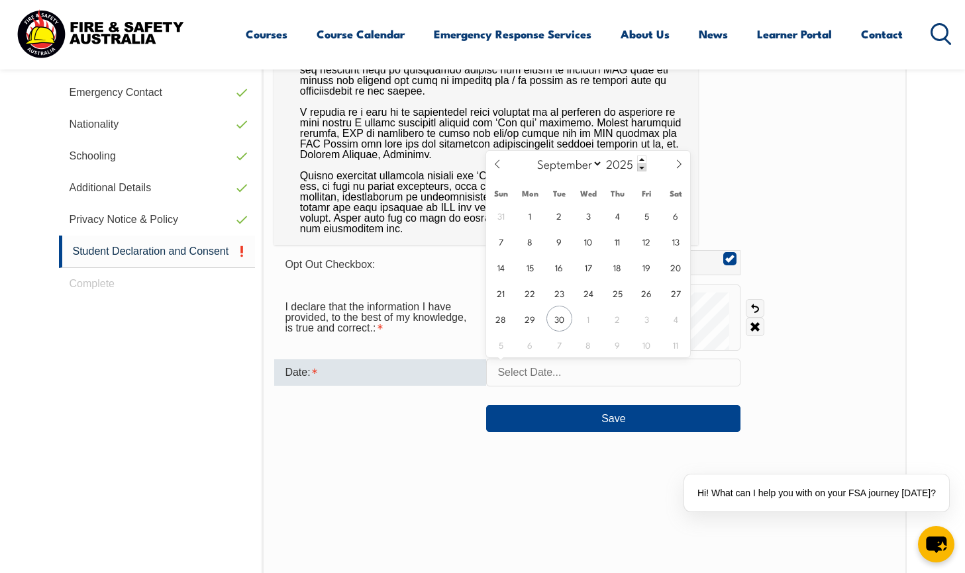
click at [502, 371] on input "text" at bounding box center [613, 373] width 254 height 28
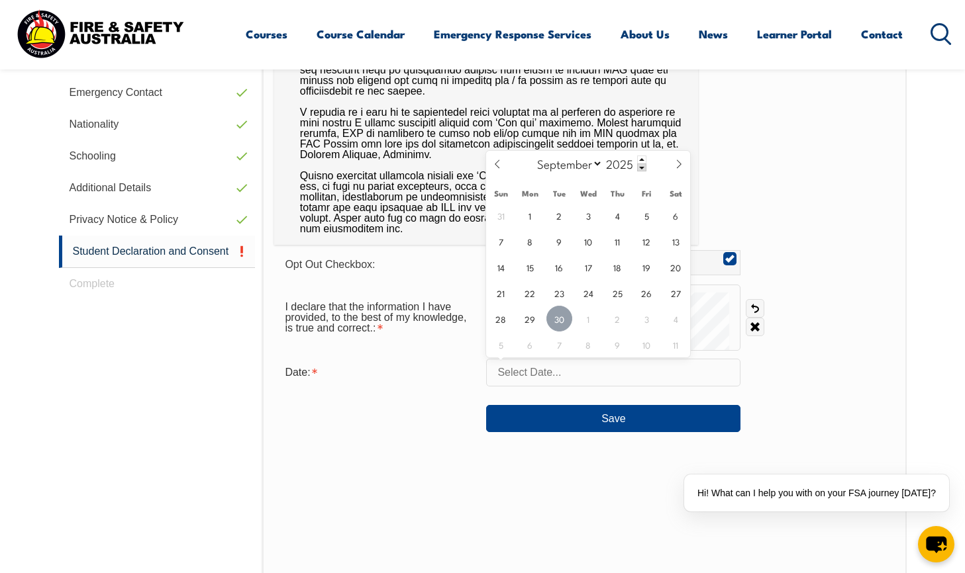
click at [561, 322] on span "30" at bounding box center [559, 319] width 26 height 26
type input "September 30, 2025"
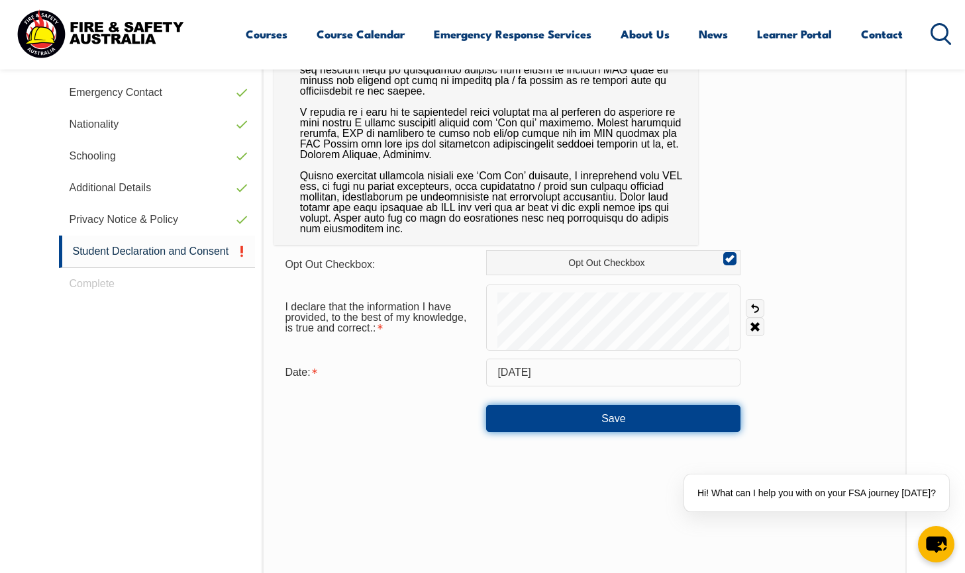
click at [567, 420] on button "Save" at bounding box center [613, 418] width 254 height 26
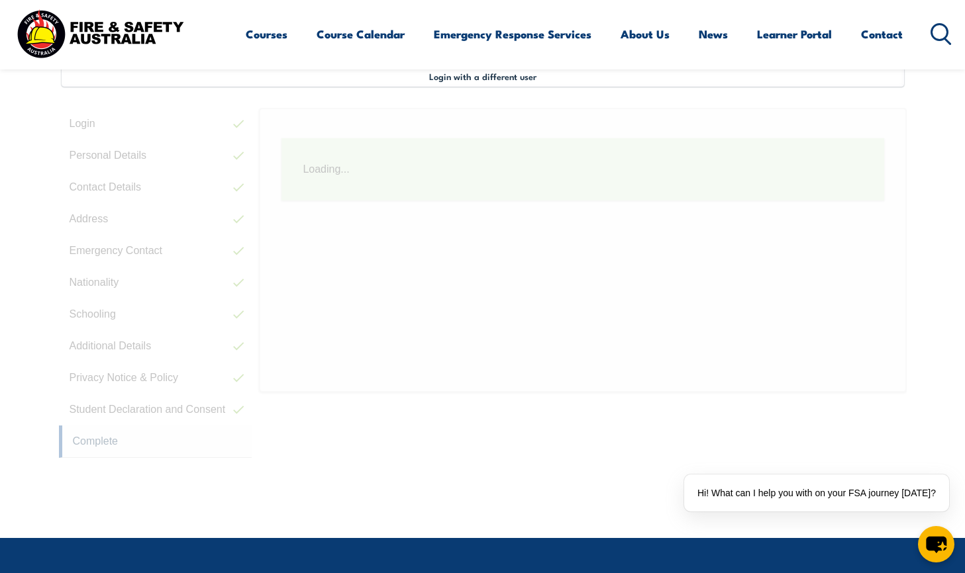
scroll to position [361, 0]
